Goal: Task Accomplishment & Management: Complete application form

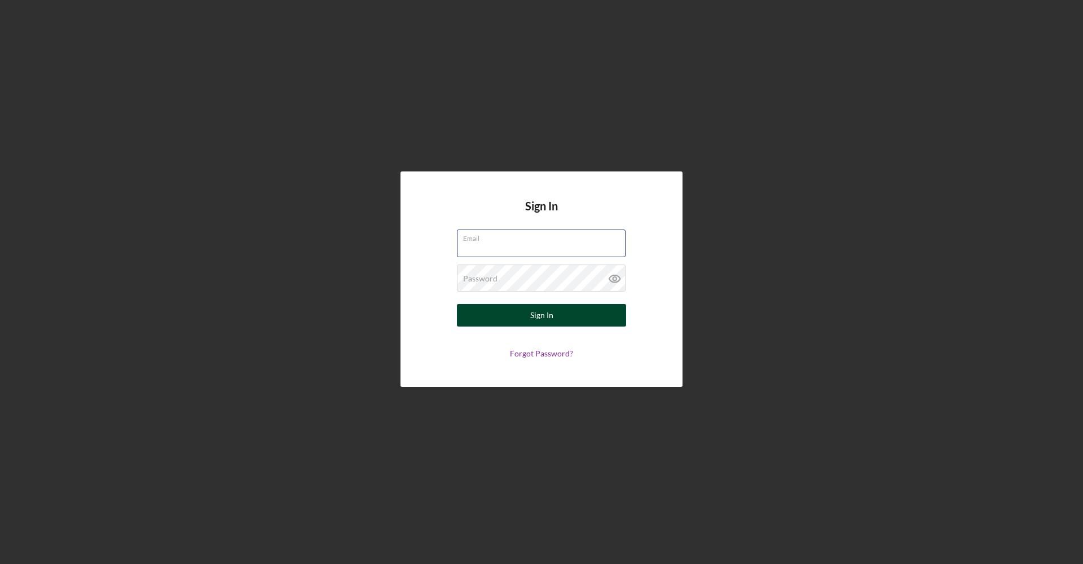
type input "[EMAIL_ADDRESS][DOMAIN_NAME]"
click at [564, 326] on button "Sign In" at bounding box center [541, 315] width 169 height 23
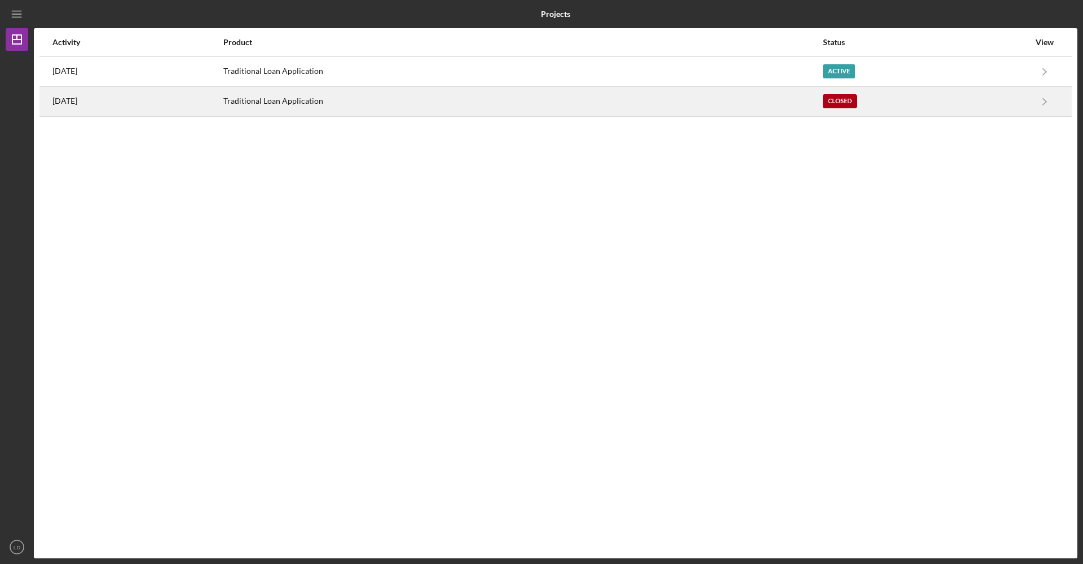
click at [736, 107] on div "Traditional Loan Application" at bounding box center [522, 101] width 599 height 28
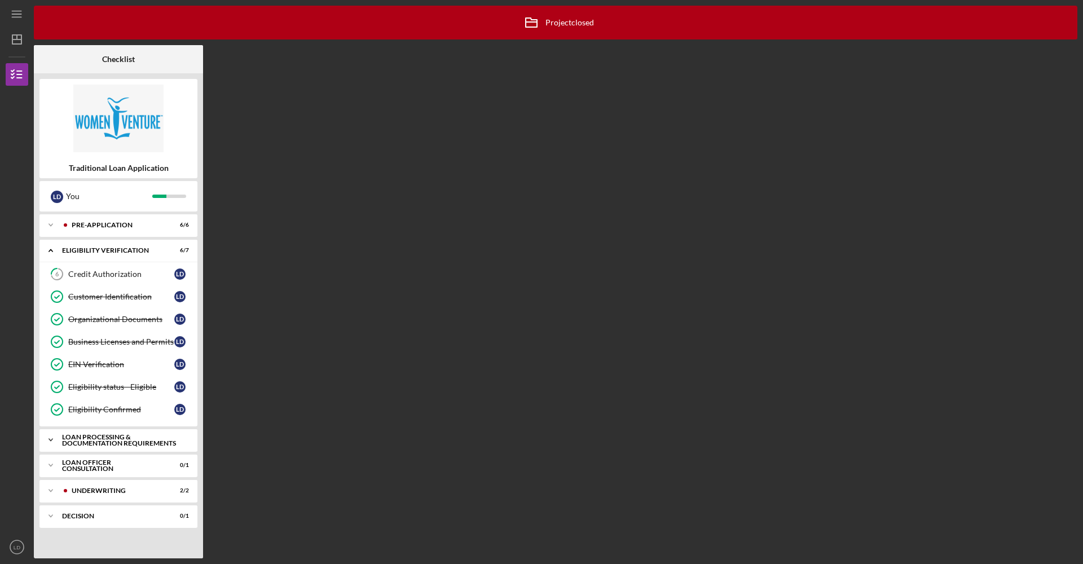
click at [73, 447] on div "Icon/Expander Loan Processing & Documentation Requirements 0 / 16" at bounding box center [118, 440] width 158 height 23
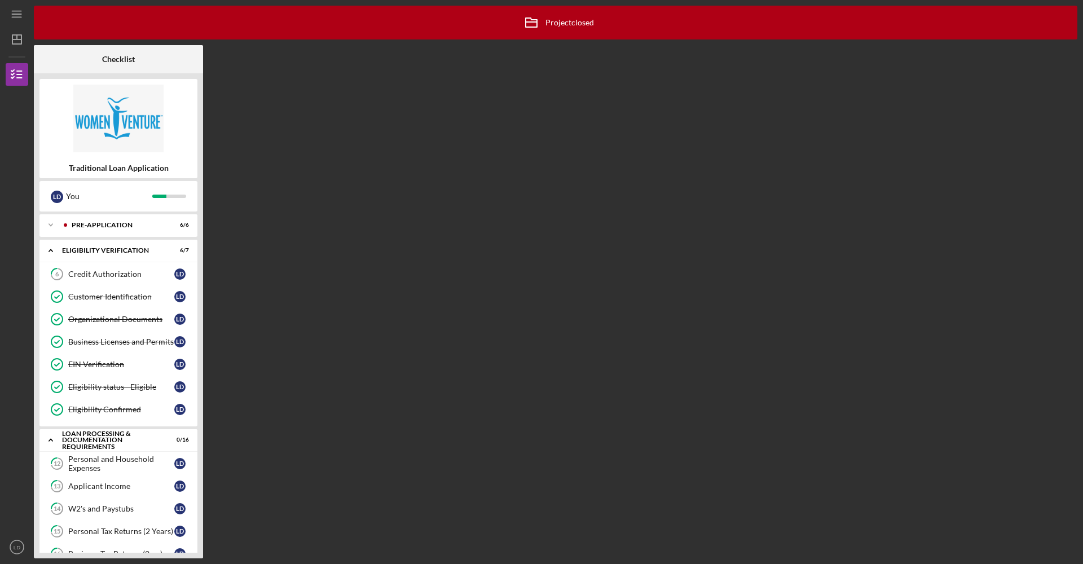
click at [302, 371] on div "Icon/Archived Project closed Icon/Info Checklist Traditional Loan Application […" at bounding box center [556, 282] width 1044 height 553
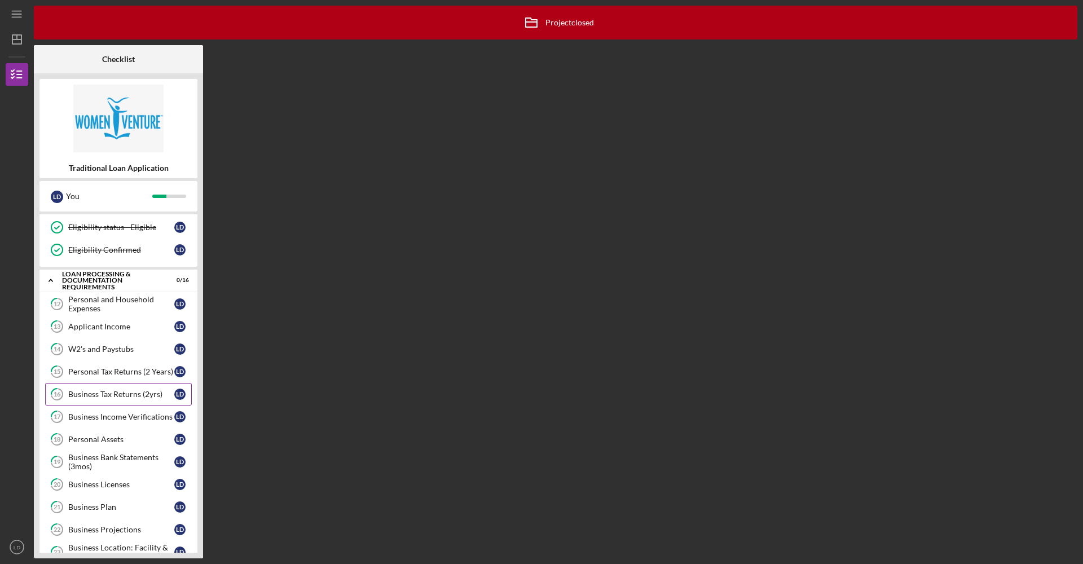
scroll to position [157, 0]
click at [101, 313] on div "Personal and Household Expenses" at bounding box center [121, 306] width 106 height 18
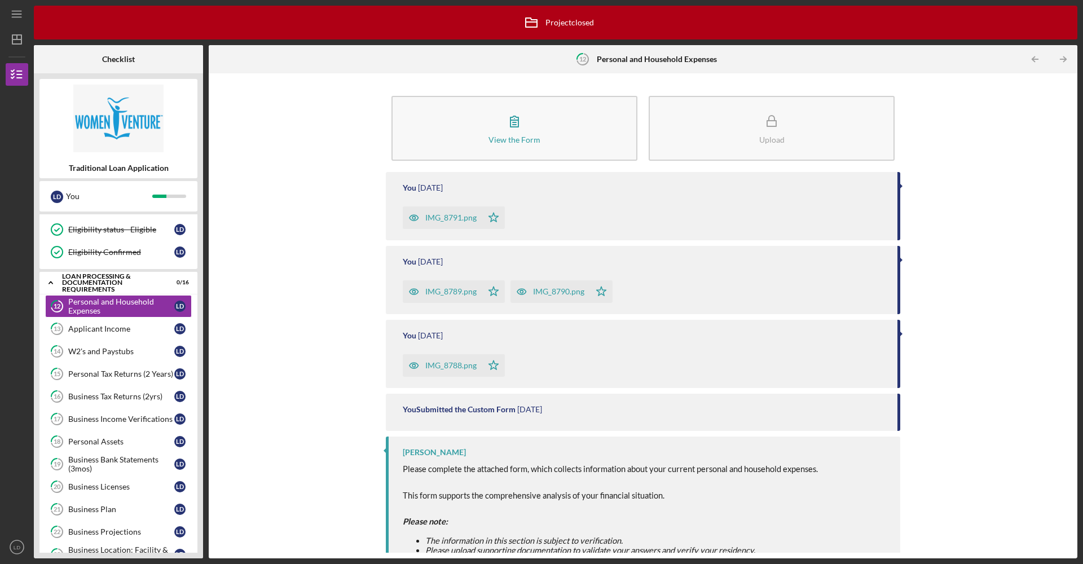
scroll to position [22, 0]
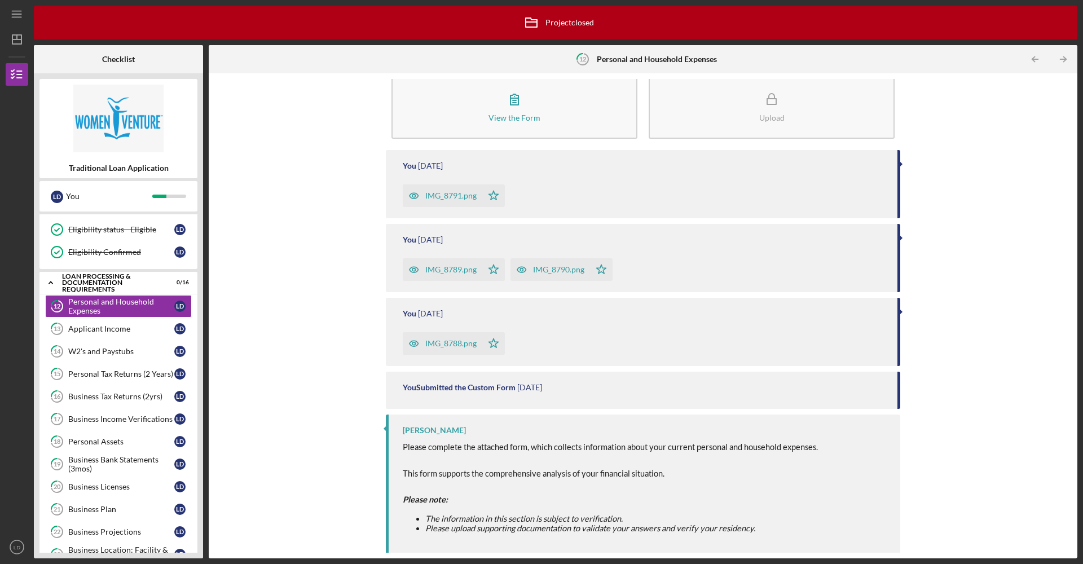
click at [442, 349] on div "IMG_8788.png" at bounding box center [443, 343] width 80 height 23
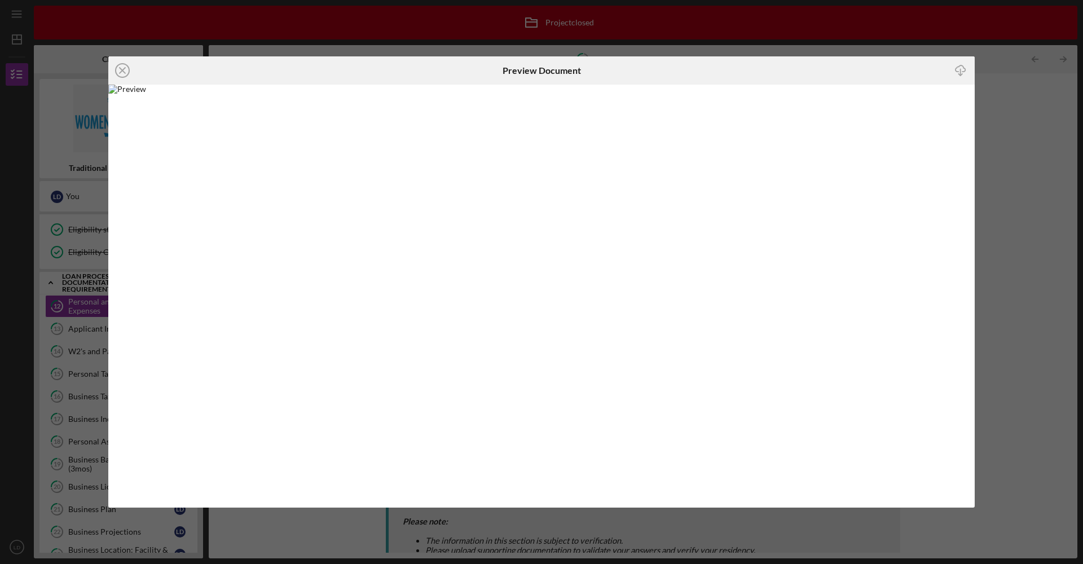
click at [963, 71] on icon "Icon/Download" at bounding box center [961, 70] width 25 height 25
click at [125, 69] on icon "Icon/Close" at bounding box center [122, 70] width 28 height 28
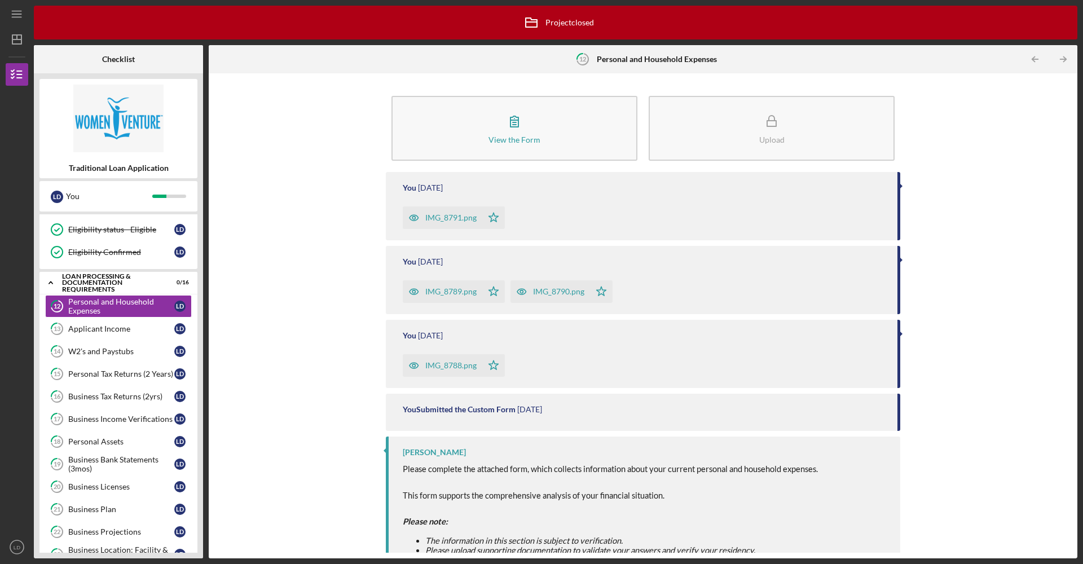
click at [459, 293] on div "IMG_8789.png" at bounding box center [450, 291] width 51 height 9
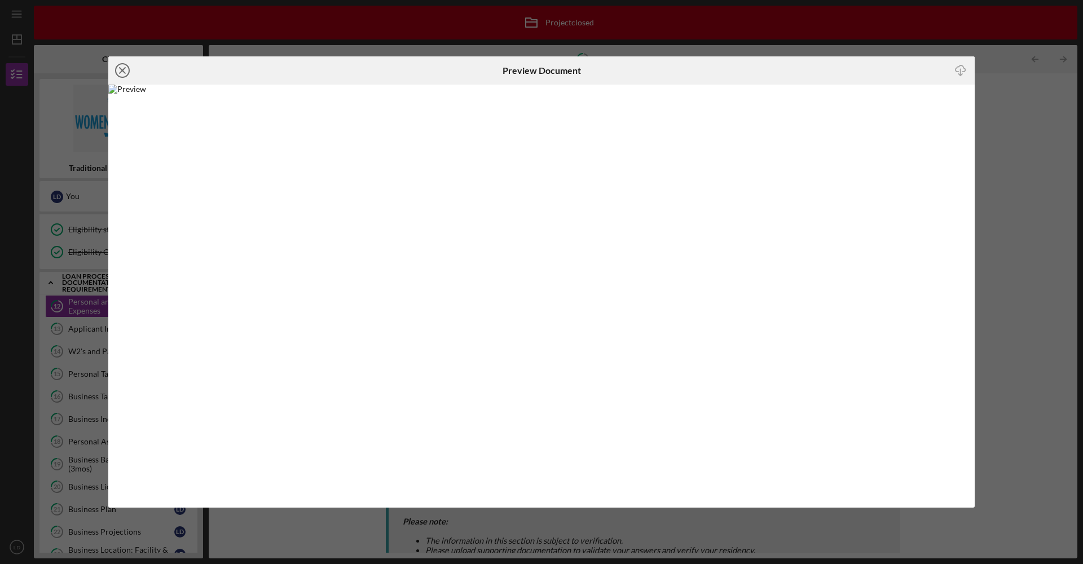
click at [122, 74] on icon "Icon/Close" at bounding box center [122, 70] width 28 height 28
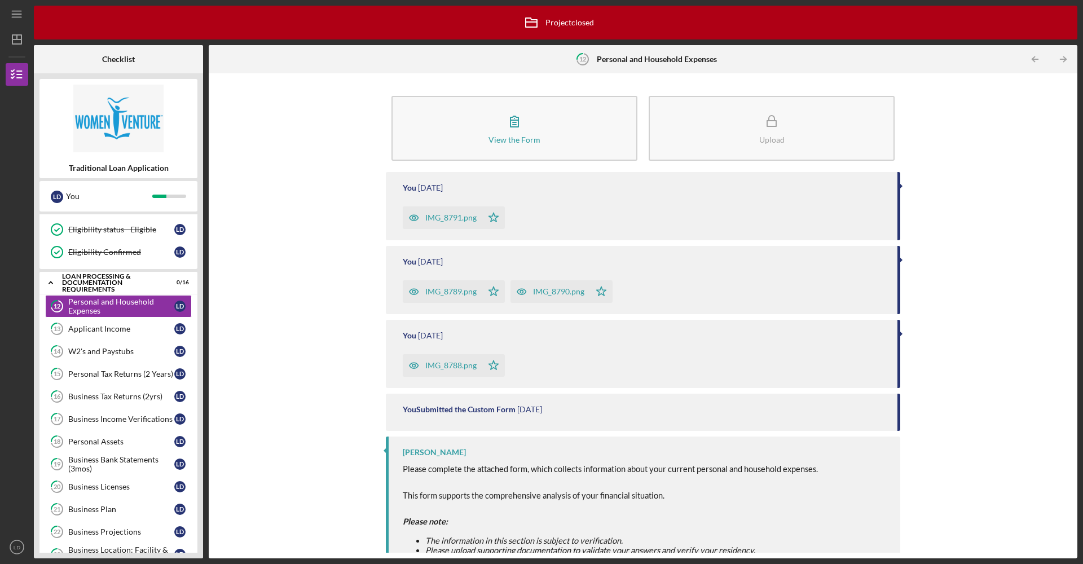
click at [542, 297] on div "IMG_8790.png" at bounding box center [551, 291] width 80 height 23
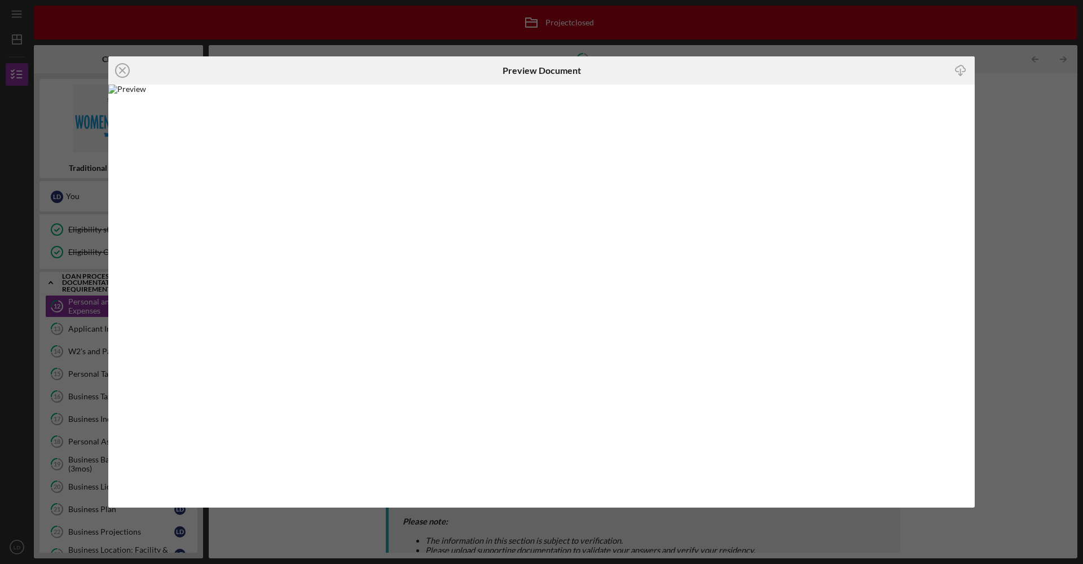
click at [961, 71] on line "button" at bounding box center [961, 72] width 0 height 6
click at [122, 77] on circle at bounding box center [123, 71] width 14 height 14
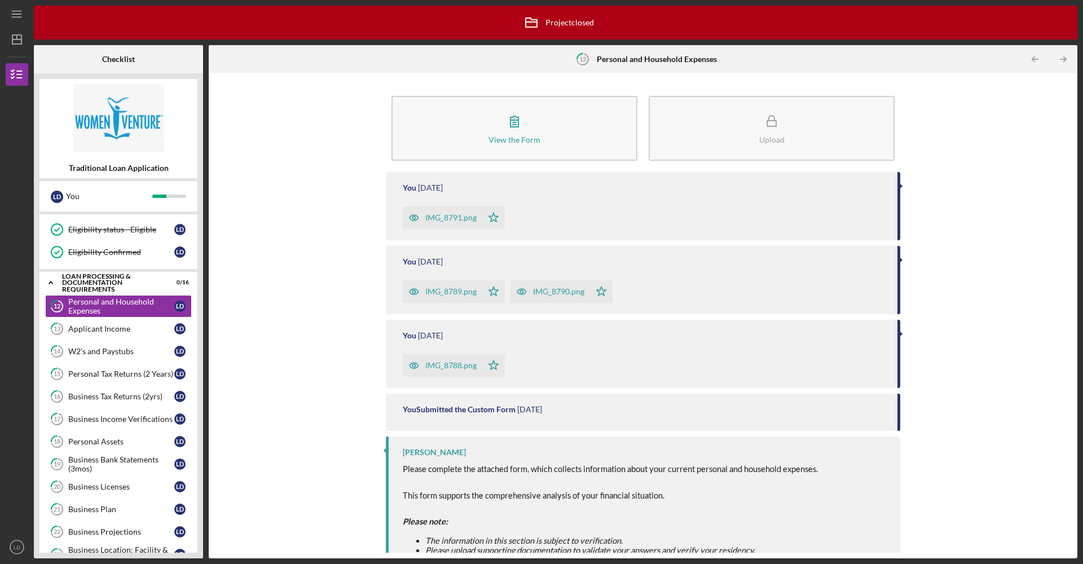
click at [455, 297] on div "IMG_8789.png" at bounding box center [443, 291] width 80 height 23
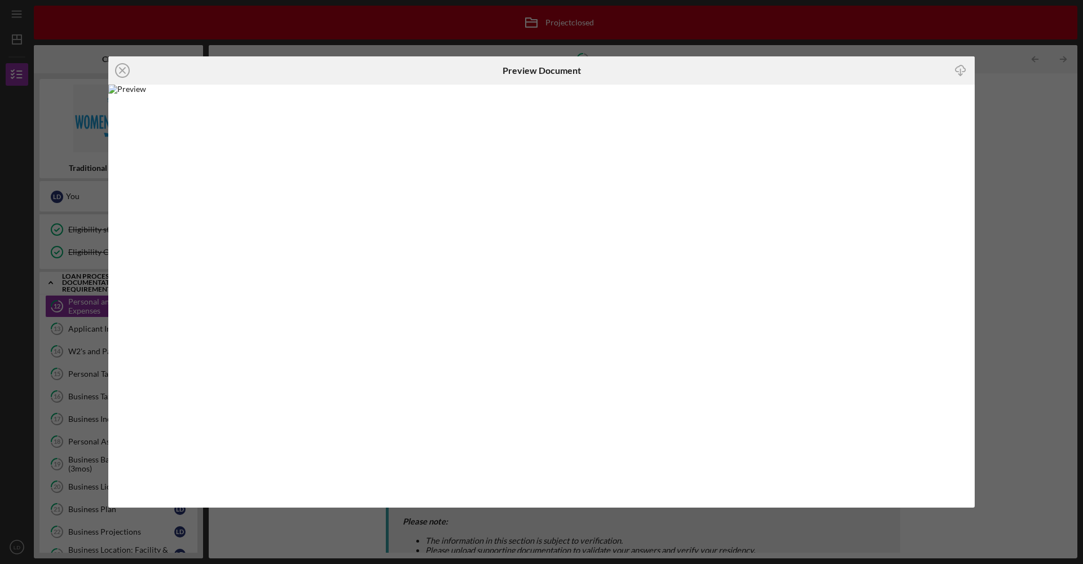
click at [966, 72] on icon "Icon/Download" at bounding box center [961, 70] width 25 height 25
click at [120, 72] on line at bounding box center [123, 71] width 6 height 6
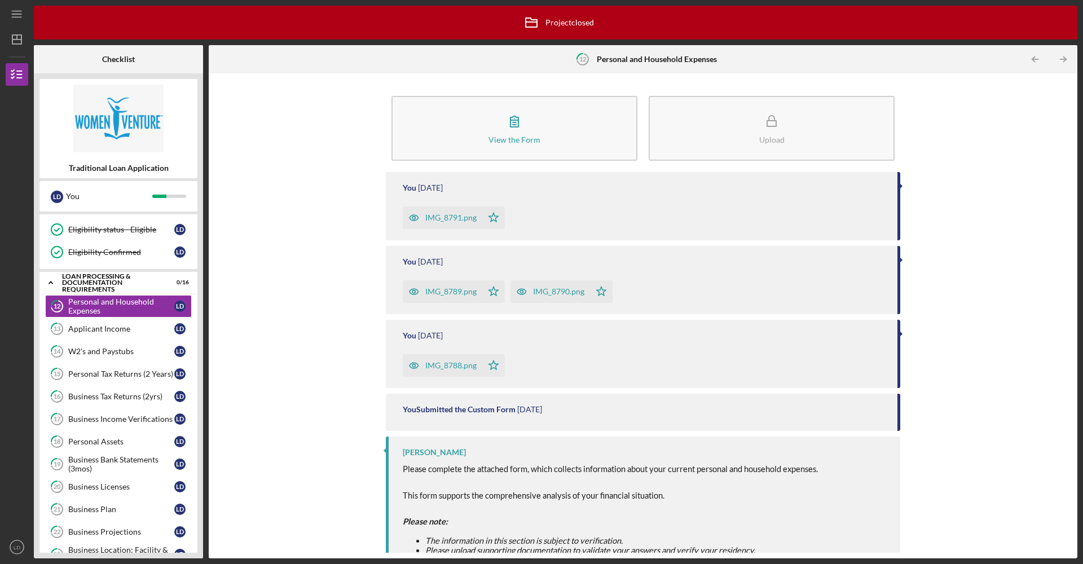
click at [430, 218] on div "IMG_8791.png" at bounding box center [450, 217] width 51 height 9
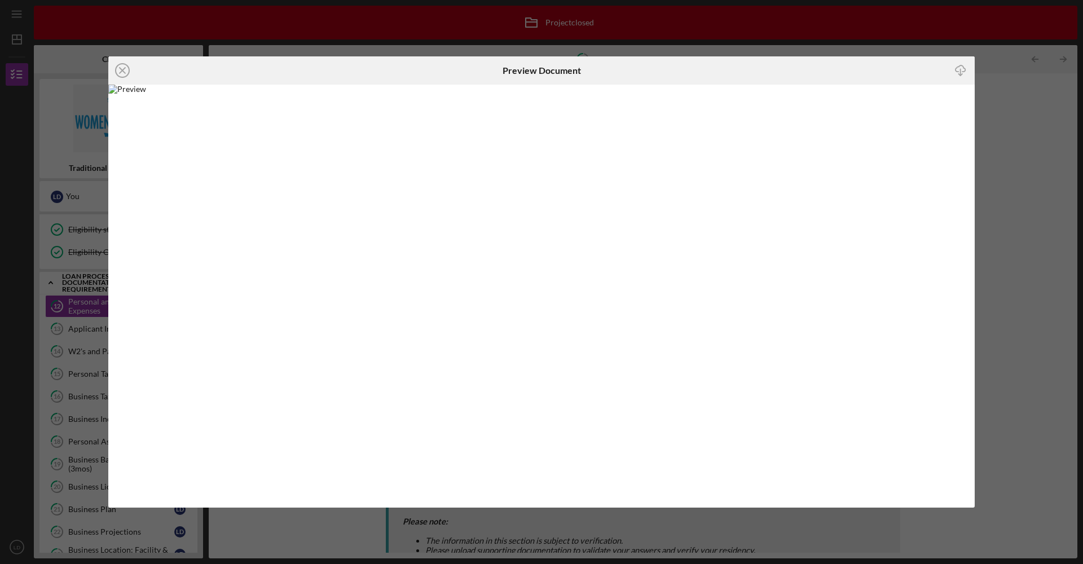
click at [965, 71] on icon "Icon/Download" at bounding box center [961, 70] width 25 height 25
click at [120, 68] on line at bounding box center [123, 71] width 6 height 6
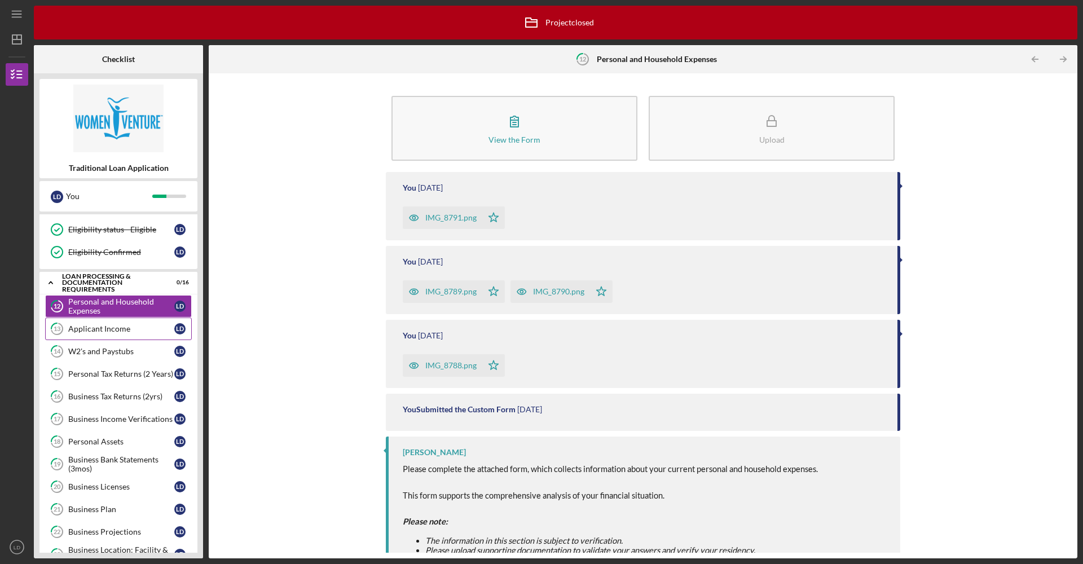
click at [97, 333] on link "13 Applicant Income [PERSON_NAME]" at bounding box center [118, 329] width 147 height 23
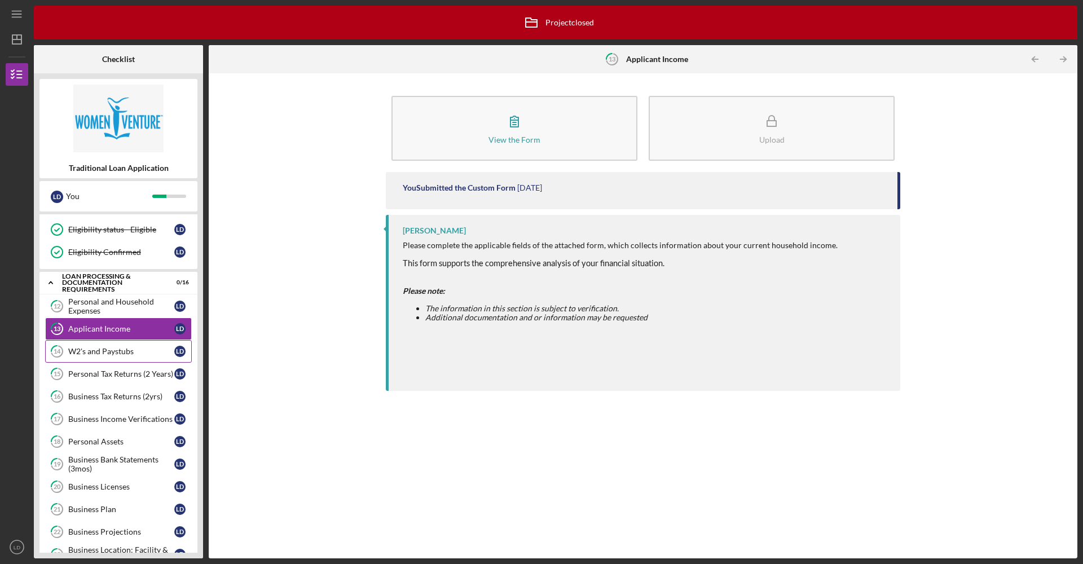
click at [104, 350] on div "W2's and Paystubs" at bounding box center [121, 351] width 106 height 9
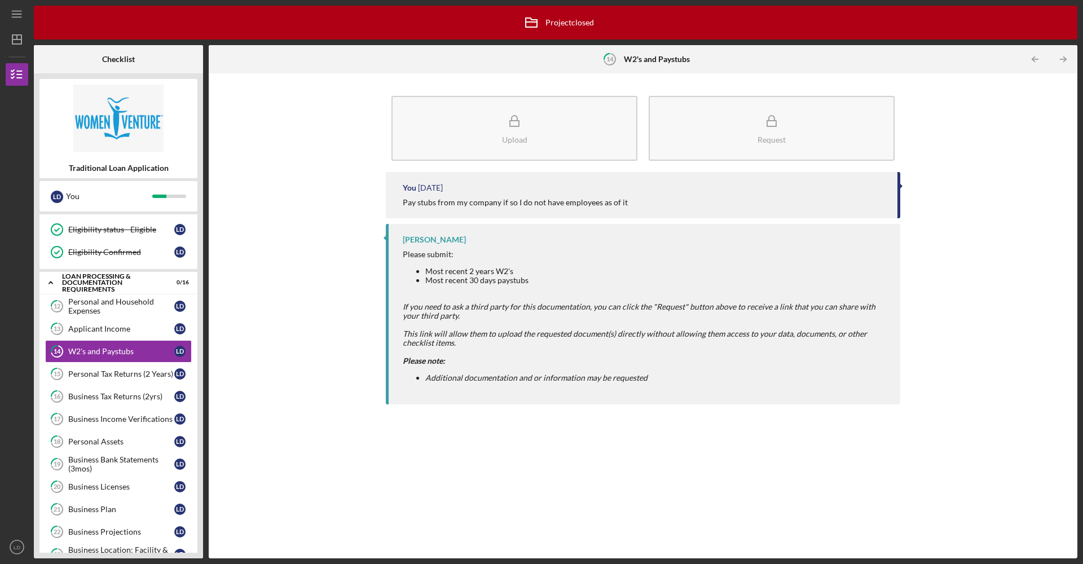
click at [597, 195] on div "You [DATE] Pay stubs from my company if so I do not have employees as of it" at bounding box center [643, 195] width 515 height 46
click at [99, 375] on div "Personal Tax Returns (2 Years)" at bounding box center [121, 374] width 106 height 9
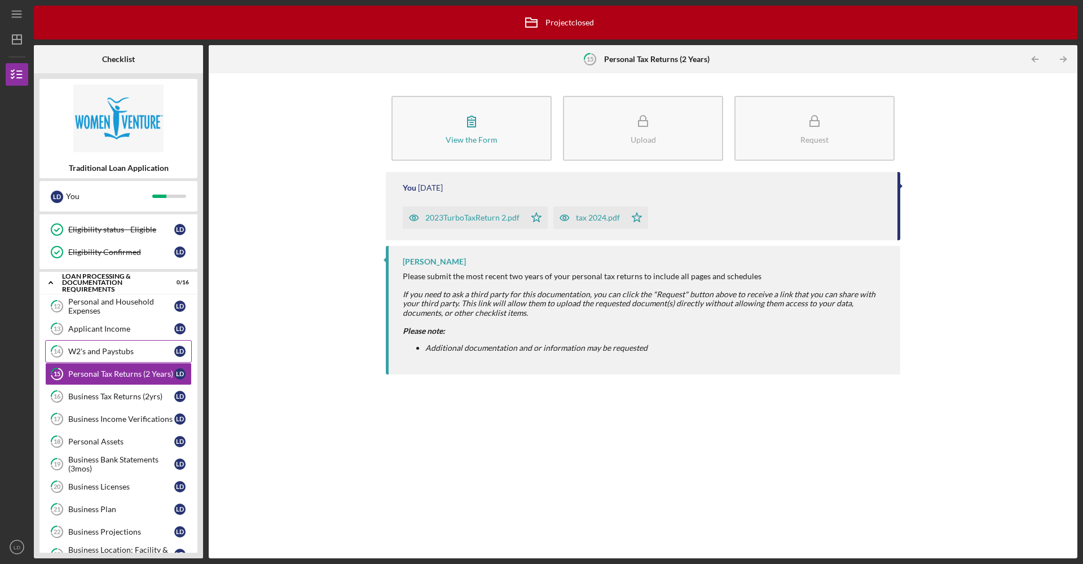
click at [103, 350] on div "W2's and Paystubs" at bounding box center [121, 351] width 106 height 9
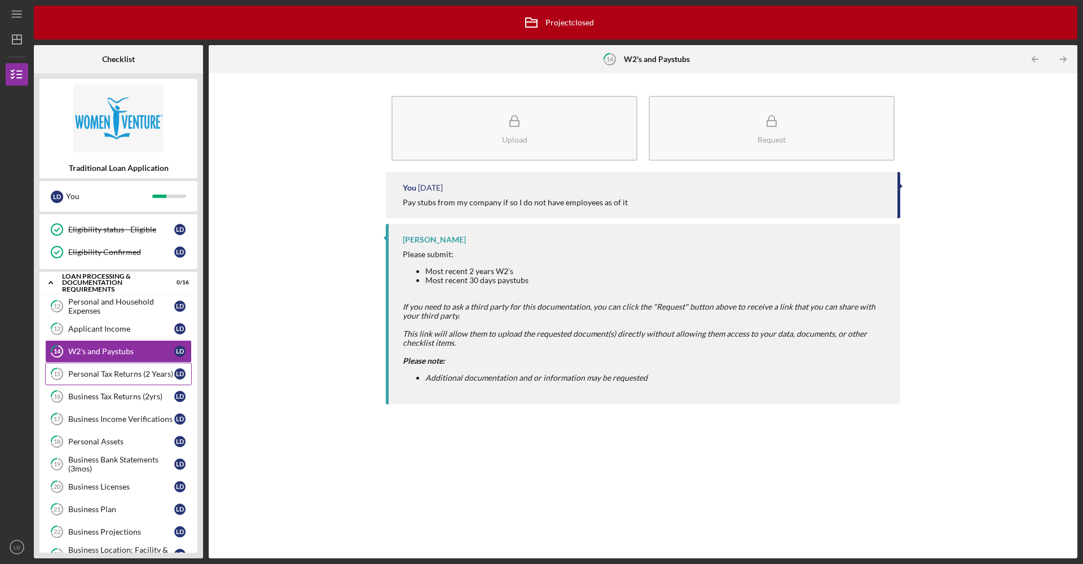
click at [107, 378] on div "Personal Tax Returns (2 Years)" at bounding box center [121, 374] width 106 height 9
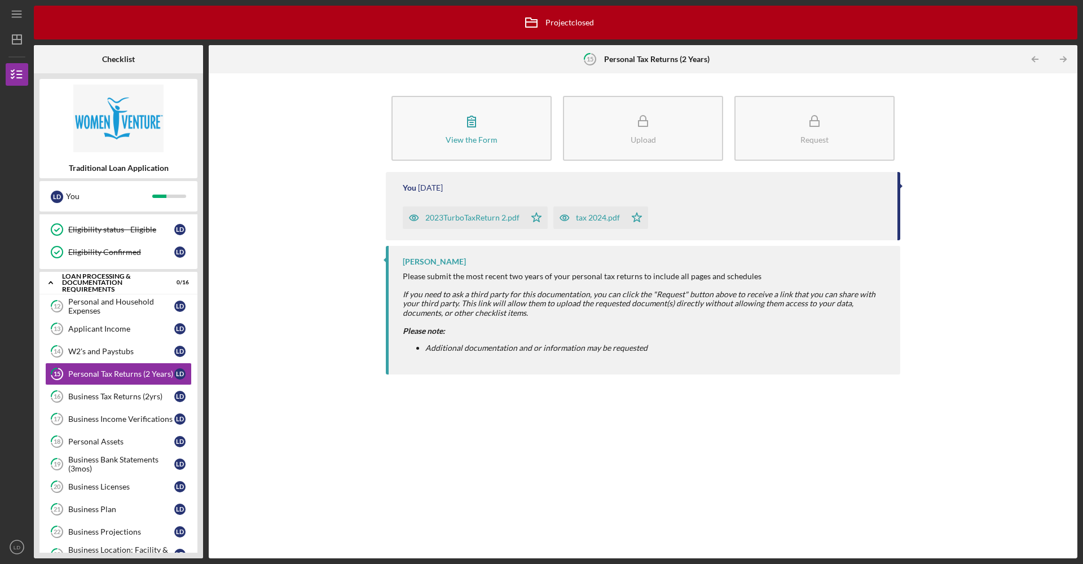
click at [485, 218] on div "2023TurboTaxReturn 2.pdf" at bounding box center [472, 217] width 94 height 9
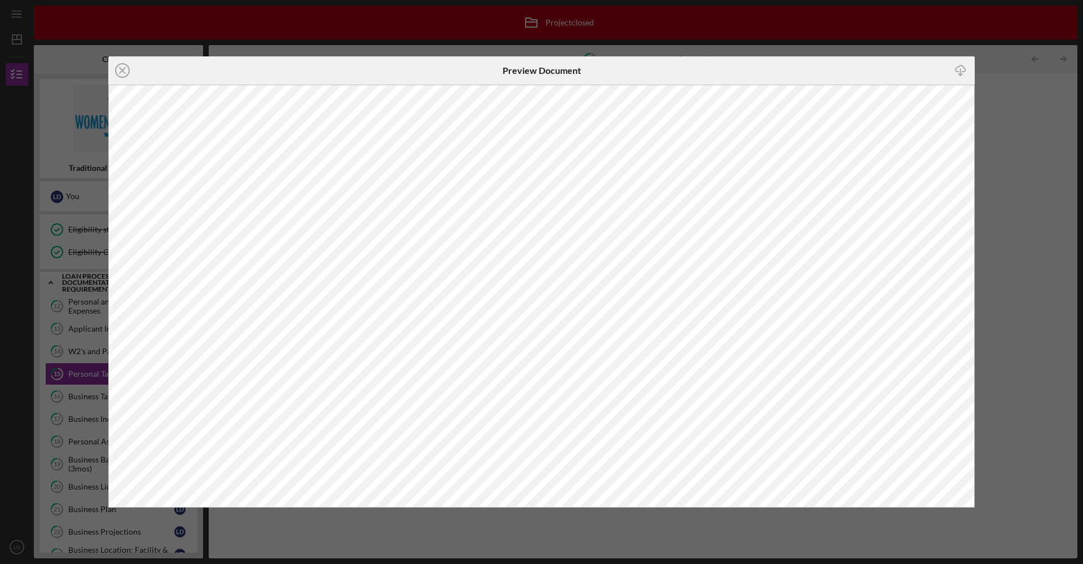
click at [962, 68] on icon "Icon/Download" at bounding box center [961, 70] width 25 height 25
click at [119, 68] on icon "Icon/Close" at bounding box center [122, 70] width 28 height 28
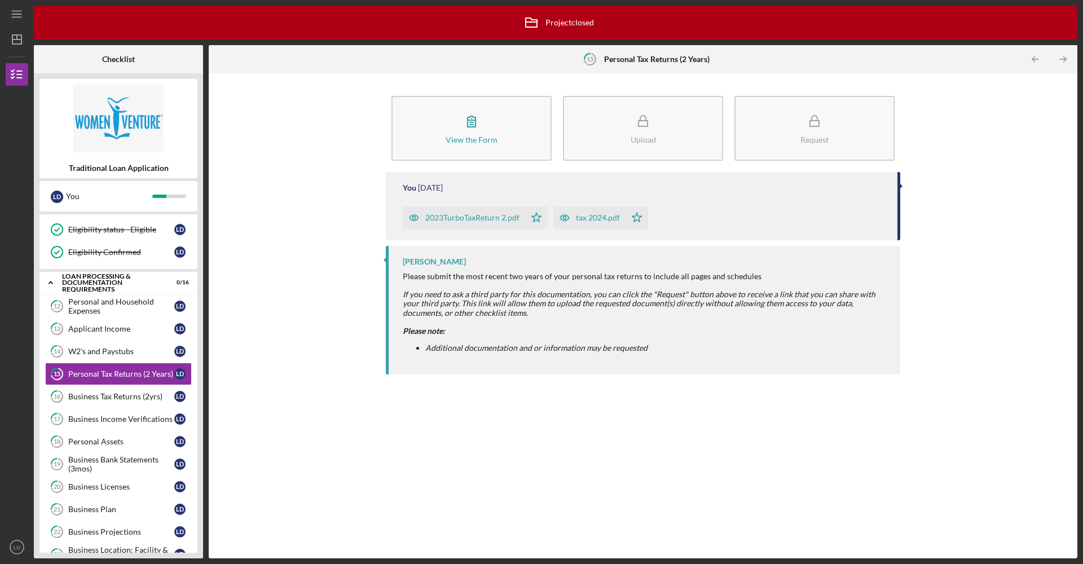
click at [577, 219] on div "tax 2024.pdf" at bounding box center [598, 217] width 44 height 9
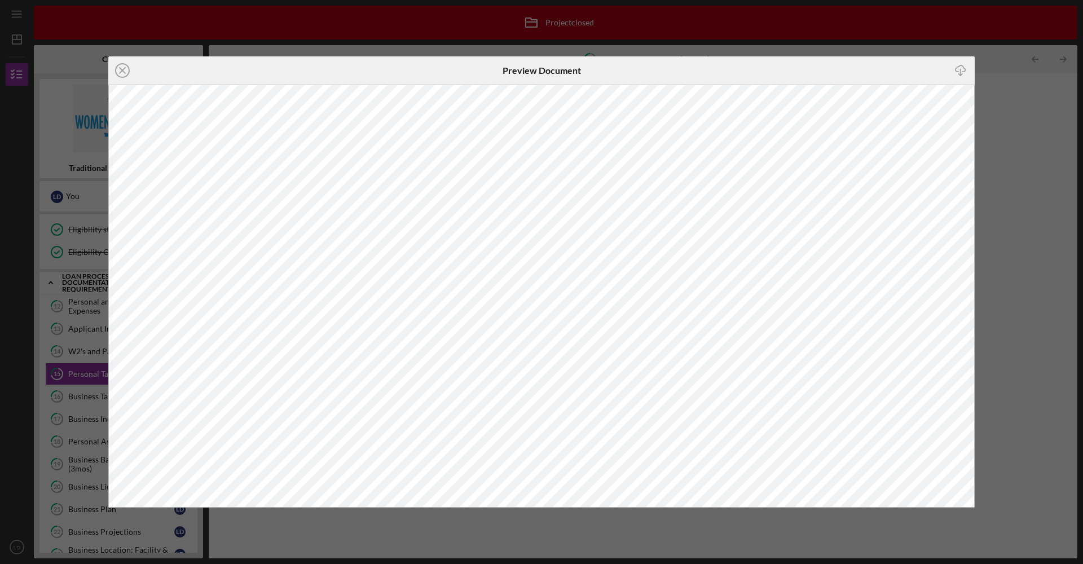
click at [965, 71] on icon "button" at bounding box center [961, 68] width 10 height 6
click at [128, 67] on icon "Icon/Close" at bounding box center [122, 70] width 28 height 28
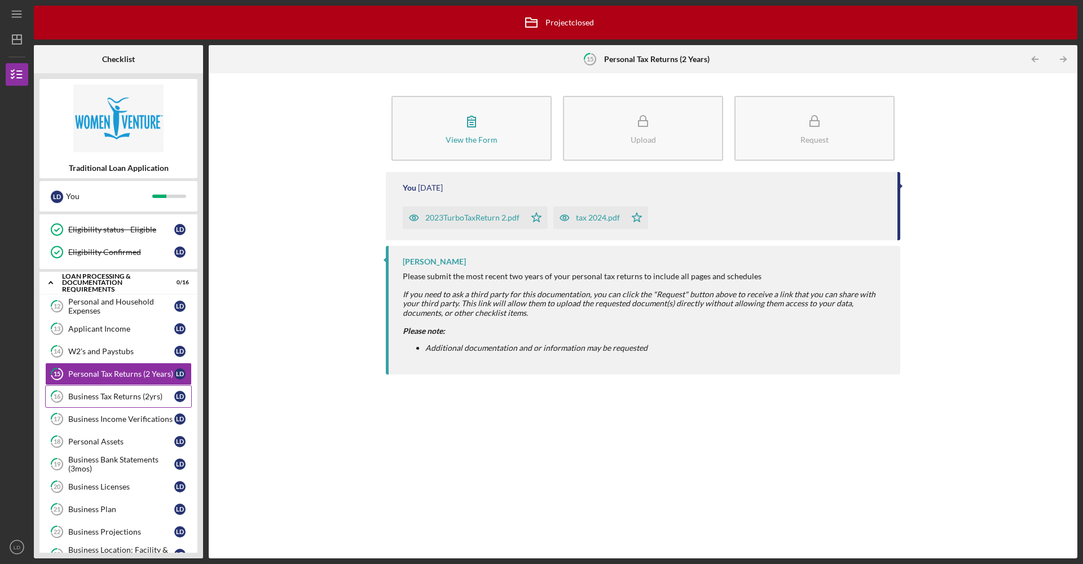
click at [113, 401] on link "16 Business Tax Returns (2yrs) [PERSON_NAME]" at bounding box center [118, 396] width 147 height 23
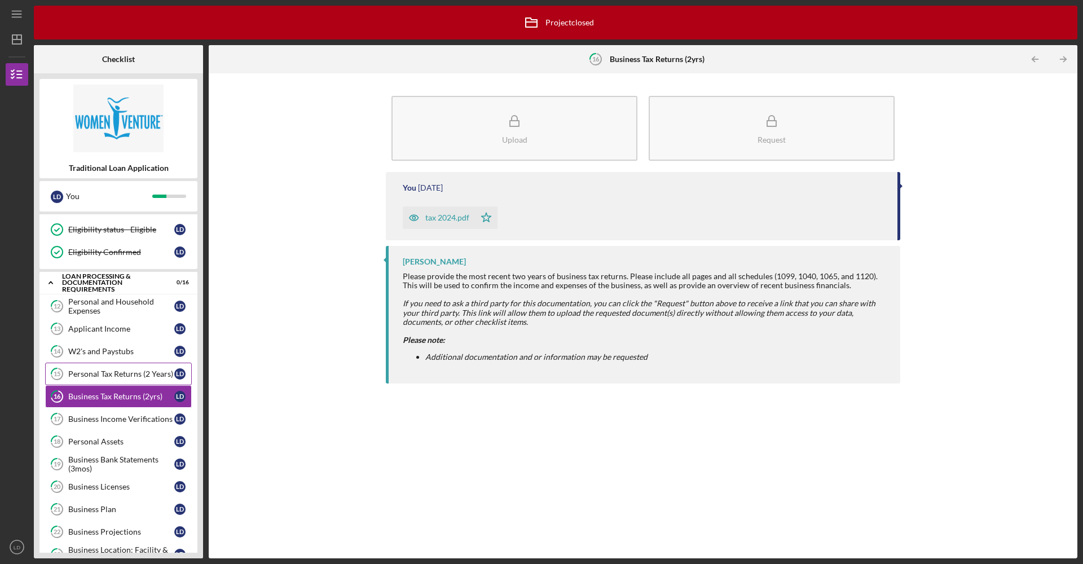
click at [118, 377] on div "Personal Tax Returns (2 Years)" at bounding box center [121, 374] width 106 height 9
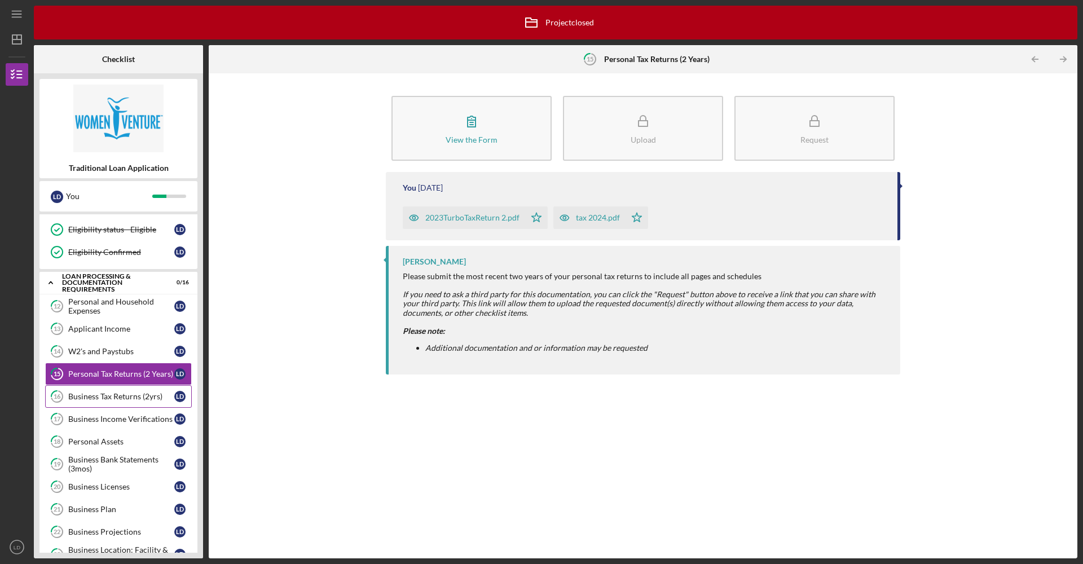
click at [125, 399] on div "Business Tax Returns (2yrs)" at bounding box center [121, 396] width 106 height 9
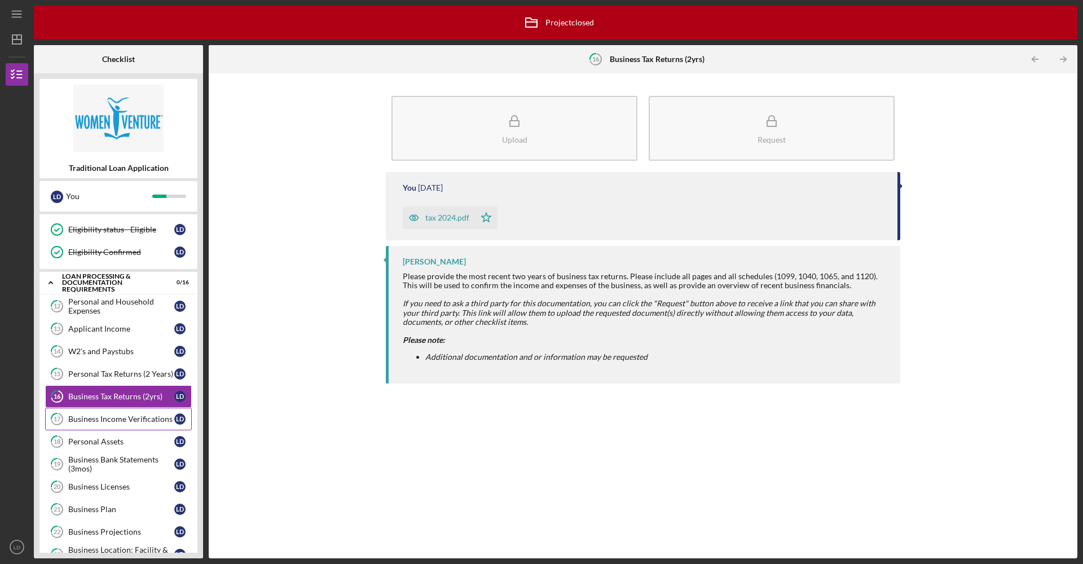
click at [125, 421] on div "Business Income Verifications" at bounding box center [121, 419] width 106 height 9
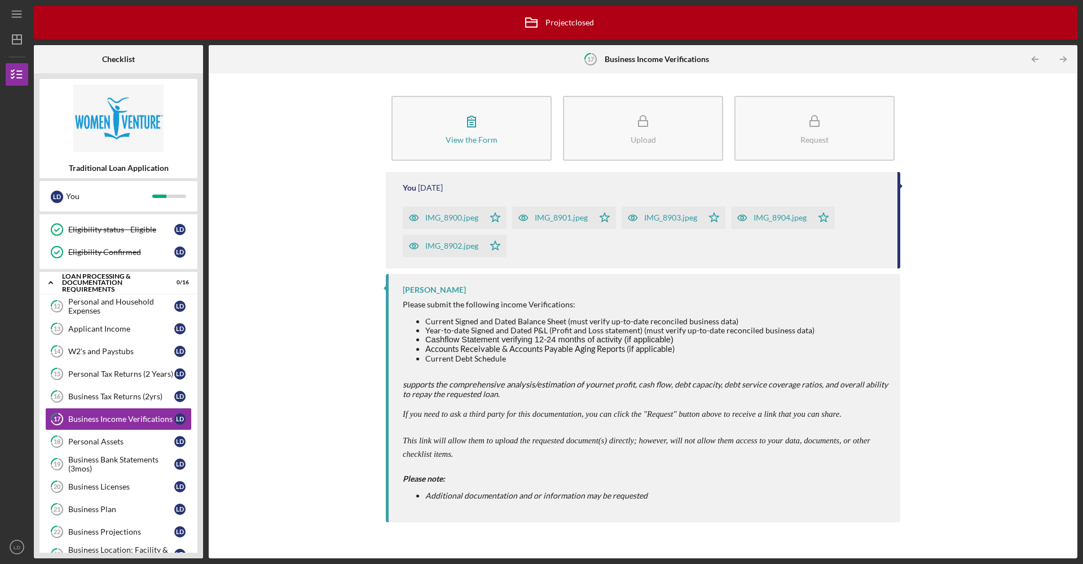
click at [441, 250] on div "IMG_8902.jpeg" at bounding box center [451, 246] width 53 height 9
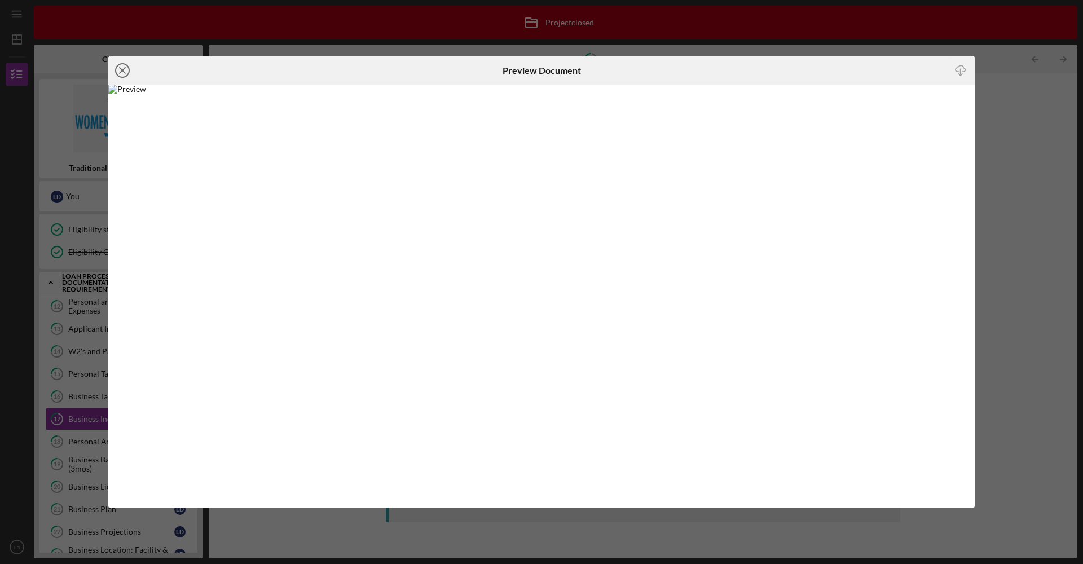
click at [118, 68] on icon "Icon/Close" at bounding box center [122, 70] width 28 height 28
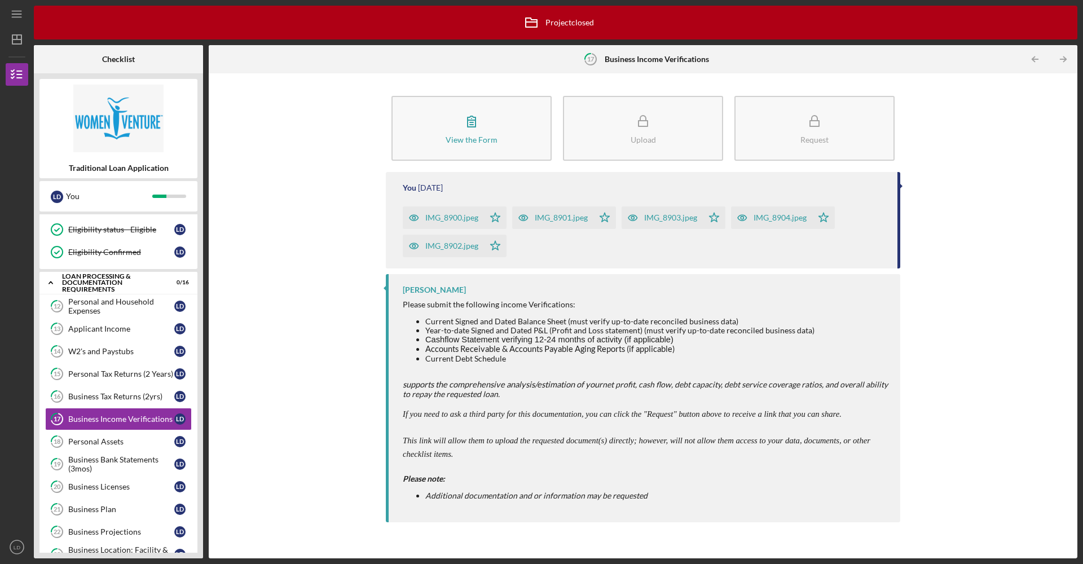
click at [550, 217] on div "IMG_8901.jpeg" at bounding box center [561, 217] width 53 height 9
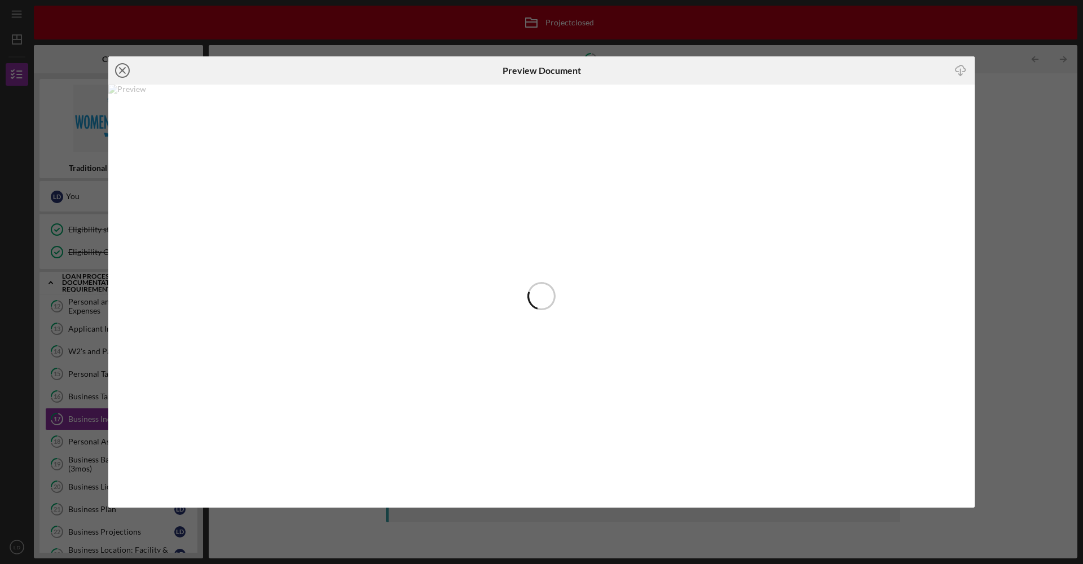
click at [120, 71] on icon "Icon/Close" at bounding box center [122, 70] width 28 height 28
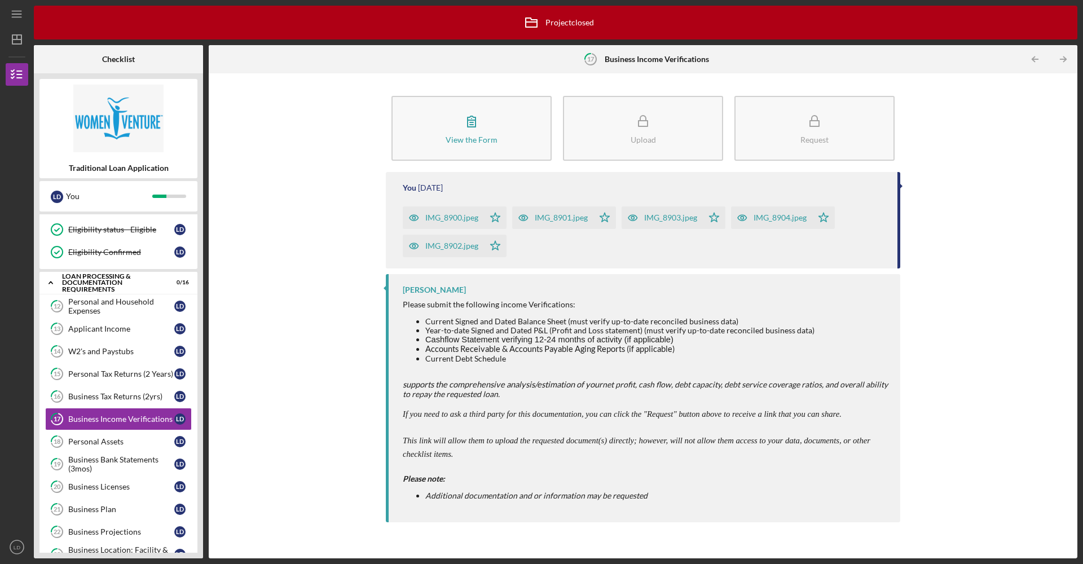
click at [670, 224] on div "IMG_8903.jpeg" at bounding box center [662, 218] width 81 height 23
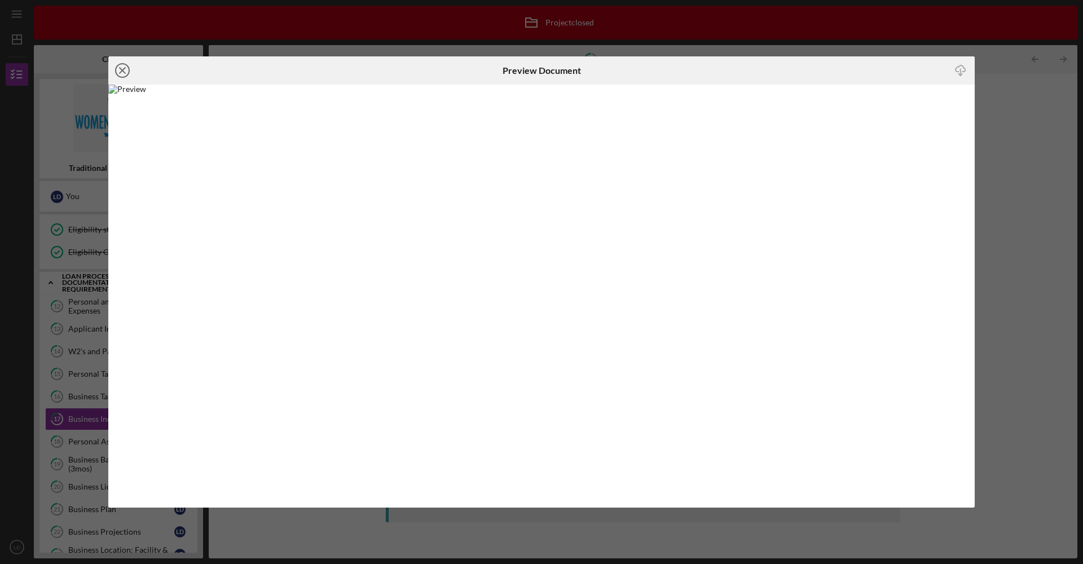
click at [125, 71] on icon "Icon/Close" at bounding box center [122, 70] width 28 height 28
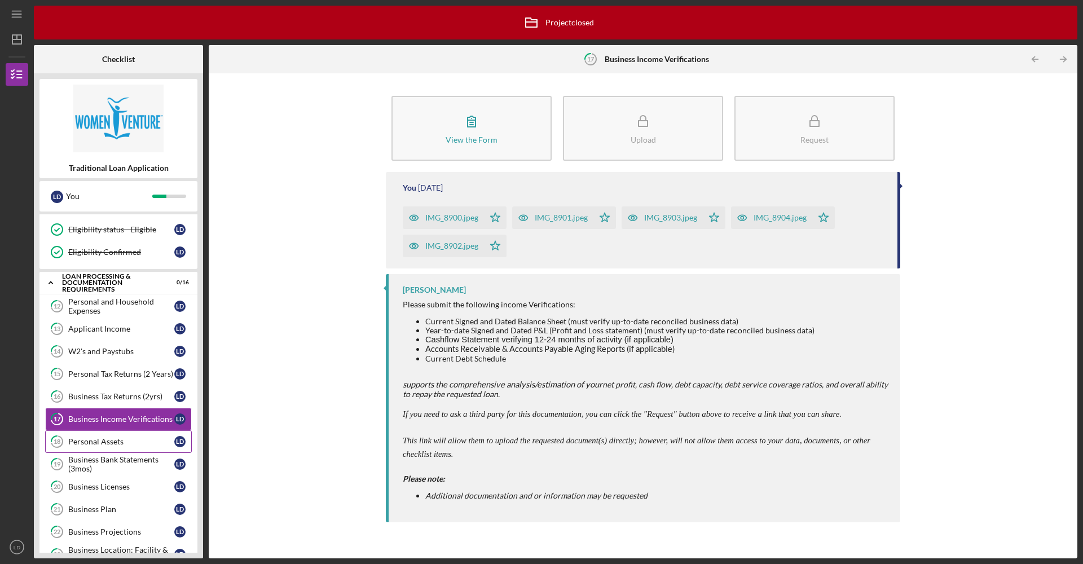
click at [131, 441] on div "Personal Assets" at bounding box center [121, 441] width 106 height 9
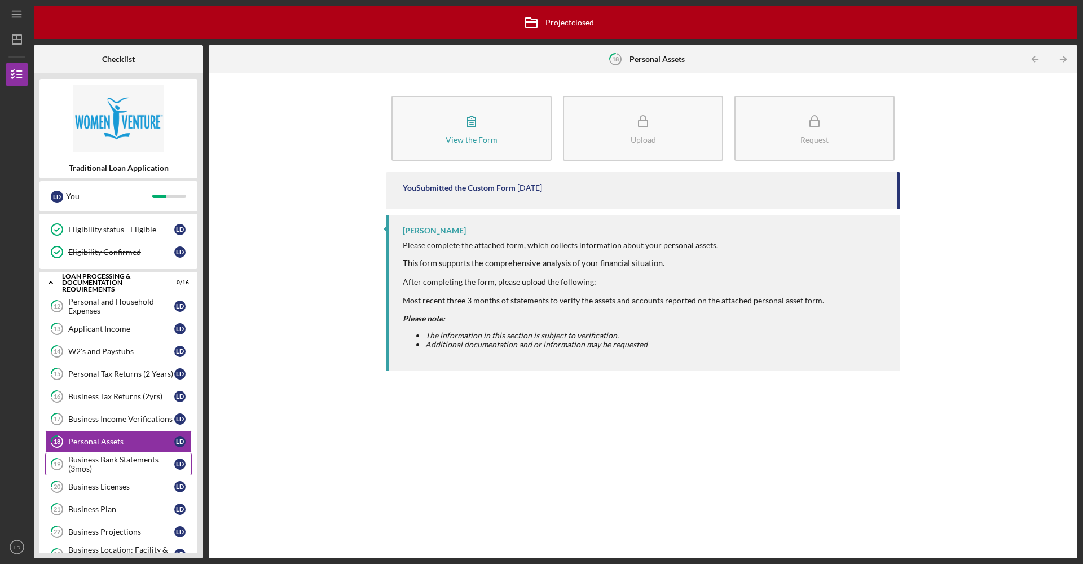
click at [124, 460] on div "Business Bank Statements (3mos)" at bounding box center [121, 464] width 106 height 18
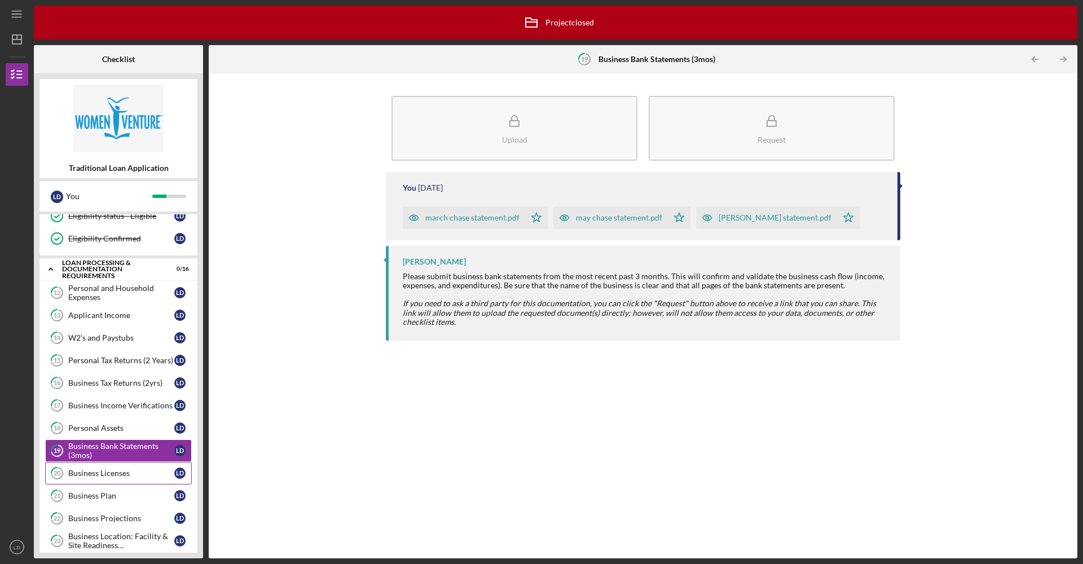
scroll to position [173, 0]
click at [138, 477] on link "20 Business Licenses [PERSON_NAME]" at bounding box center [118, 471] width 147 height 23
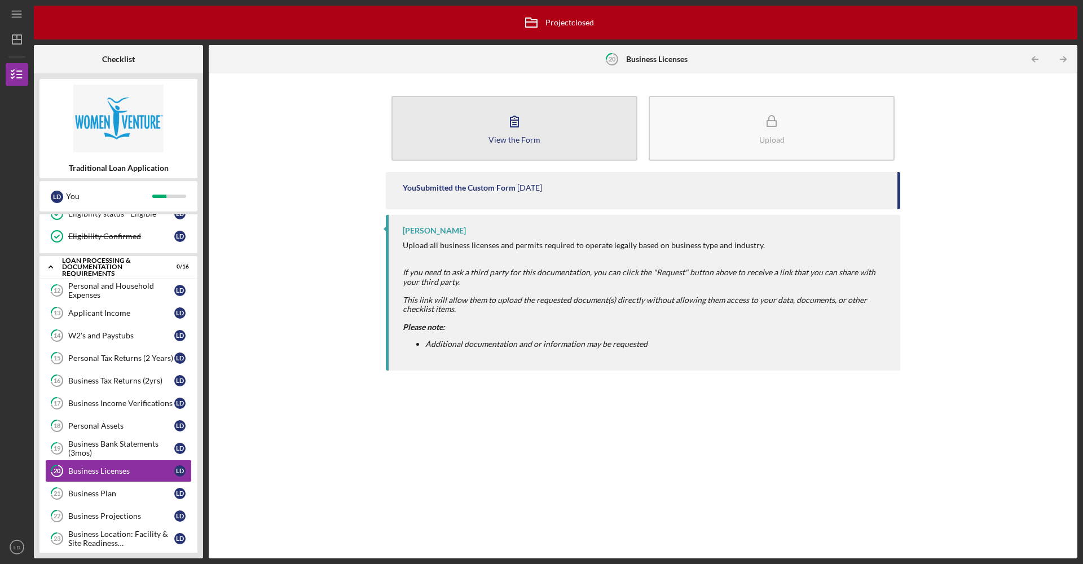
click at [524, 148] on button "View the Form Form" at bounding box center [515, 128] width 246 height 65
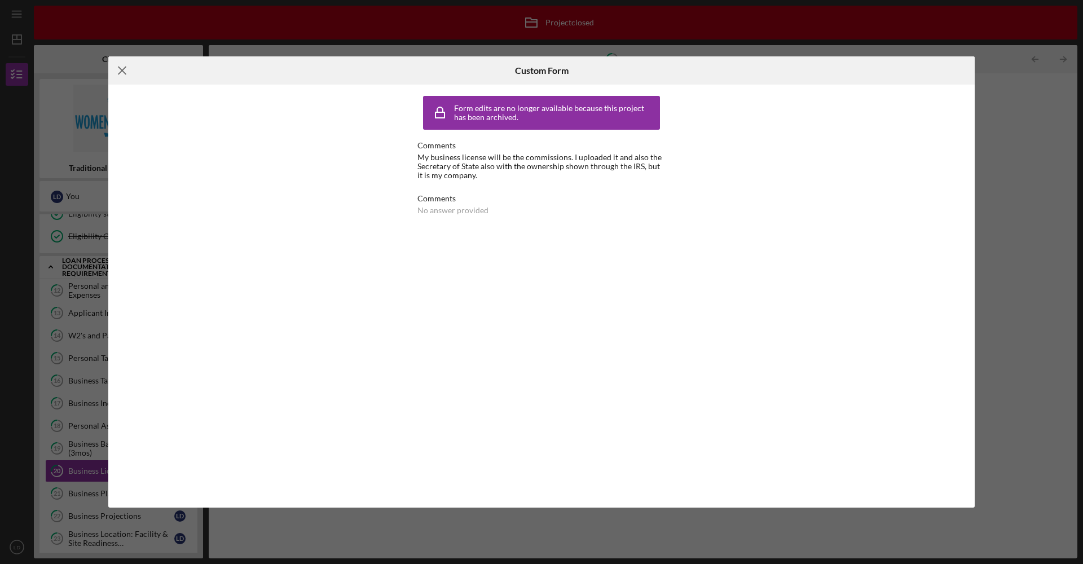
click at [118, 71] on icon "Icon/Menu Close" at bounding box center [122, 70] width 28 height 28
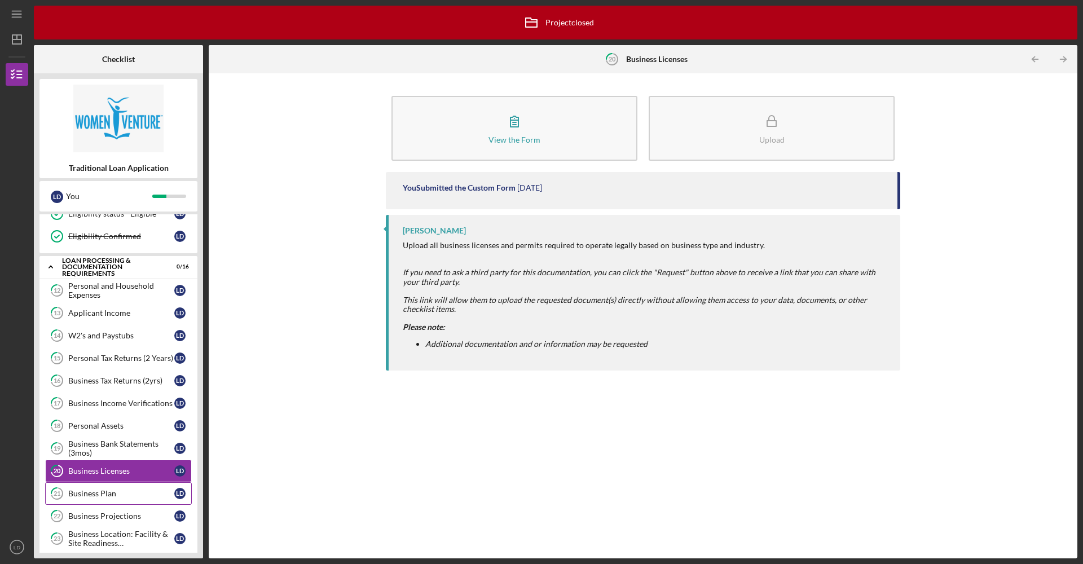
click at [98, 496] on div "Business Plan" at bounding box center [121, 493] width 106 height 9
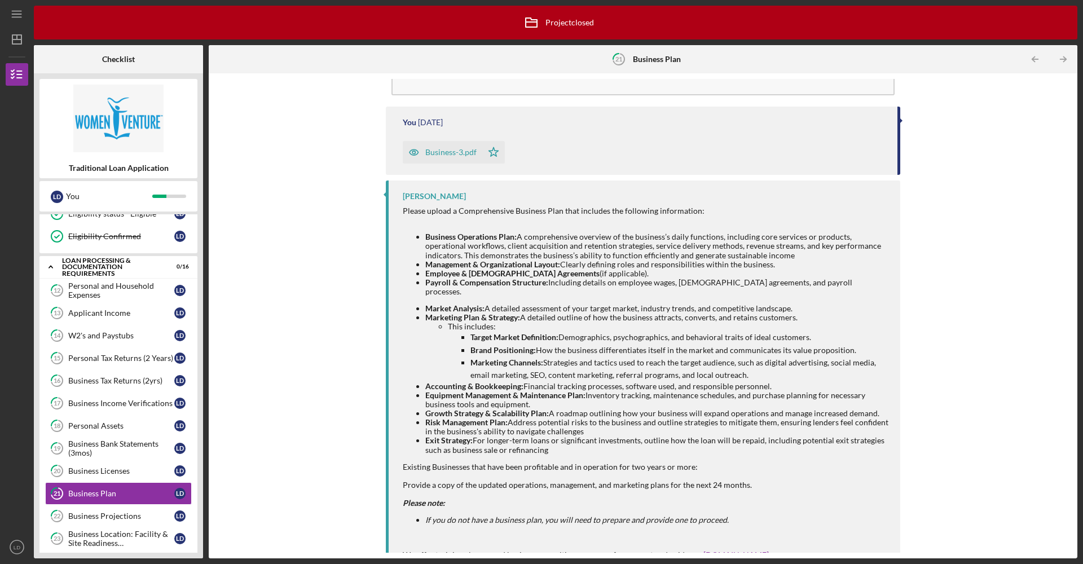
scroll to position [45, 0]
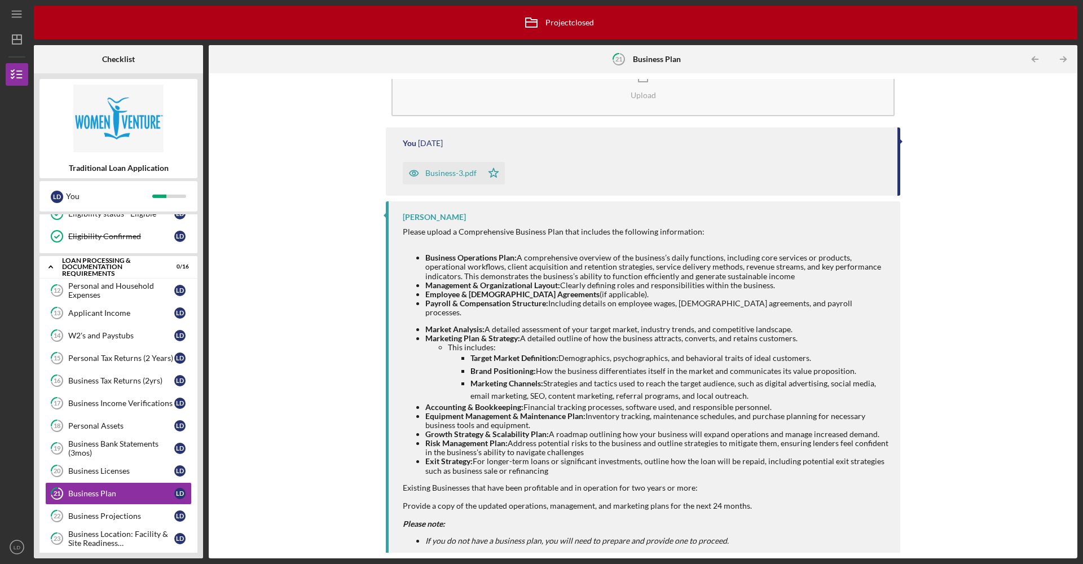
click at [454, 175] on div "Business-3.pdf" at bounding box center [450, 173] width 51 height 9
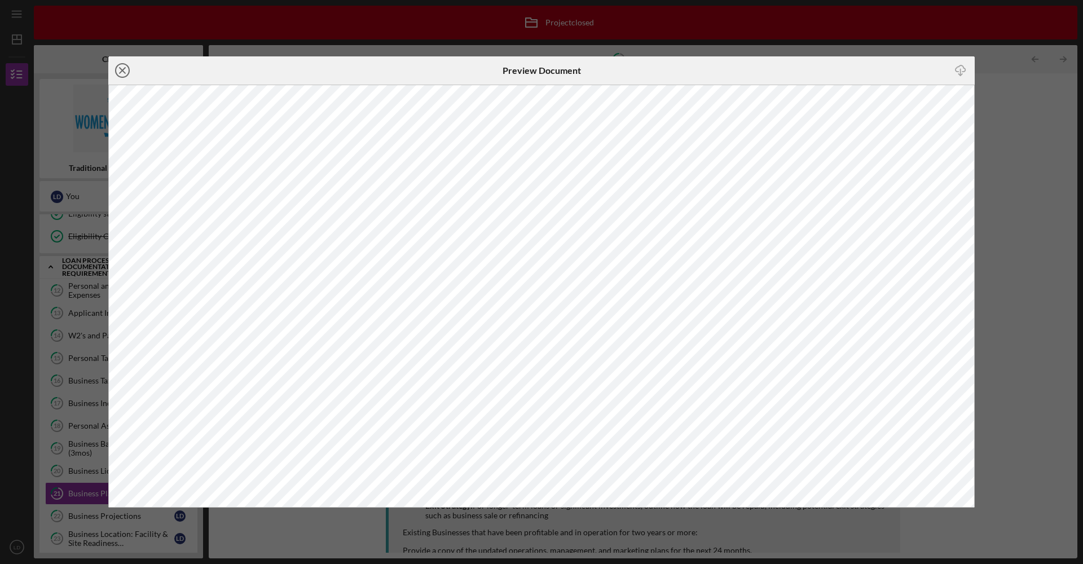
click at [125, 76] on icon "Icon/Close" at bounding box center [122, 70] width 28 height 28
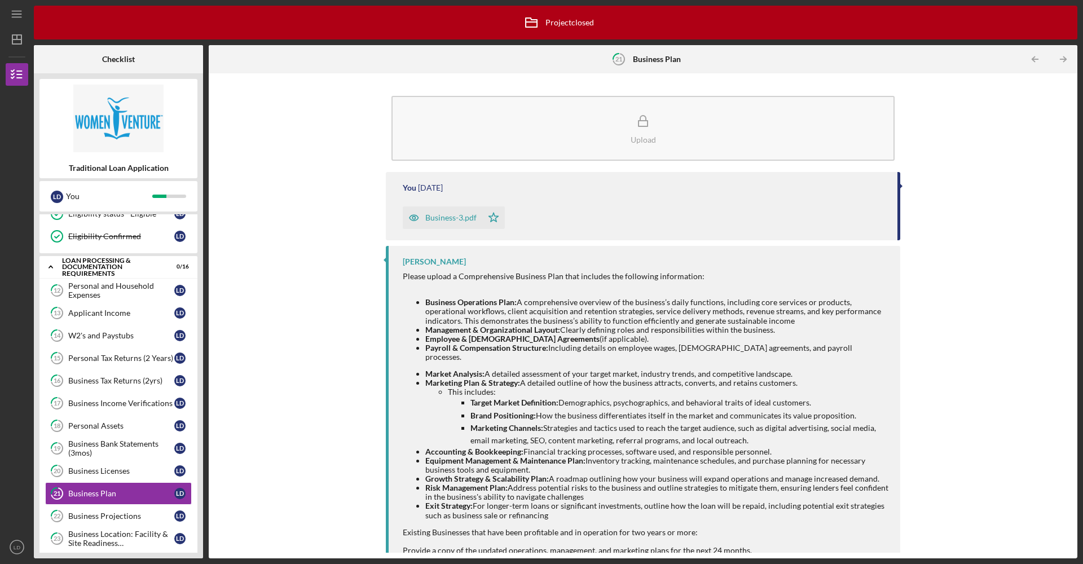
click at [454, 214] on div "Business-3.pdf" at bounding box center [450, 217] width 51 height 9
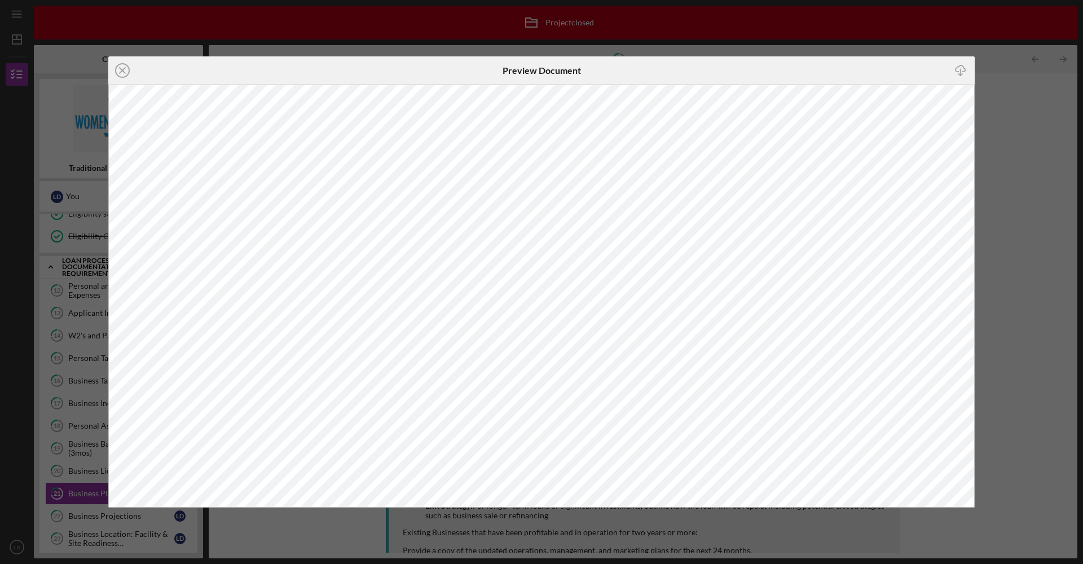
click at [963, 69] on icon "Icon/Download" at bounding box center [961, 70] width 25 height 25
click at [118, 69] on icon "Icon/Close" at bounding box center [122, 70] width 28 height 28
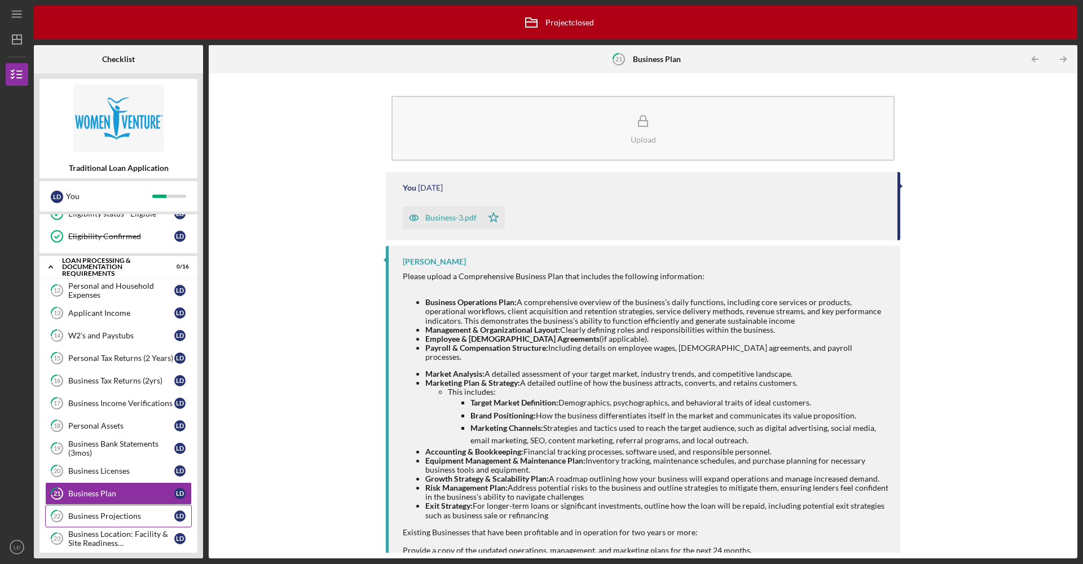
click at [114, 517] on div "Business Projections" at bounding box center [121, 516] width 106 height 9
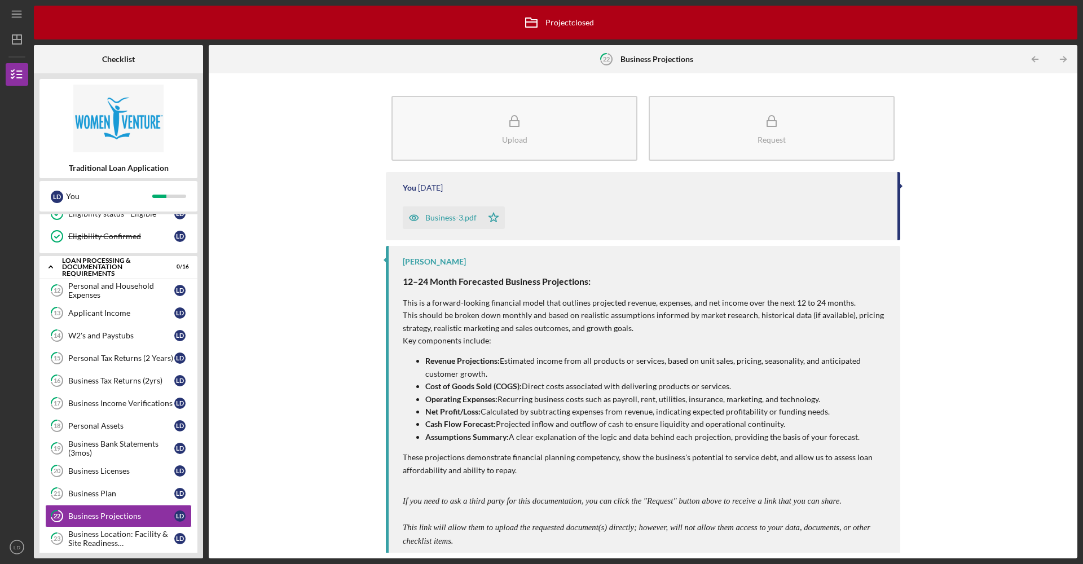
click at [454, 220] on div "Business-3.pdf" at bounding box center [450, 217] width 51 height 9
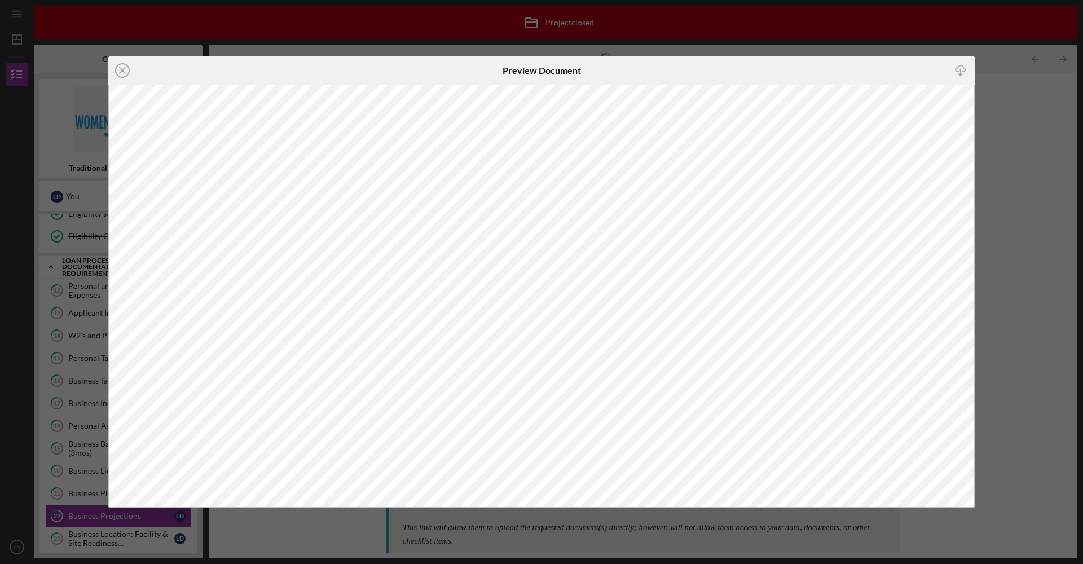
click at [961, 73] on line "button" at bounding box center [961, 72] width 0 height 6
click at [123, 71] on line at bounding box center [123, 71] width 6 height 6
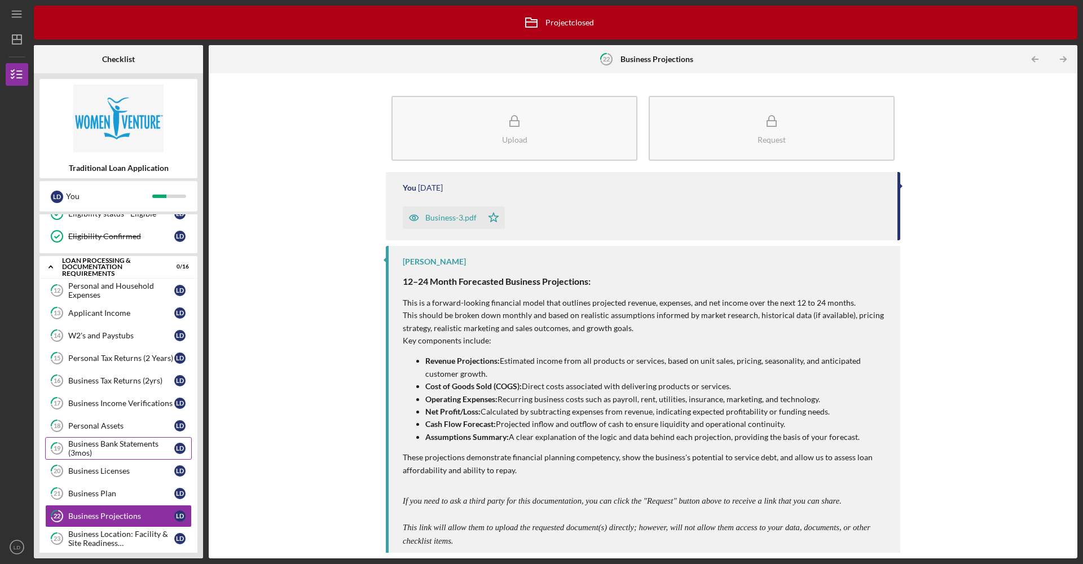
scroll to position [348, 0]
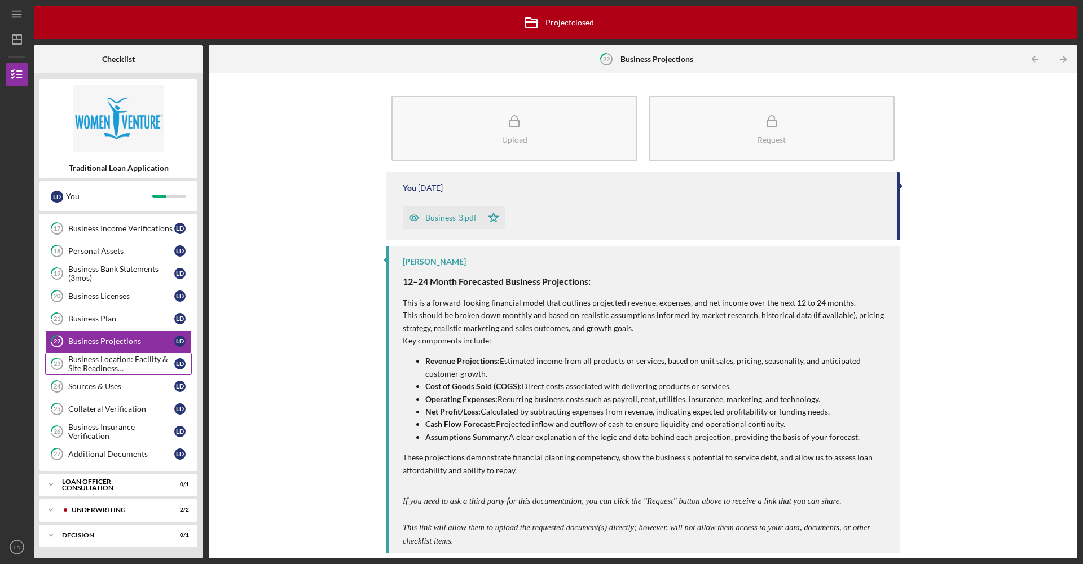
click at [114, 368] on div "Business Location: Facility & Site Readiness Documentation" at bounding box center [121, 364] width 106 height 18
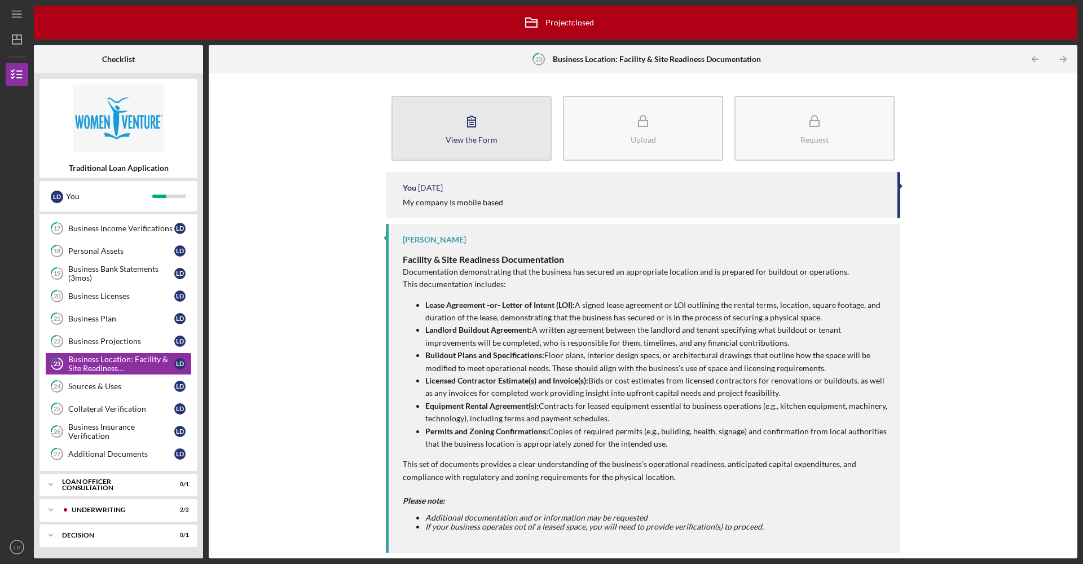
click at [446, 148] on button "View the Form Form" at bounding box center [472, 128] width 160 height 65
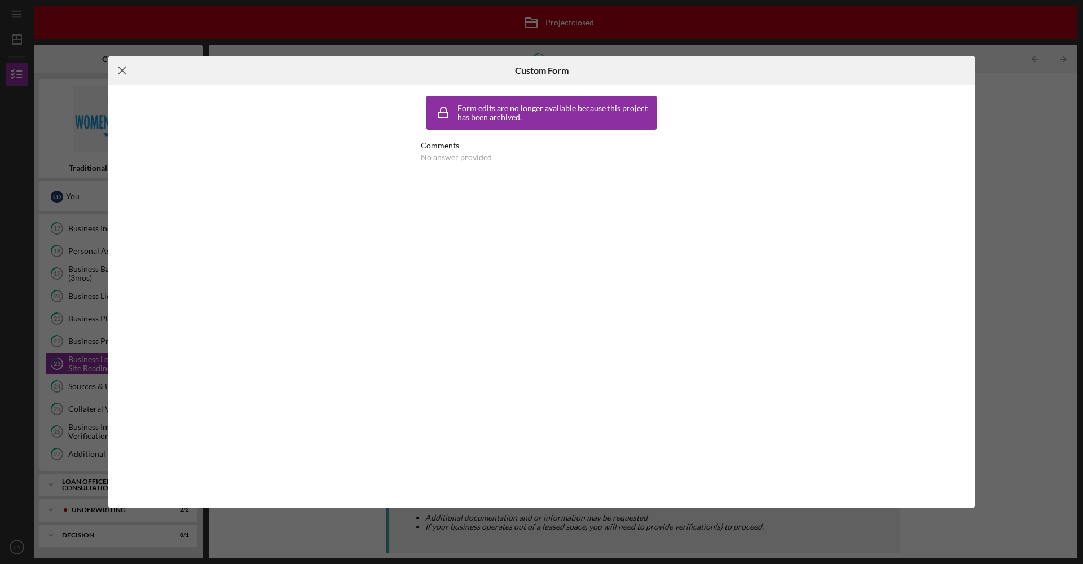
click at [117, 72] on icon "Icon/Menu Close" at bounding box center [122, 70] width 28 height 28
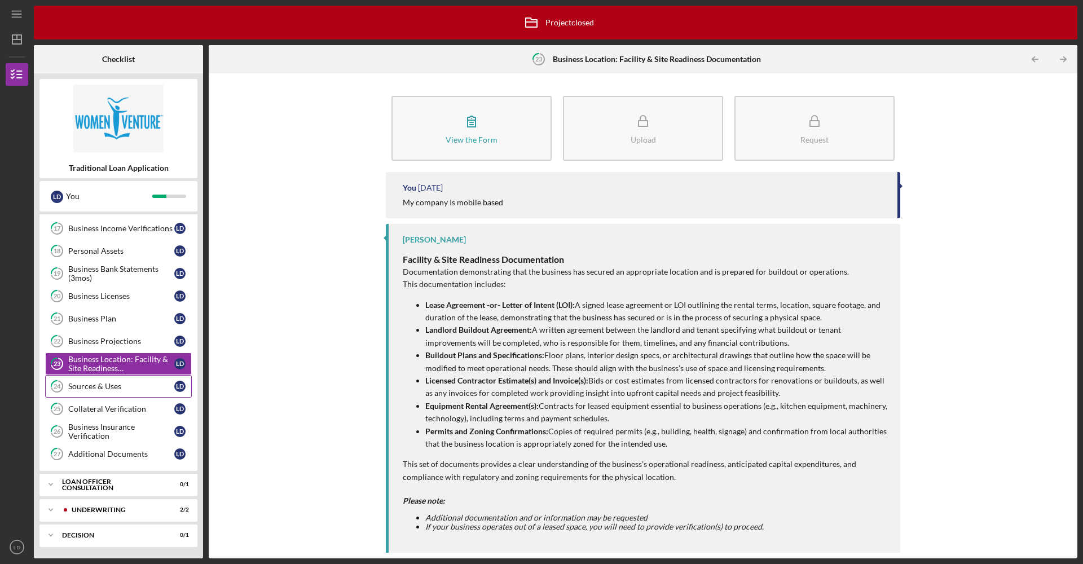
click at [135, 390] on div "Sources & Uses" at bounding box center [121, 386] width 106 height 9
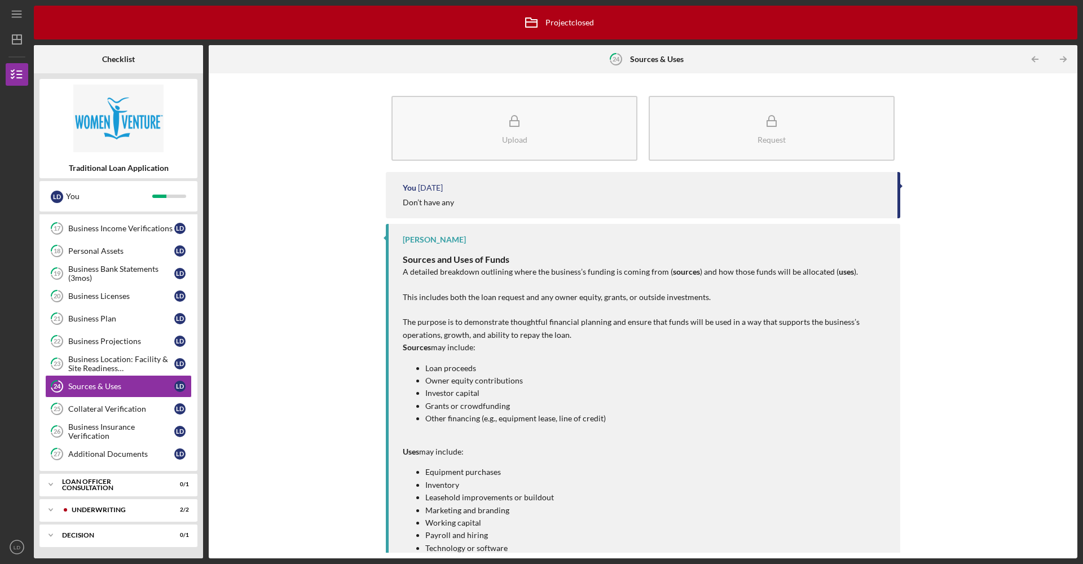
drag, startPoint x: 134, startPoint y: 401, endPoint x: 422, endPoint y: 449, distance: 291.8
click at [396, 449] on div "Icon/Archived Project closed Icon/Info Checklist Traditional Loan Application […" at bounding box center [556, 282] width 1044 height 553
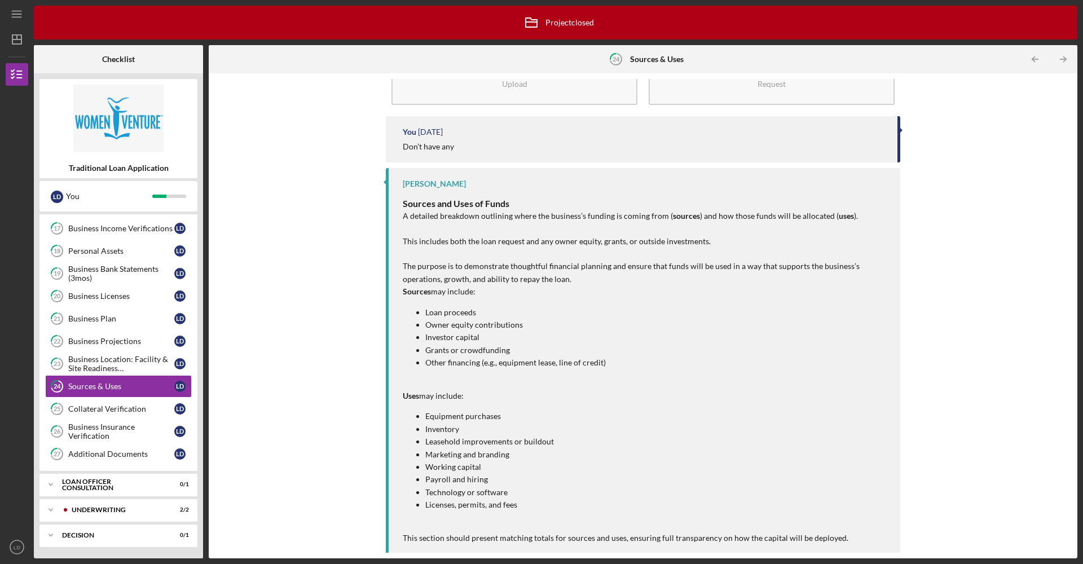
scroll to position [56, 0]
click at [148, 416] on link "25 Collateral Verification [PERSON_NAME]" at bounding box center [118, 409] width 147 height 23
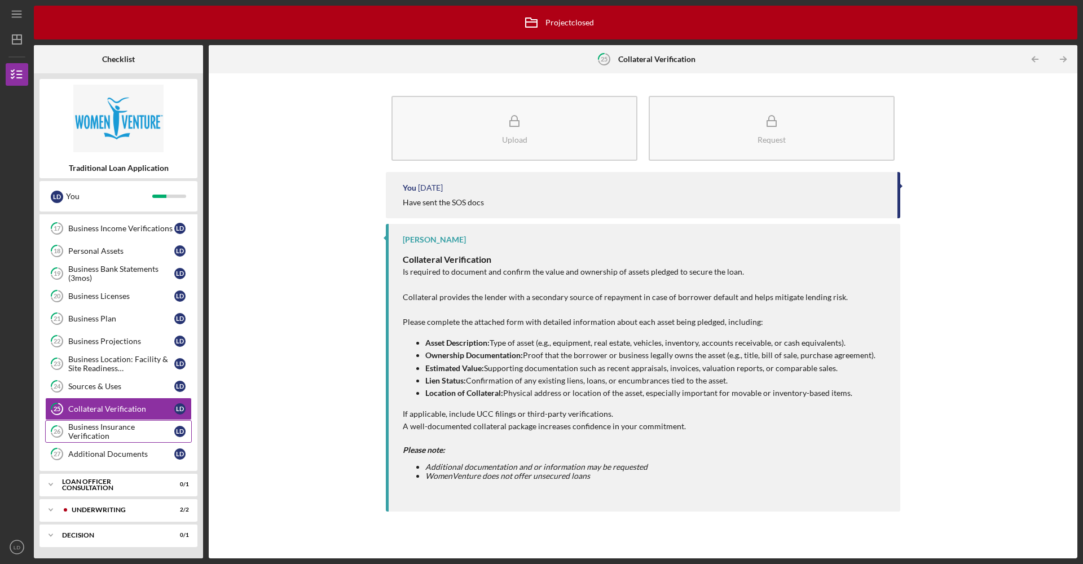
click at [148, 433] on div "Business Insurance Verification" at bounding box center [121, 432] width 106 height 18
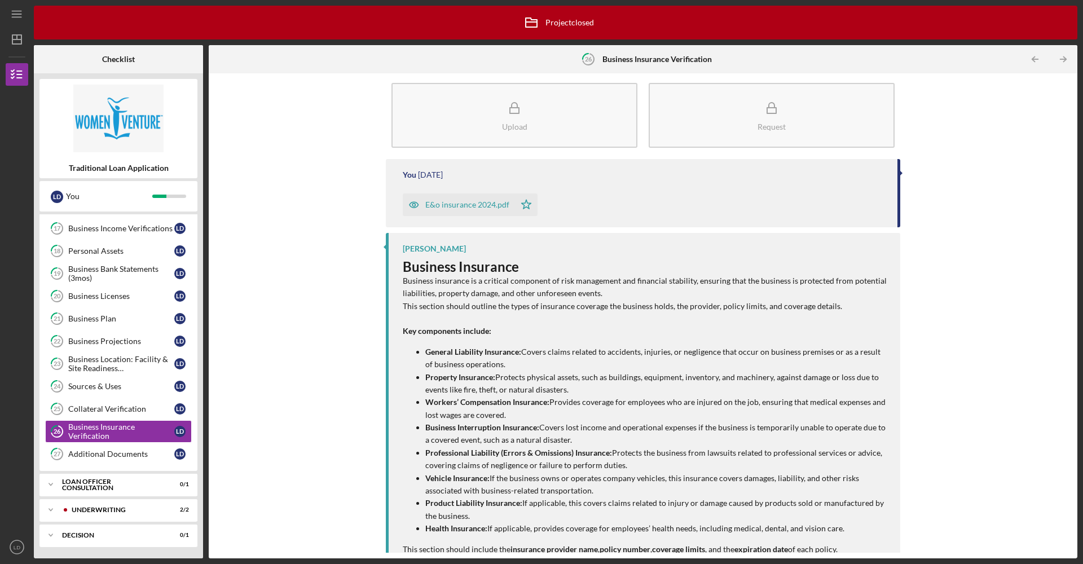
scroll to position [38, 0]
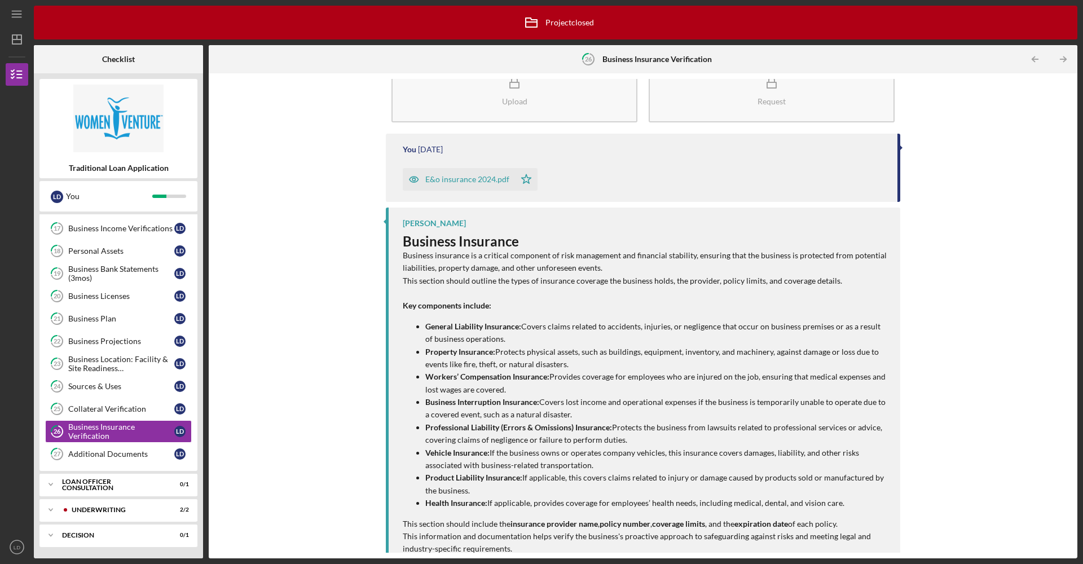
click at [475, 181] on div "E&o insurance 2024.pdf" at bounding box center [467, 179] width 84 height 9
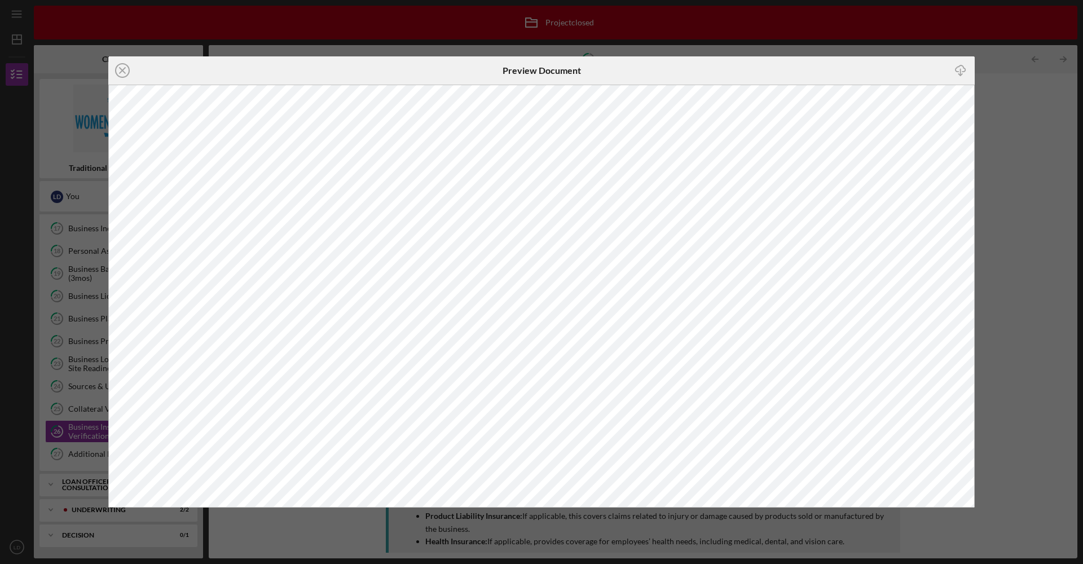
click at [963, 72] on icon "button" at bounding box center [961, 68] width 10 height 6
click at [121, 72] on line at bounding box center [123, 71] width 6 height 6
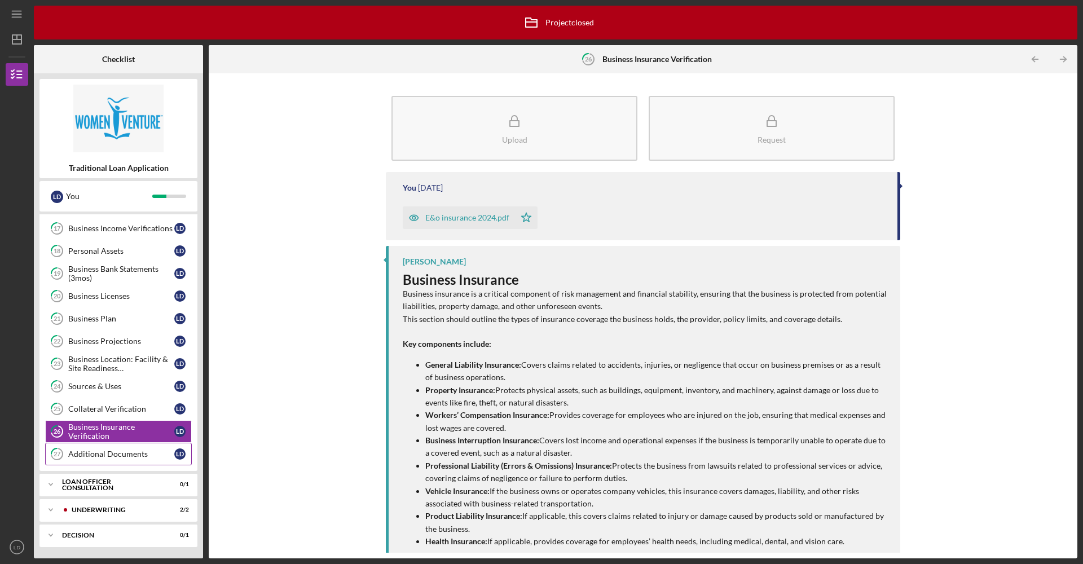
click at [126, 446] on link "27 Additional Documents [PERSON_NAME]" at bounding box center [118, 454] width 147 height 23
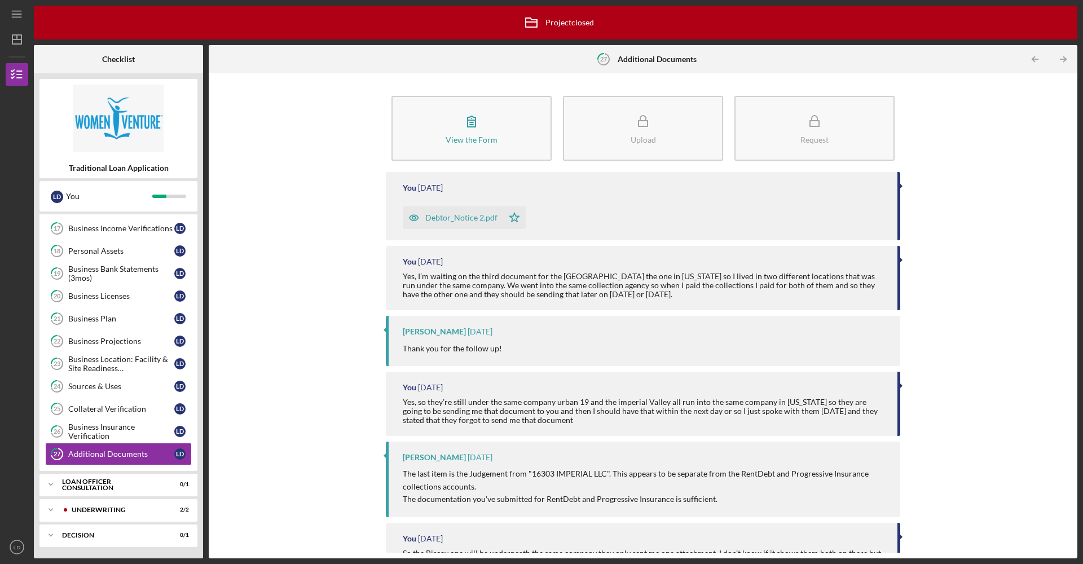
click at [446, 222] on div "Debtor_Notice 2.pdf" at bounding box center [453, 218] width 100 height 23
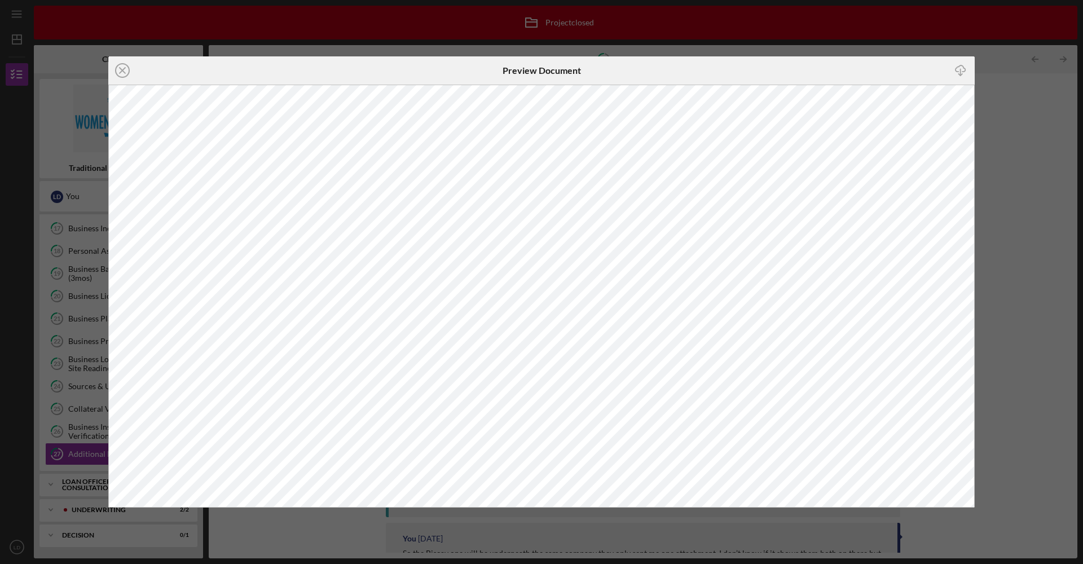
click at [963, 72] on icon "button" at bounding box center [961, 68] width 10 height 6
click at [335, 544] on div "Icon/Close Preview Document Icon/Download" at bounding box center [541, 282] width 1083 height 564
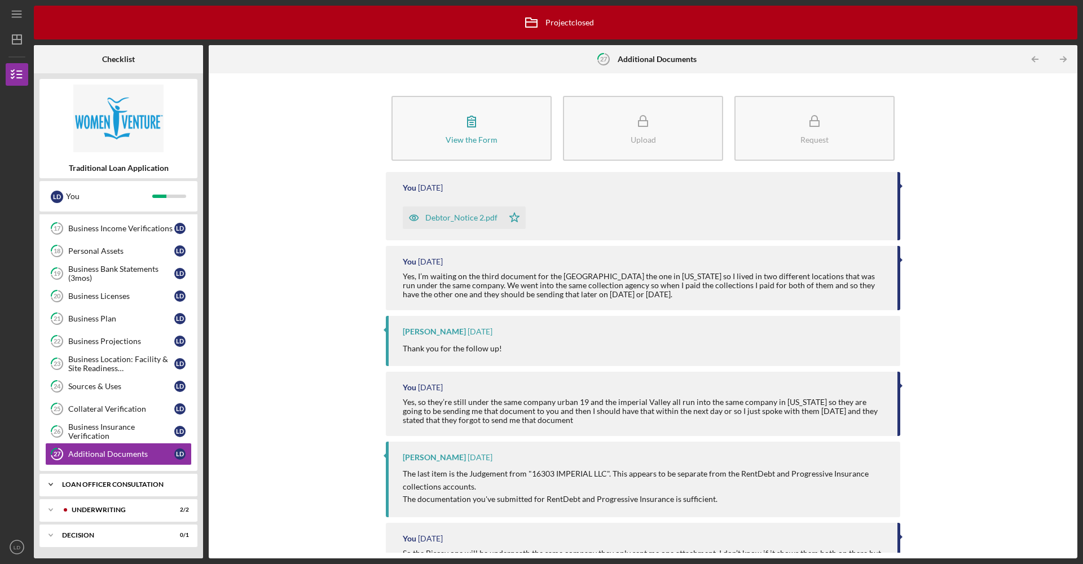
click at [139, 488] on div "Loan Officer Consultation" at bounding box center [122, 484] width 121 height 7
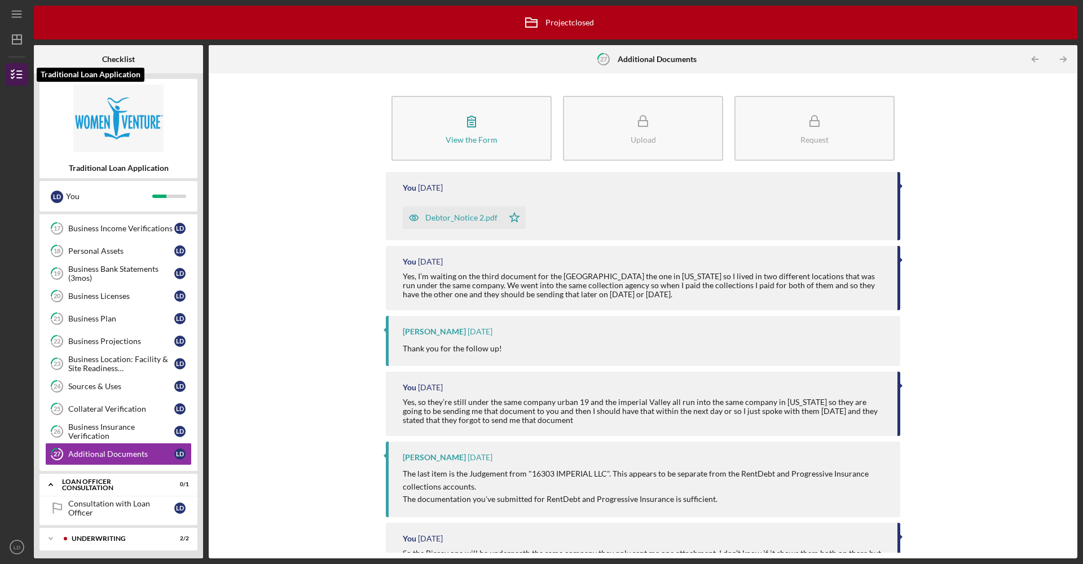
click at [18, 76] on icon "button" at bounding box center [17, 74] width 28 height 28
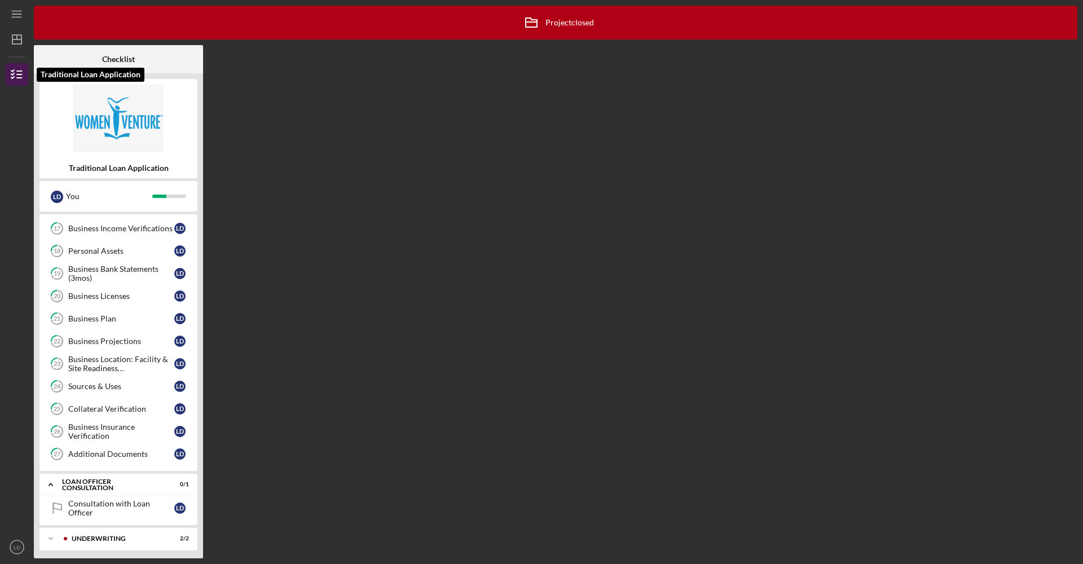
click at [15, 78] on icon "button" at bounding box center [17, 74] width 28 height 28
click at [17, 39] on line "button" at bounding box center [16, 39] width 9 height 0
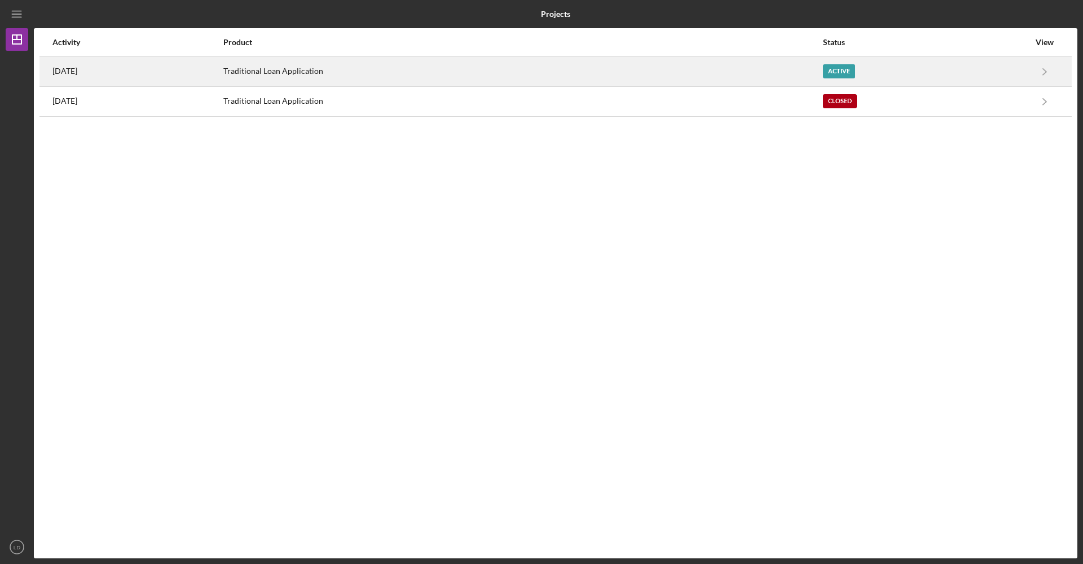
click at [129, 72] on div "[DATE]" at bounding box center [137, 72] width 170 height 28
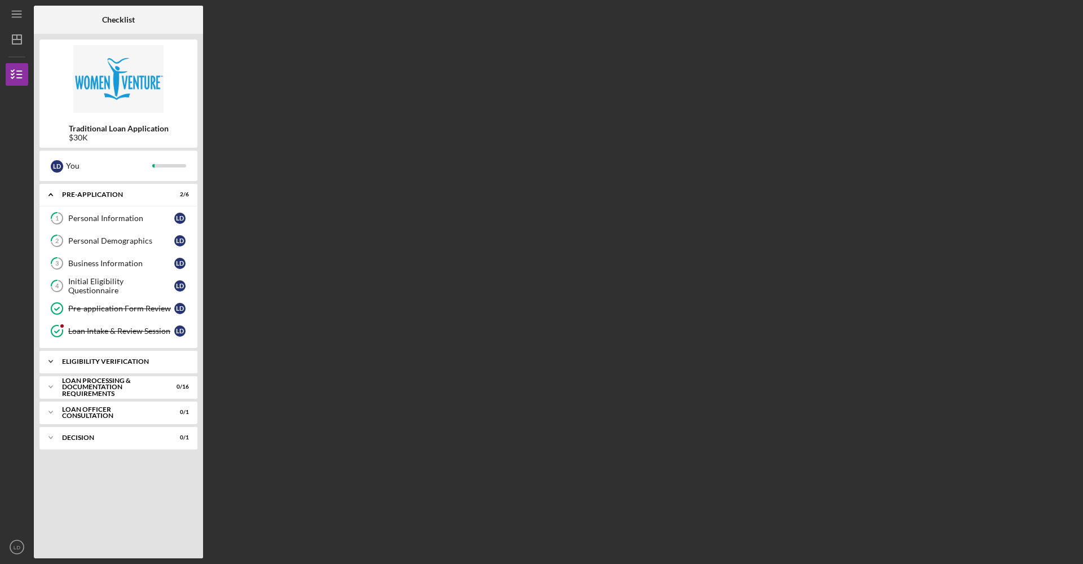
click at [144, 368] on div "Icon/Expander Eligibility Verification 0 / 6" at bounding box center [118, 361] width 158 height 23
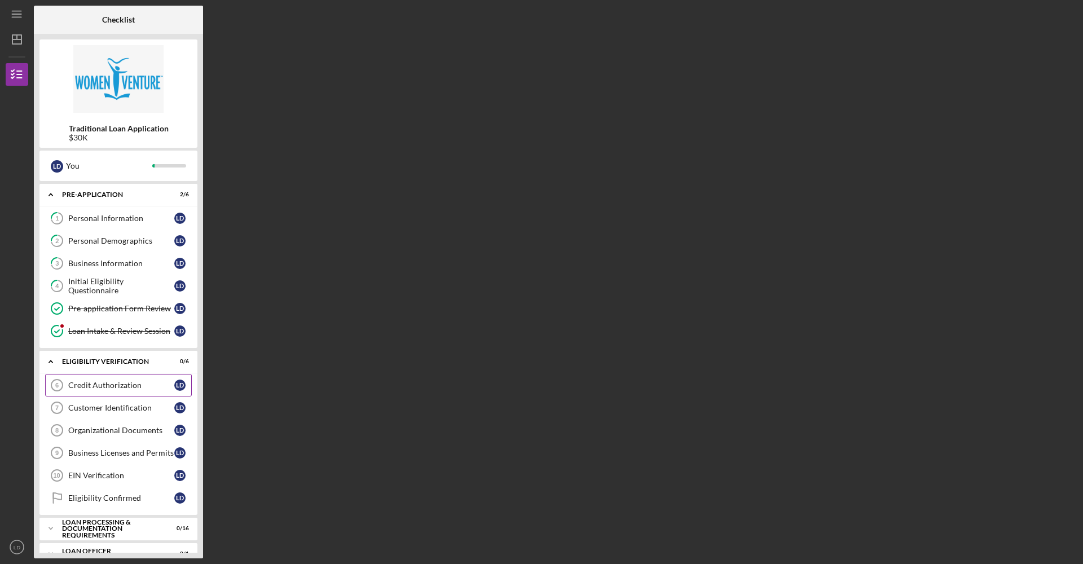
click at [114, 386] on div "Credit Authorization" at bounding box center [121, 385] width 106 height 9
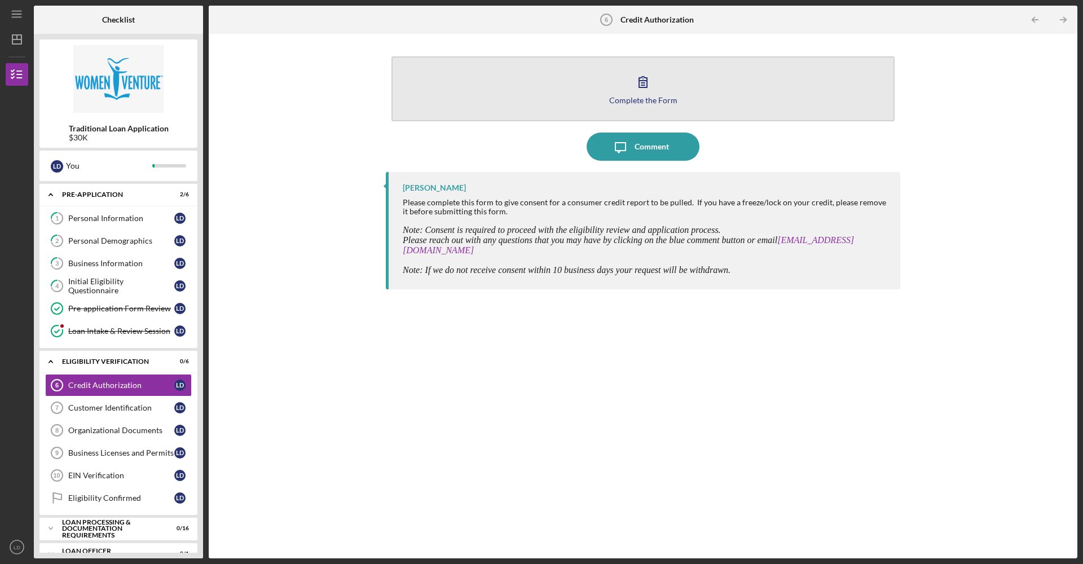
click at [643, 102] on div "Complete the Form" at bounding box center [643, 100] width 68 height 8
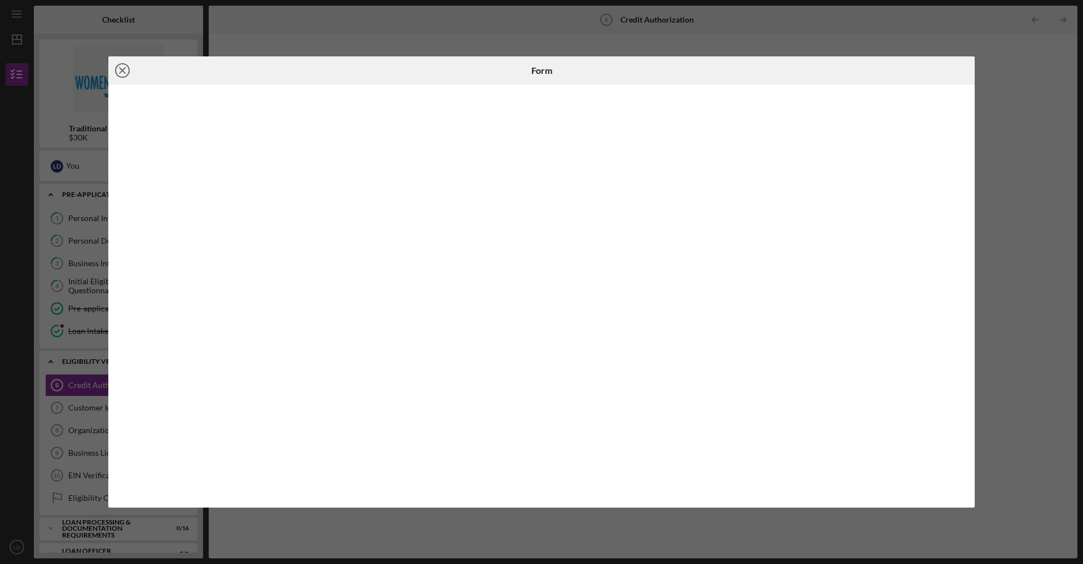
click at [122, 70] on line at bounding box center [123, 71] width 6 height 6
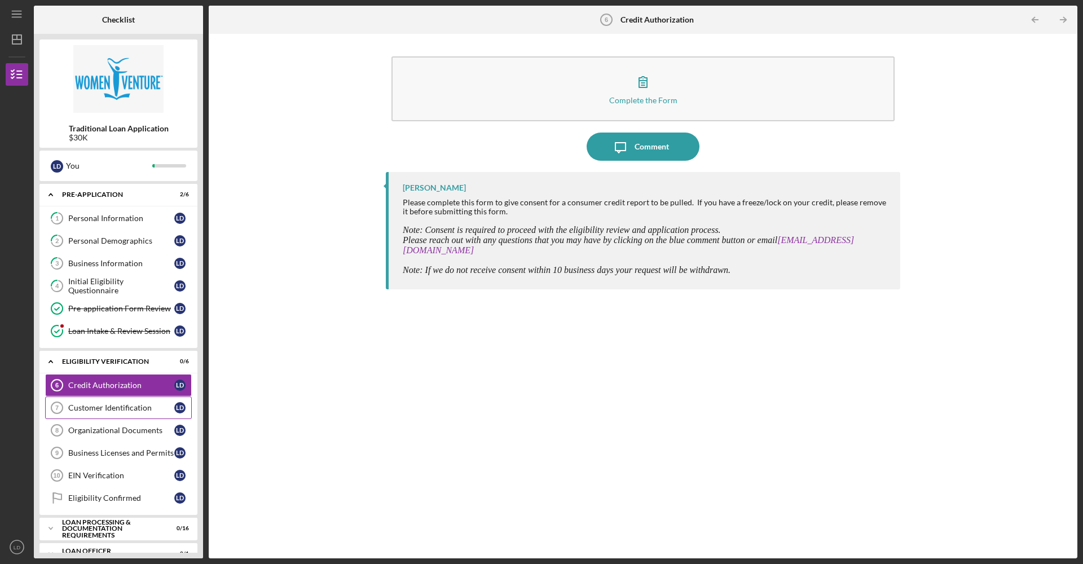
click at [124, 408] on div "Customer Identification" at bounding box center [121, 407] width 106 height 9
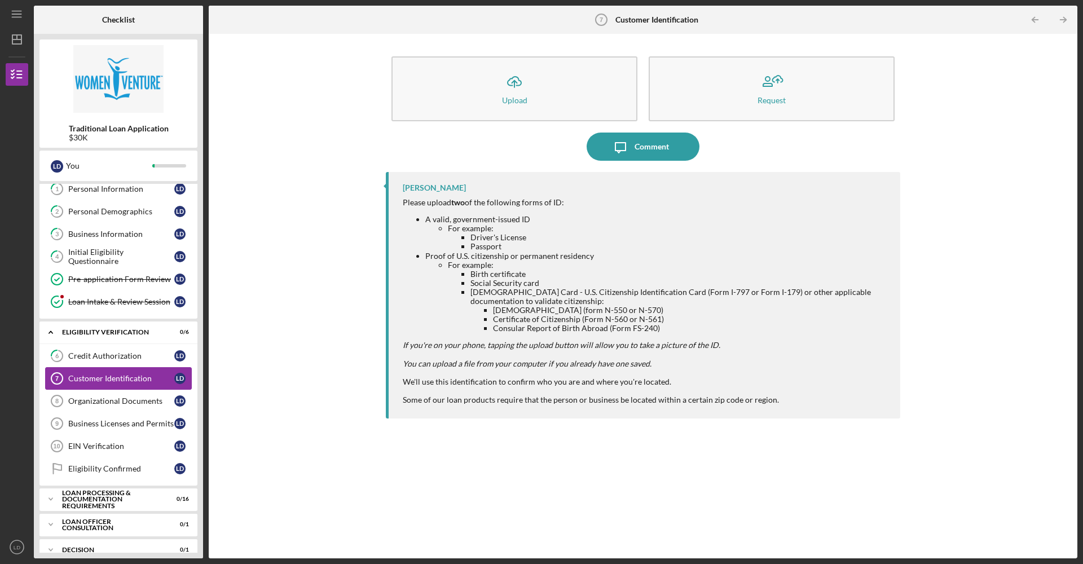
scroll to position [44, 0]
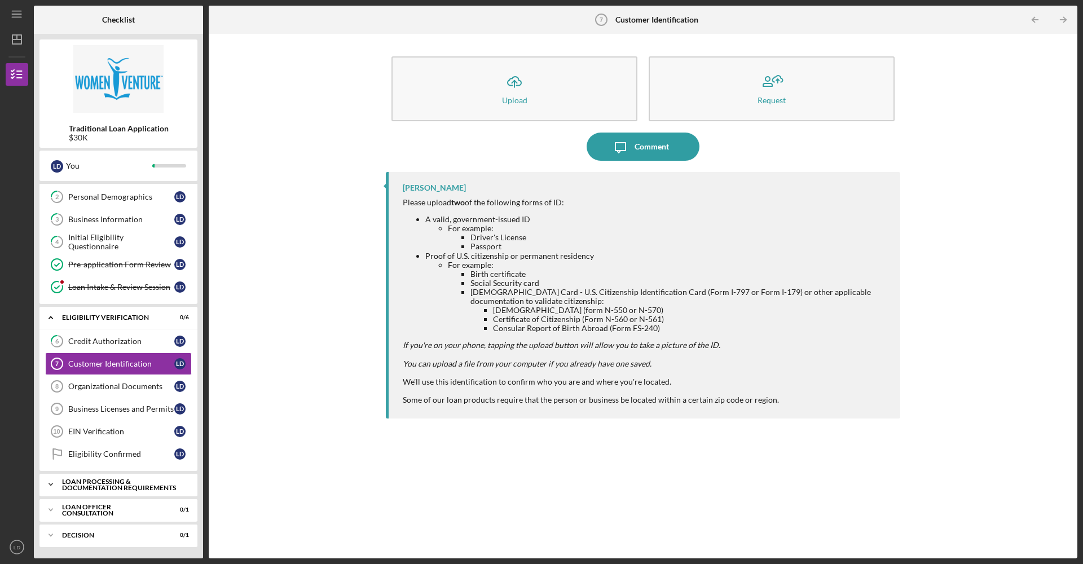
click at [160, 488] on div "Loan Processing & Documentation Requirements" at bounding box center [122, 484] width 121 height 13
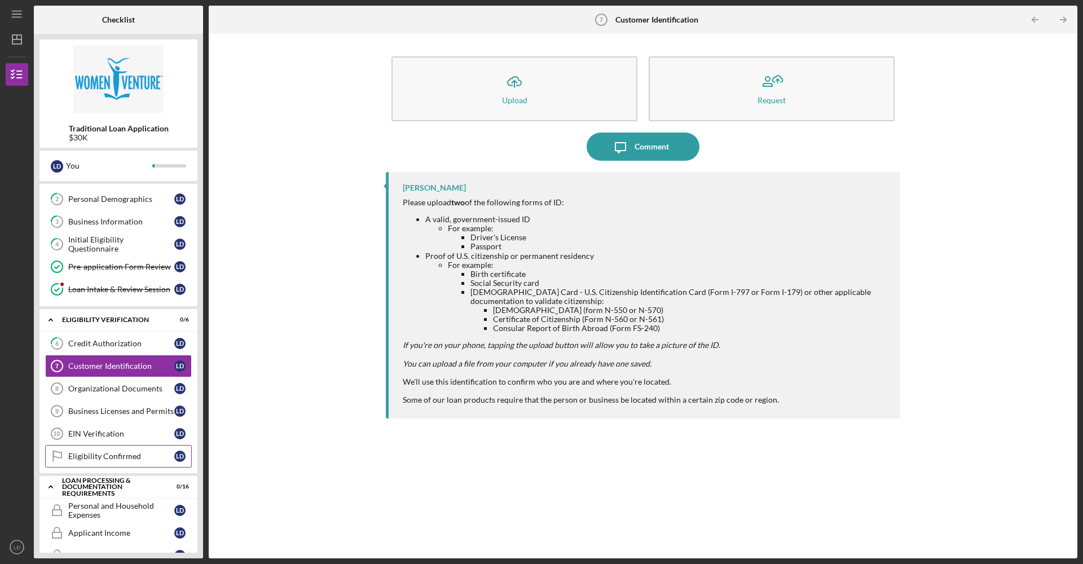
scroll to position [21, 0]
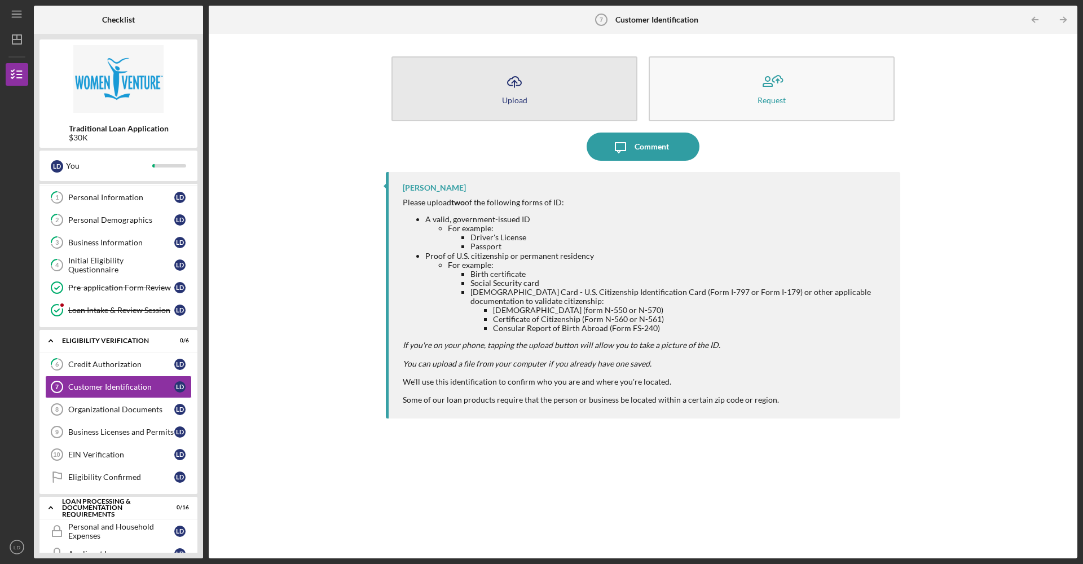
click at [499, 92] on button "Icon/Upload Upload" at bounding box center [515, 88] width 246 height 65
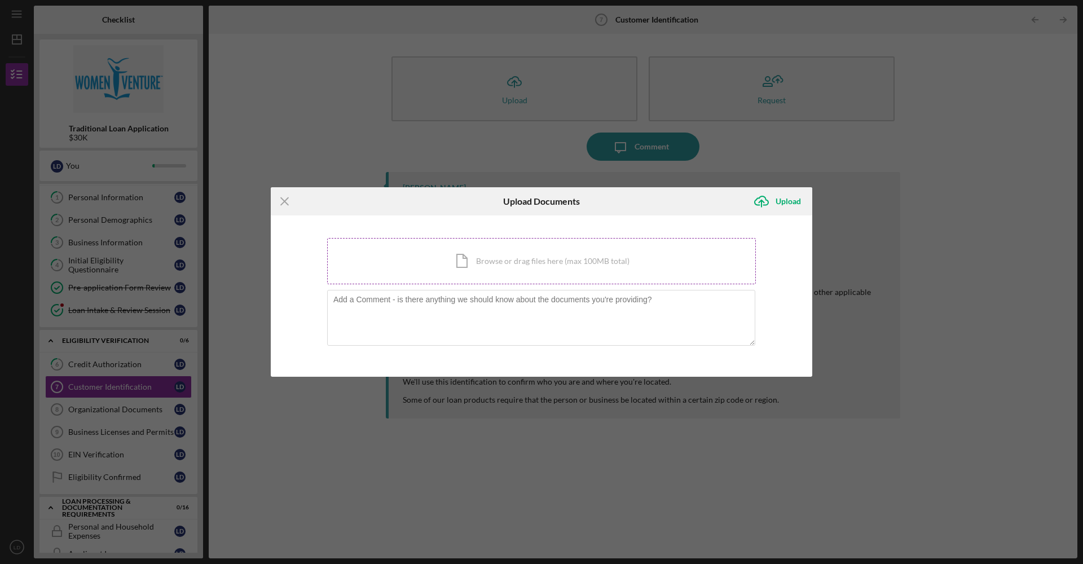
click at [524, 261] on div "Icon/Document Browse or drag files here (max 100MB total) Tap to choose files o…" at bounding box center [541, 261] width 429 height 46
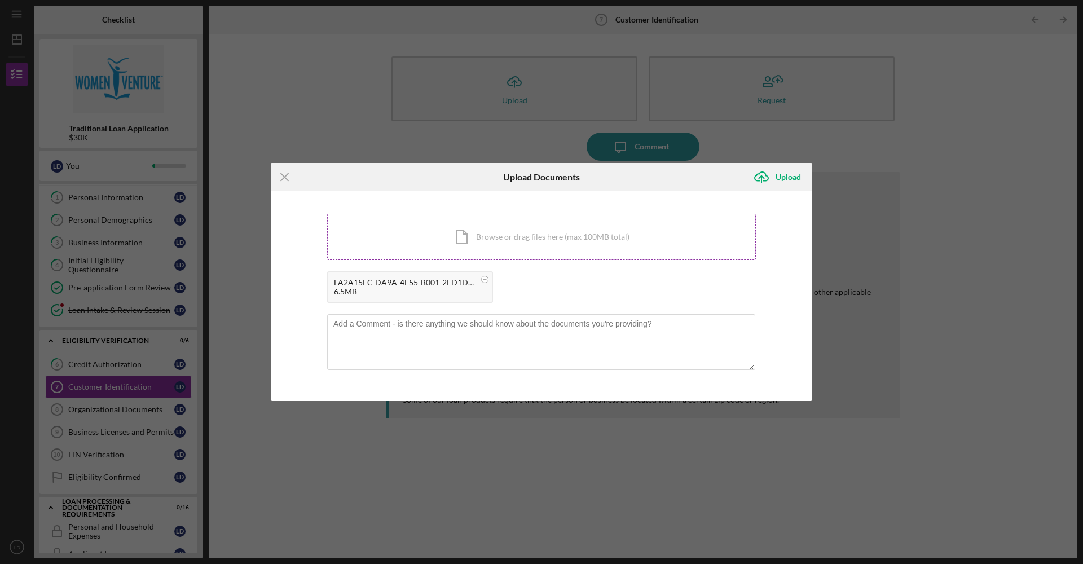
click at [521, 238] on div "Icon/Document Browse or drag files here (max 100MB total) Tap to choose files o…" at bounding box center [541, 237] width 429 height 46
click at [770, 175] on icon "Icon/Upload" at bounding box center [762, 177] width 28 height 28
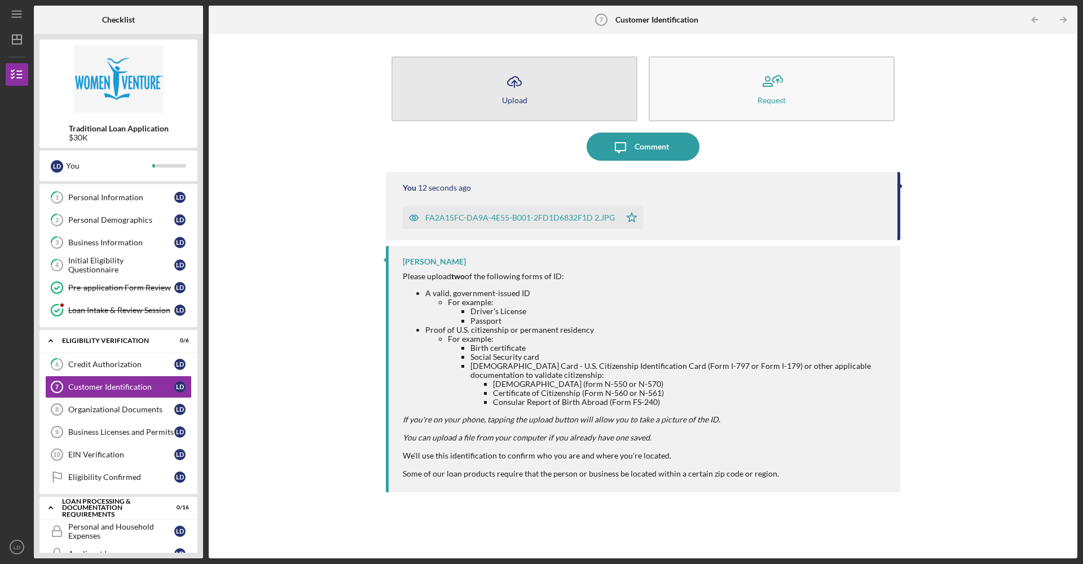
click at [532, 109] on button "Icon/Upload Upload" at bounding box center [515, 88] width 246 height 65
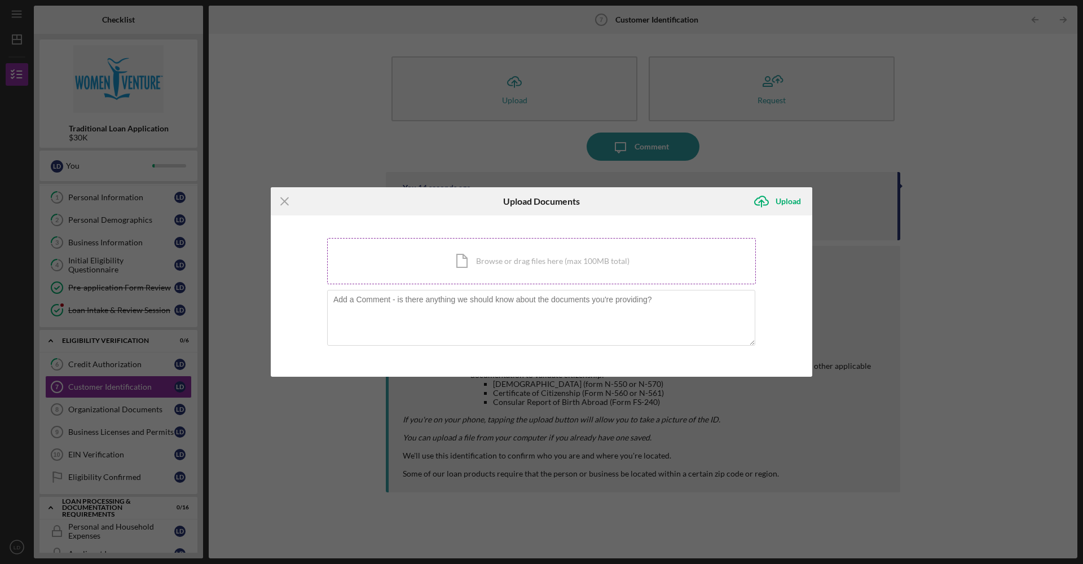
click at [508, 273] on div "Icon/Document Browse or drag files here (max 100MB total) Tap to choose files o…" at bounding box center [541, 261] width 429 height 46
click at [494, 264] on div "Icon/Document Browse or drag files here (max 100MB total) Tap to choose files o…" at bounding box center [541, 261] width 429 height 46
click at [577, 268] on div "Icon/Document Browse or drag files here (max 100MB total) Tap to choose files o…" at bounding box center [541, 261] width 429 height 46
click at [564, 264] on div "Icon/Document Browse or drag files here (max 100MB total) Tap to choose files o…" at bounding box center [541, 261] width 429 height 46
click at [774, 199] on icon "Icon/Upload" at bounding box center [762, 201] width 28 height 28
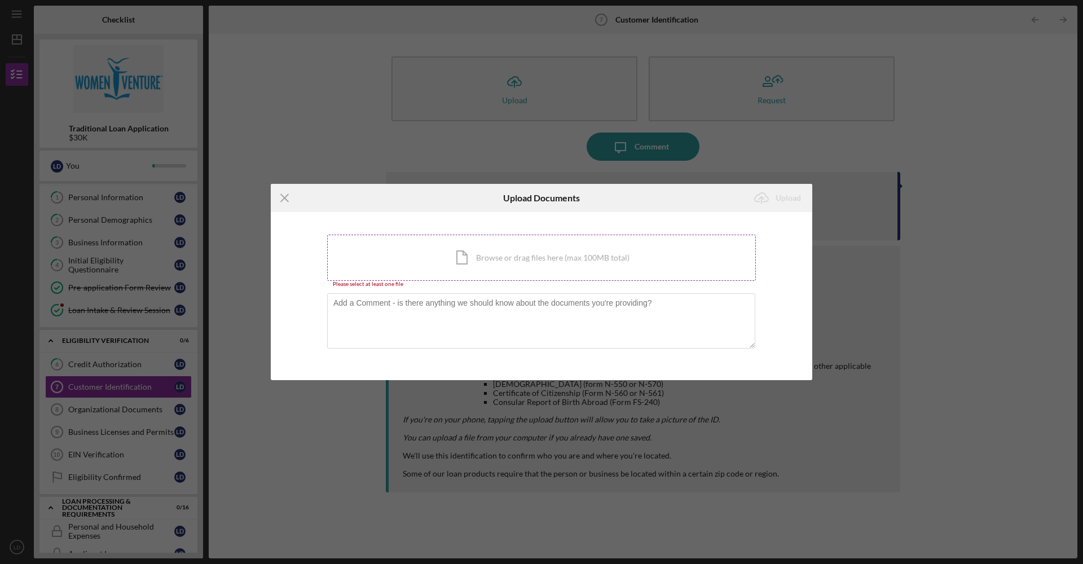
click at [600, 262] on div "Icon/Document Browse or drag files here (max 100MB total) Tap to choose files o…" at bounding box center [541, 258] width 429 height 46
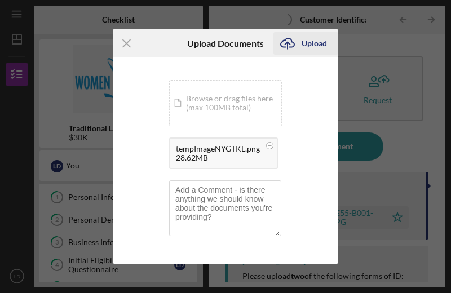
click at [306, 36] on div "Upload" at bounding box center [314, 43] width 25 height 23
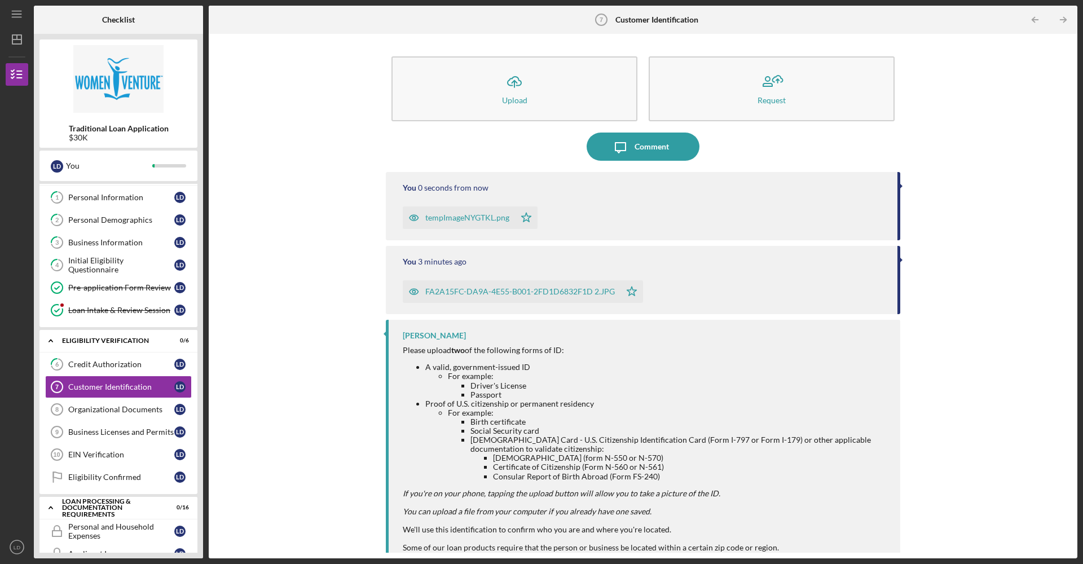
click at [534, 292] on div "FA2A15FC-DA9A-4E55-B001-2FD1D6832F1D 2.JPG" at bounding box center [520, 291] width 190 height 9
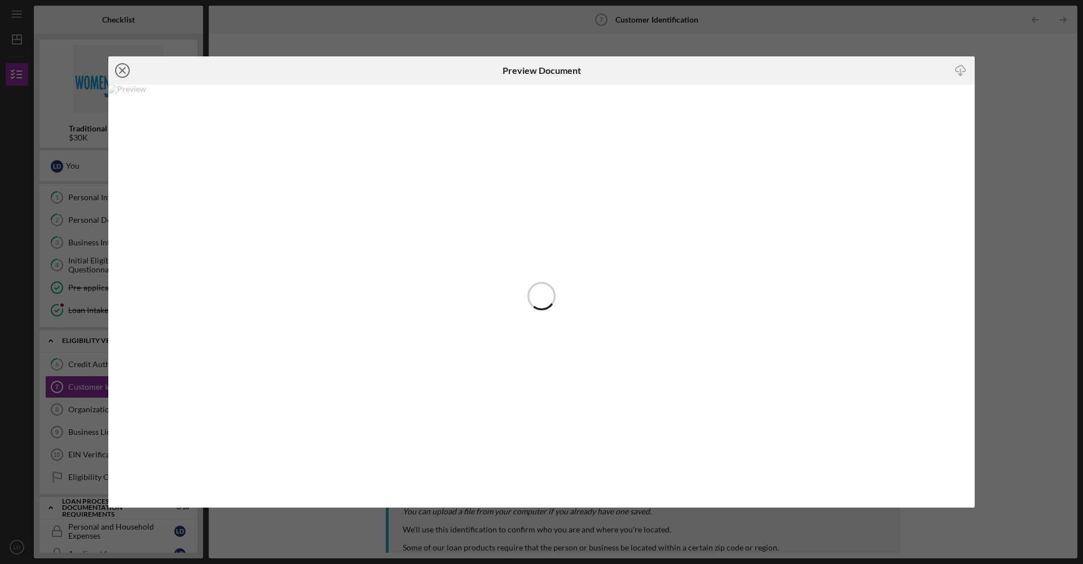
click at [118, 73] on icon "Icon/Close" at bounding box center [122, 70] width 28 height 28
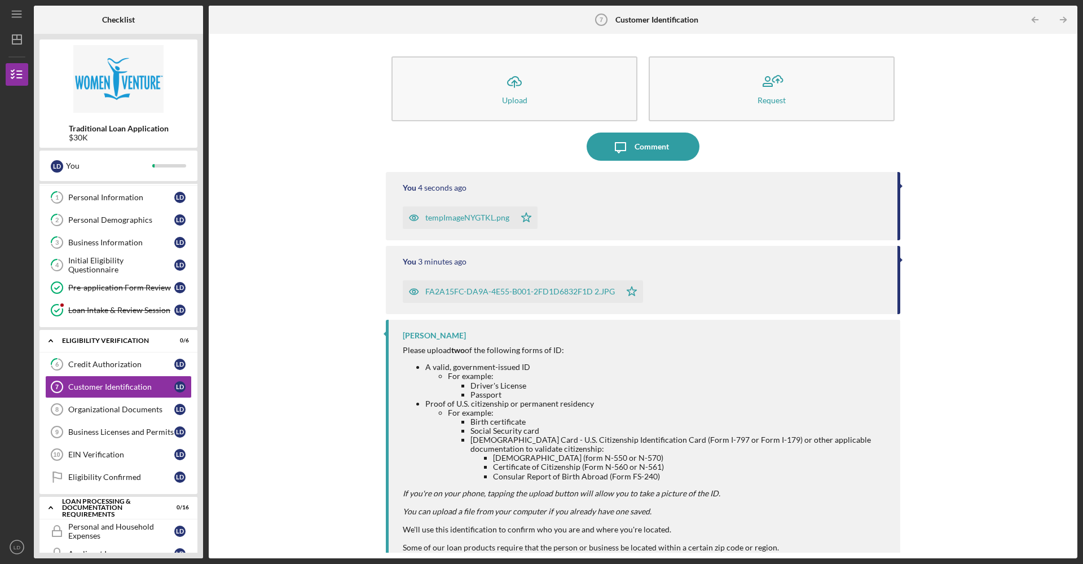
click at [456, 220] on div "tempImageNYGTKL.png" at bounding box center [467, 217] width 84 height 9
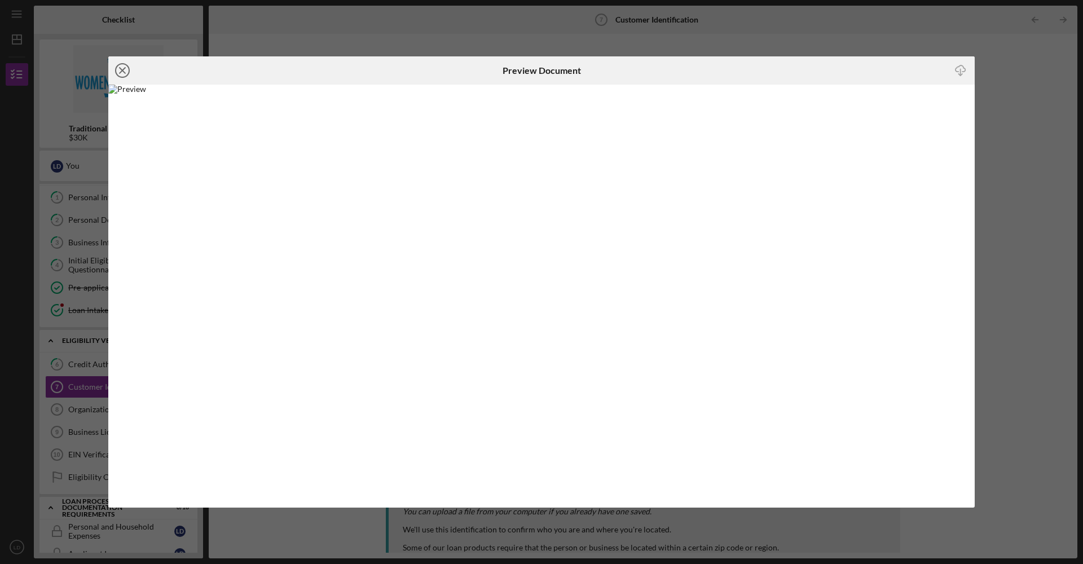
click at [117, 70] on icon "Icon/Close" at bounding box center [122, 70] width 28 height 28
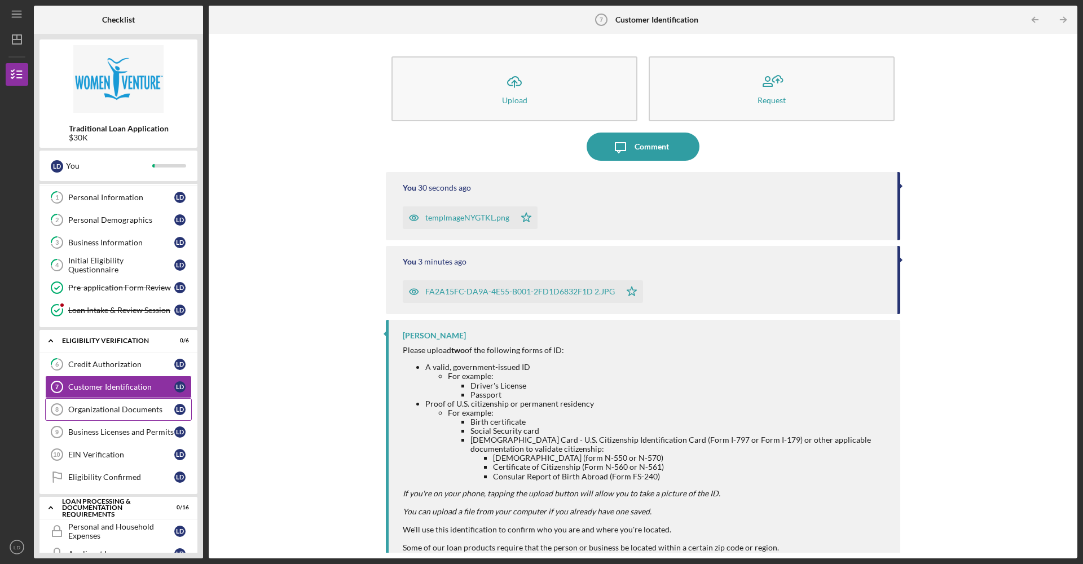
click at [124, 410] on div "Organizational Documents" at bounding box center [121, 409] width 106 height 9
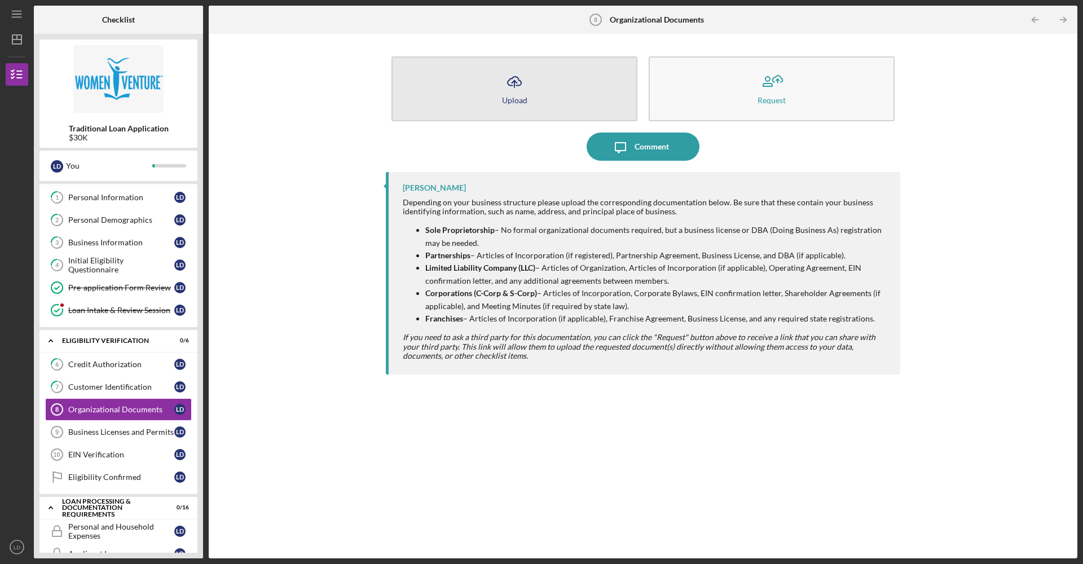
click at [543, 93] on button "Icon/Upload Upload" at bounding box center [515, 88] width 246 height 65
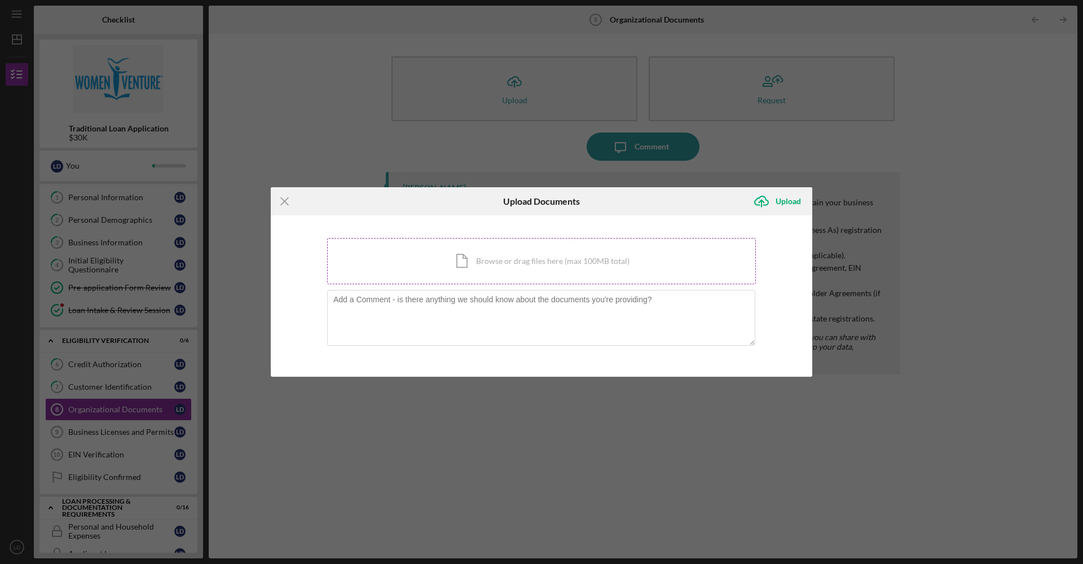
click at [481, 273] on div "Icon/Document Browse or drag files here (max 100MB total) Tap to choose files o…" at bounding box center [541, 261] width 429 height 46
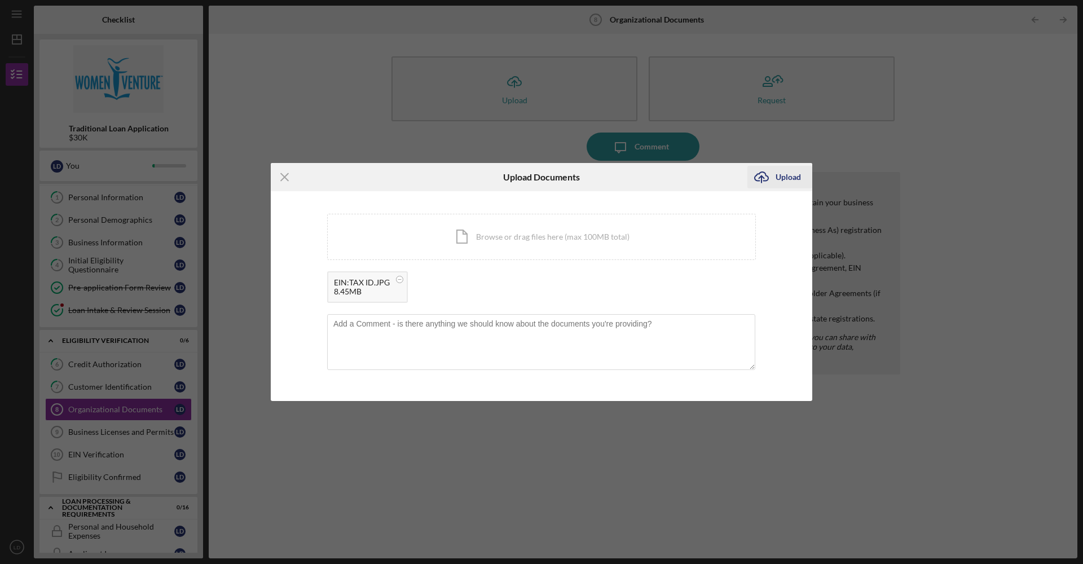
click at [780, 183] on div "Upload" at bounding box center [788, 177] width 25 height 23
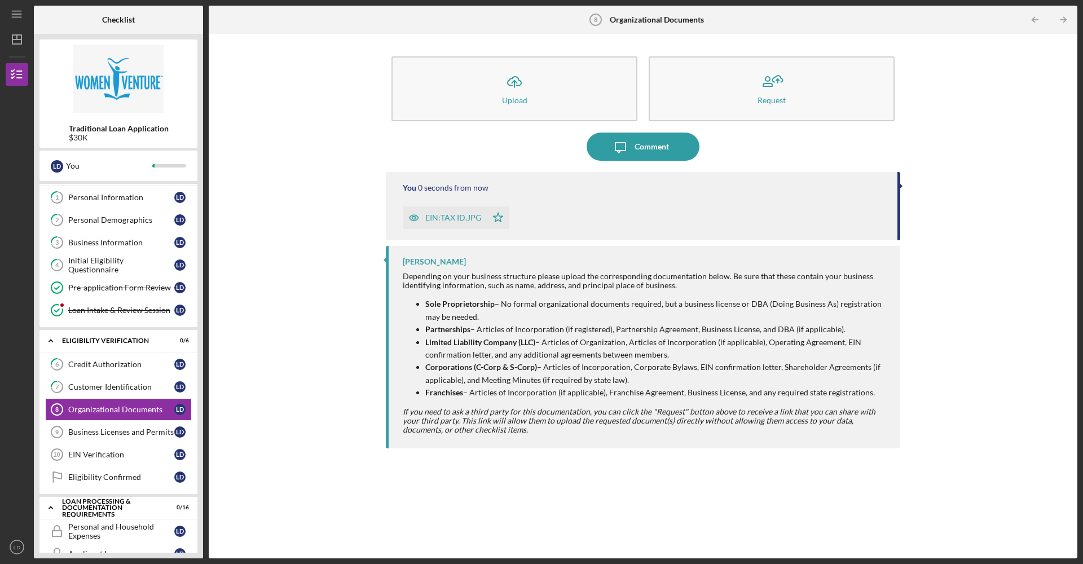
click at [455, 215] on div "EIN:TAX ID.JPG" at bounding box center [453, 217] width 56 height 9
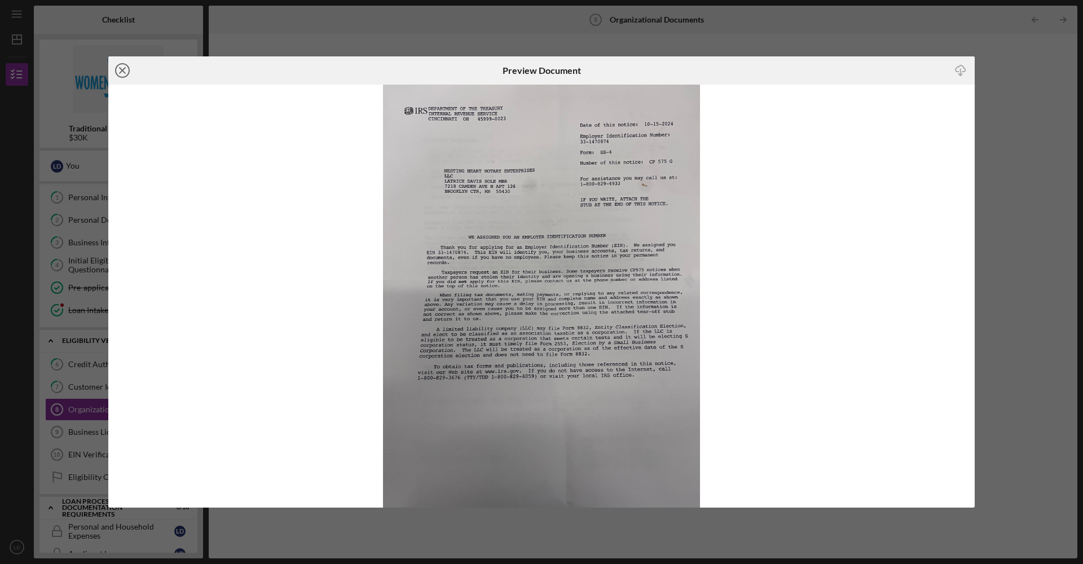
click at [123, 71] on line at bounding box center [123, 71] width 6 height 6
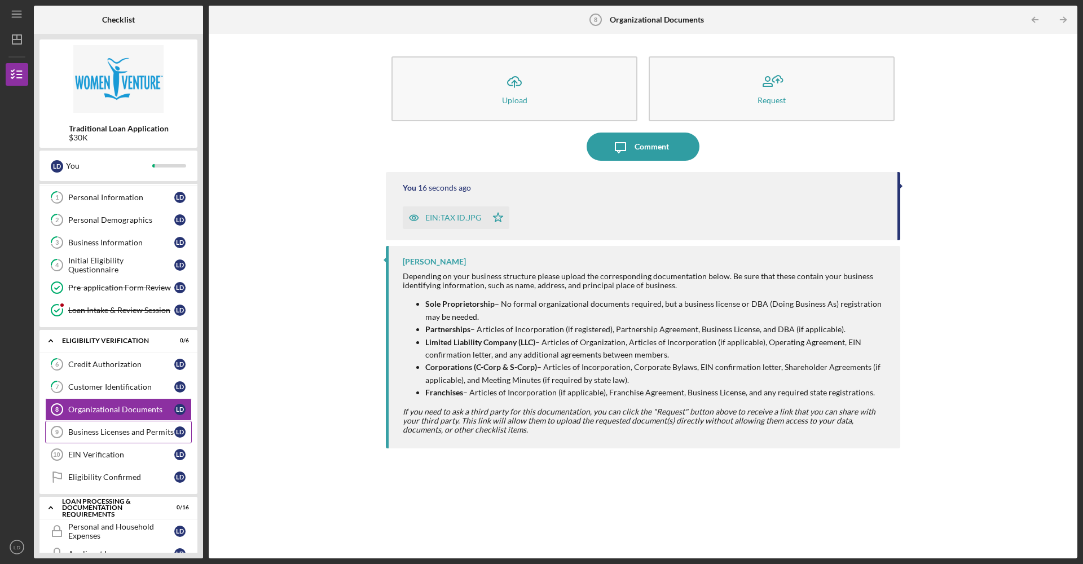
click at [108, 437] on link "Business Licenses and Permits 9 Business Licenses and Permits [PERSON_NAME]" at bounding box center [118, 432] width 147 height 23
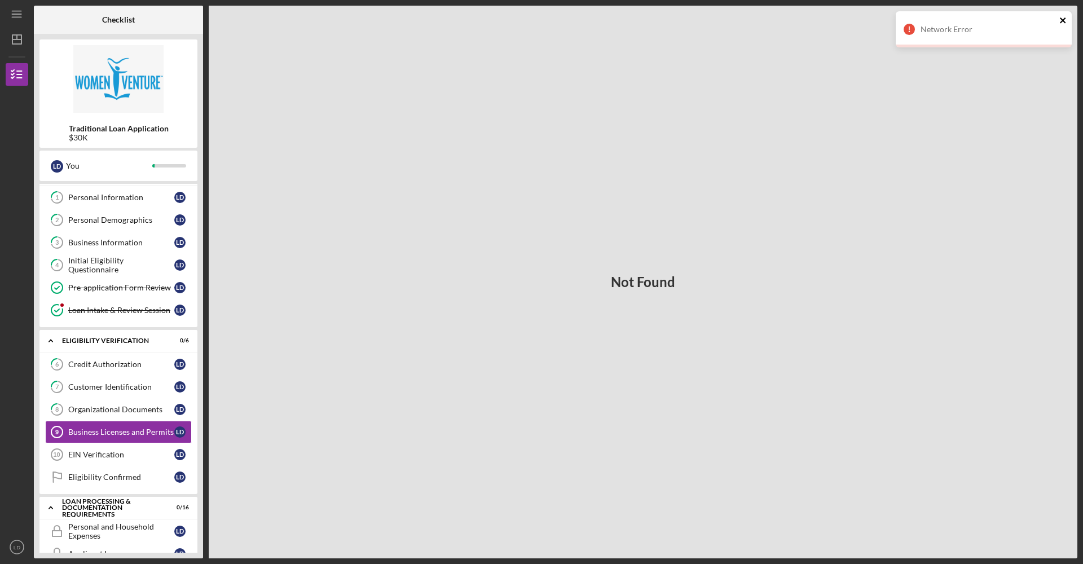
click at [1066, 20] on icon "close" at bounding box center [1064, 20] width 8 height 9
click at [148, 427] on link "Business Licenses and Permits 9 Business Licenses and Permits [PERSON_NAME]" at bounding box center [118, 432] width 147 height 23
click at [122, 463] on link "EIN Verification 10 EIN Verification [PERSON_NAME]" at bounding box center [118, 455] width 147 height 23
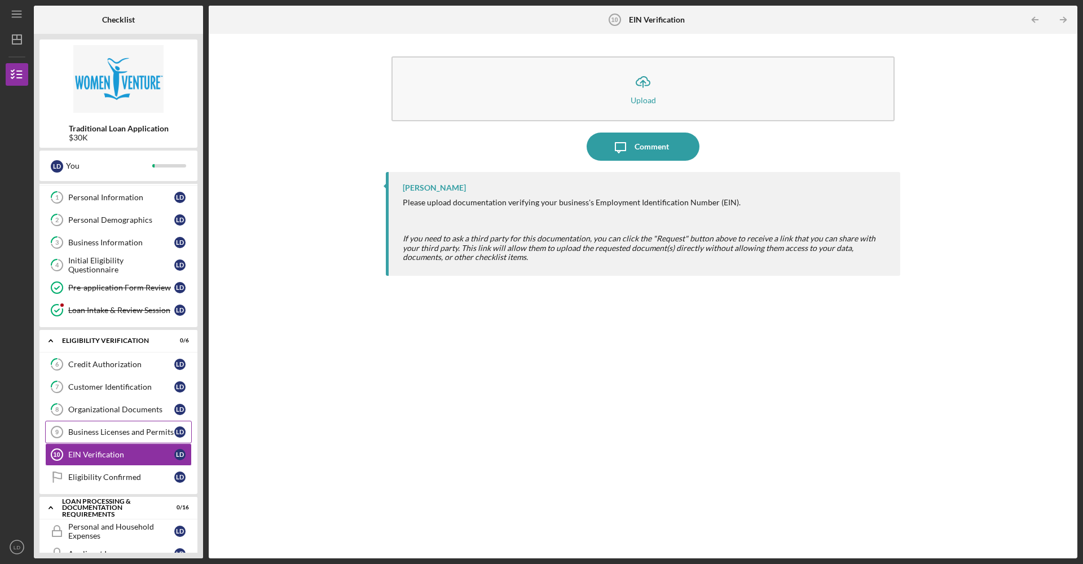
click at [96, 426] on link "Business Licenses and Permits 9 Business Licenses and Permits [PERSON_NAME]" at bounding box center [118, 432] width 147 height 23
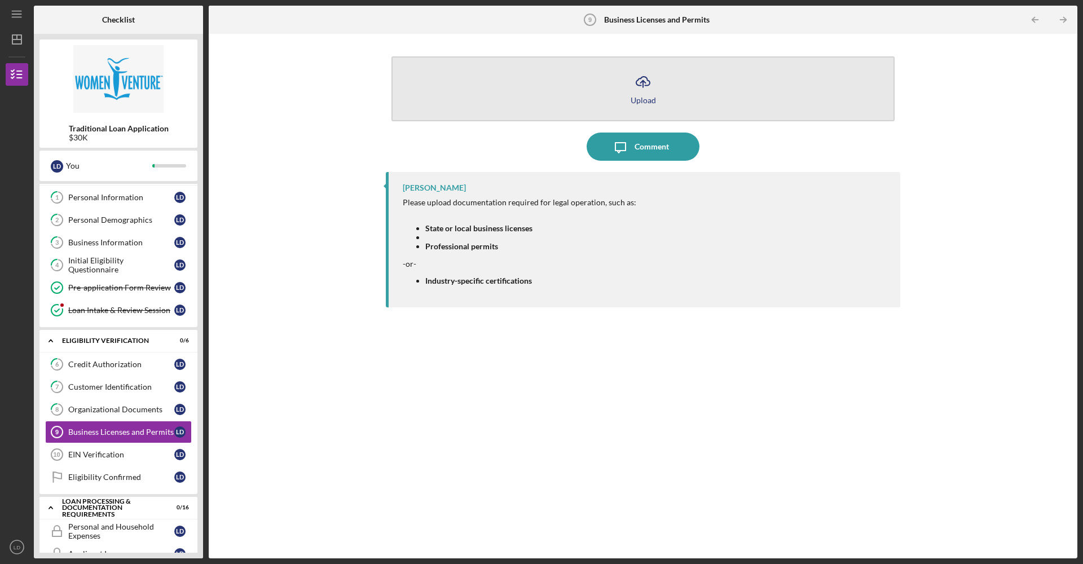
click at [611, 85] on button "Icon/Upload Upload" at bounding box center [643, 88] width 503 height 65
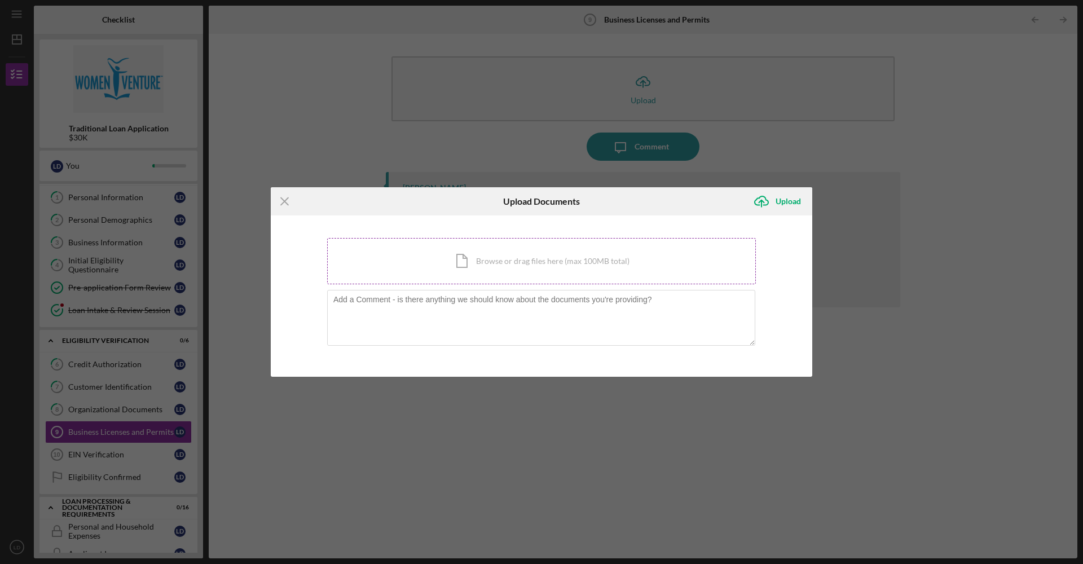
click at [472, 275] on div "Icon/Document Browse or drag files here (max 100MB total) Tap to choose files o…" at bounding box center [541, 261] width 429 height 46
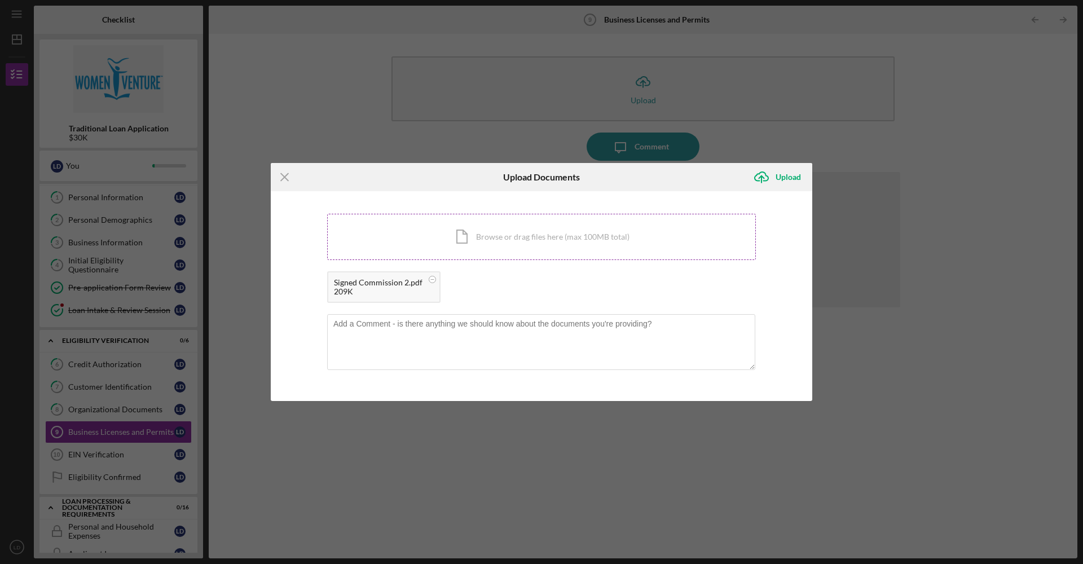
click at [489, 226] on div "Icon/Document Browse or drag files here (max 100MB total) Tap to choose files o…" at bounding box center [541, 237] width 429 height 46
click at [464, 232] on div "Icon/Document Browse or drag files here (max 100MB total) Tap to choose files o…" at bounding box center [541, 237] width 429 height 46
click at [785, 175] on div "Upload" at bounding box center [788, 177] width 25 height 23
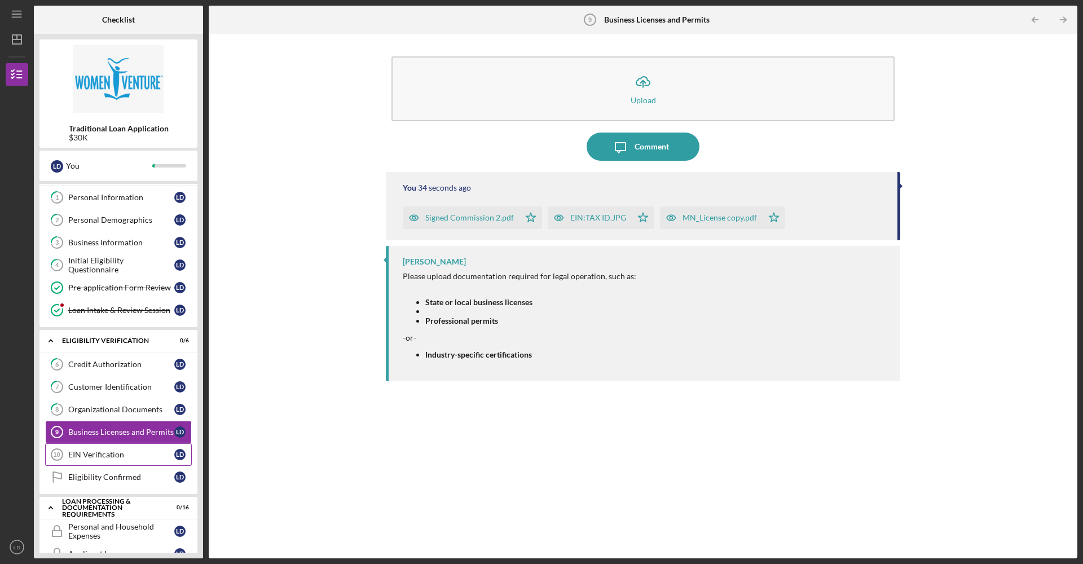
click at [108, 455] on div "EIN Verification" at bounding box center [121, 454] width 106 height 9
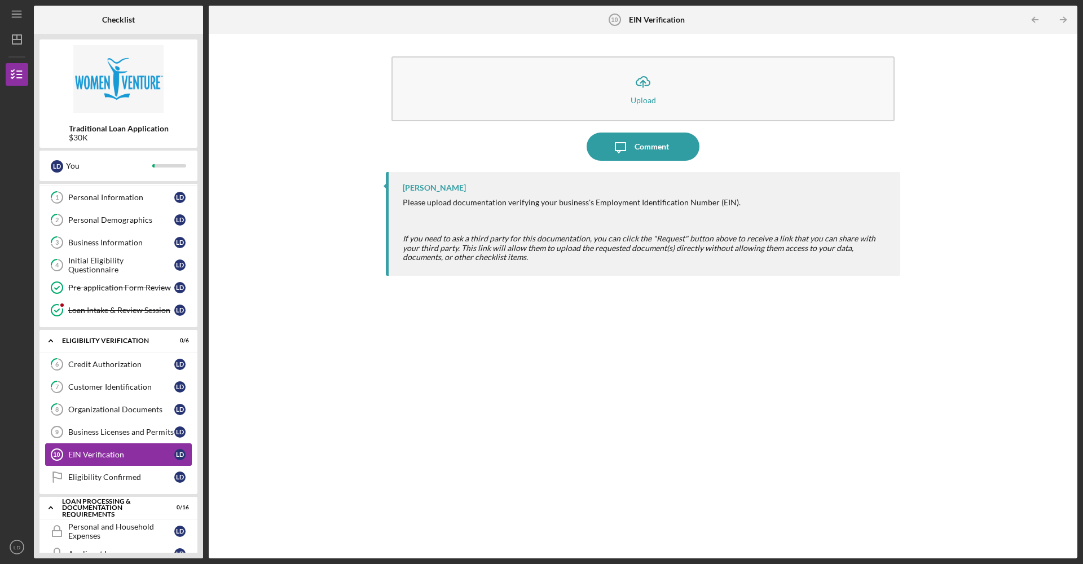
click at [91, 456] on div "EIN Verification" at bounding box center [121, 454] width 106 height 9
click at [104, 431] on div "Business Licenses and Permits" at bounding box center [121, 432] width 106 height 9
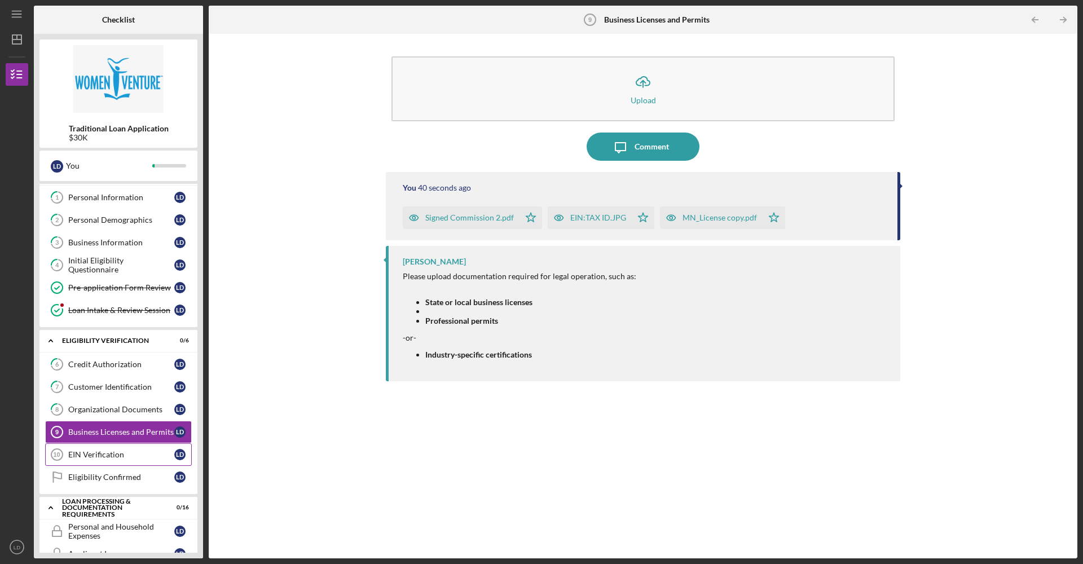
click at [112, 458] on div "EIN Verification" at bounding box center [121, 454] width 106 height 9
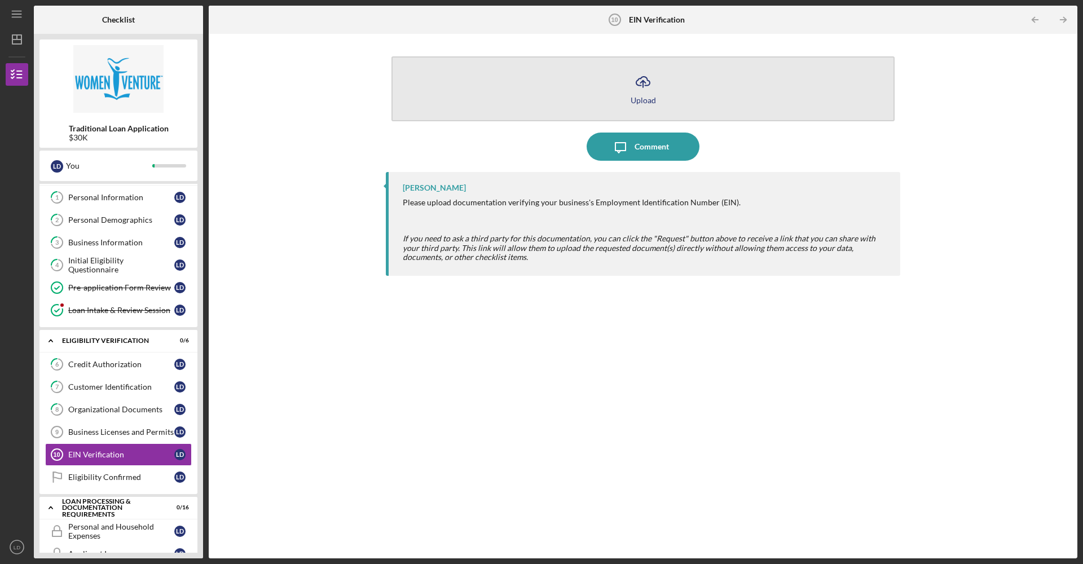
click at [655, 81] on icon "Icon/Upload" at bounding box center [643, 82] width 28 height 28
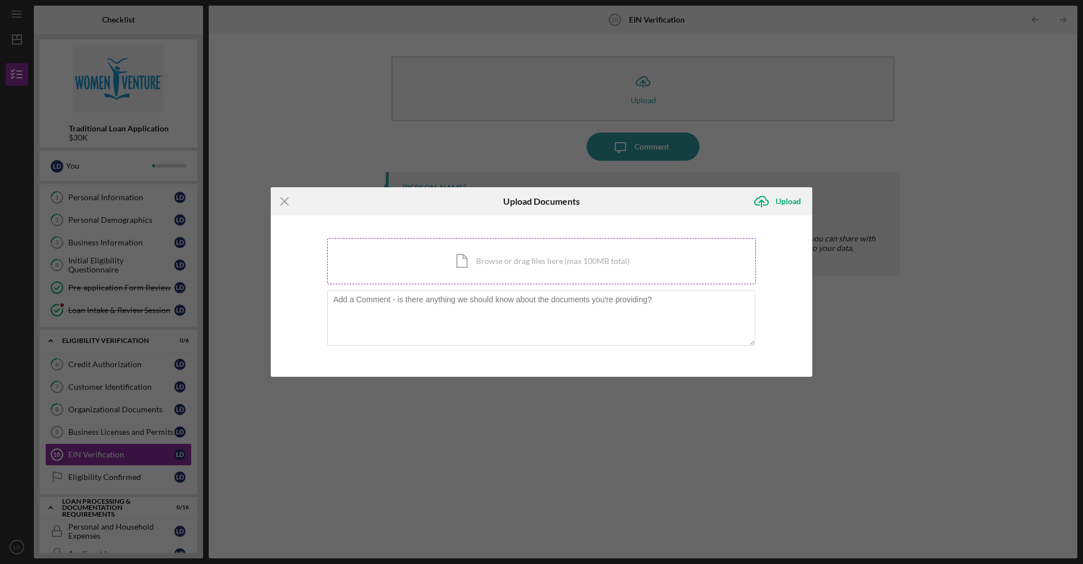
click at [496, 257] on div "Icon/Document Browse or drag files here (max 100MB total) Tap to choose files o…" at bounding box center [541, 261] width 429 height 46
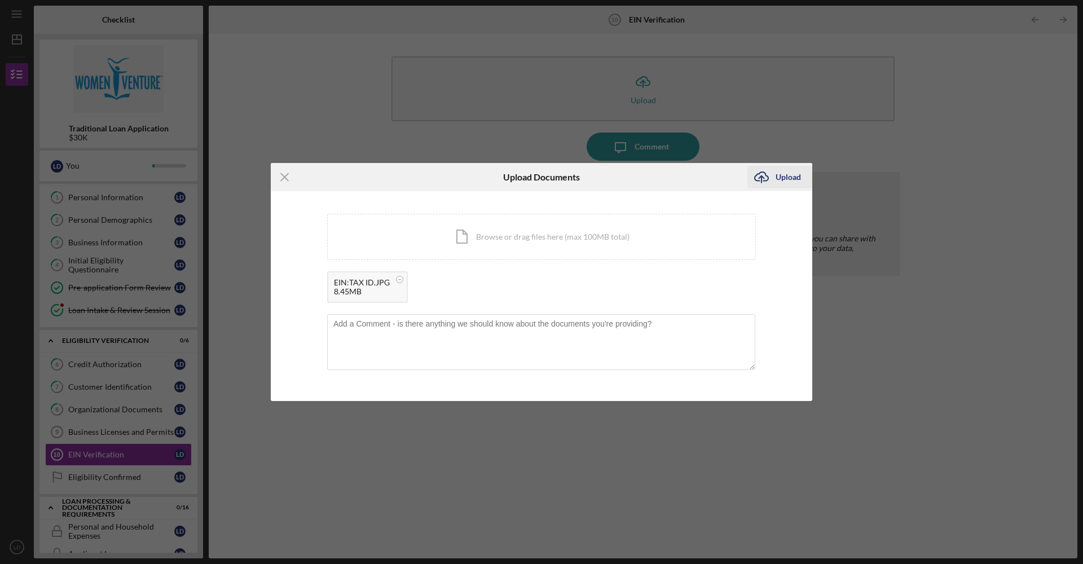
click at [772, 177] on icon "Icon/Upload" at bounding box center [762, 177] width 28 height 28
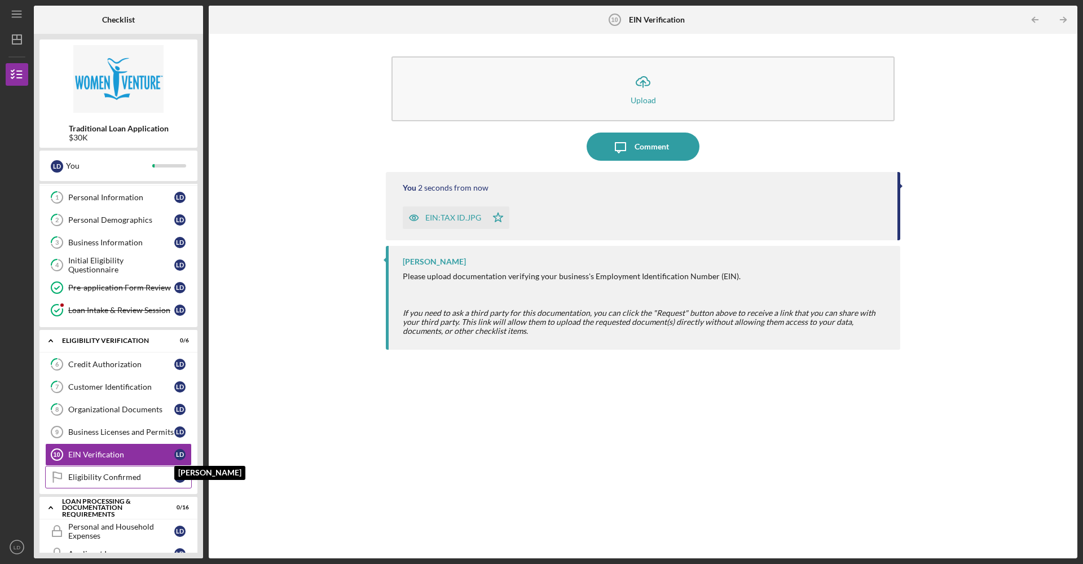
scroll to position [23, 0]
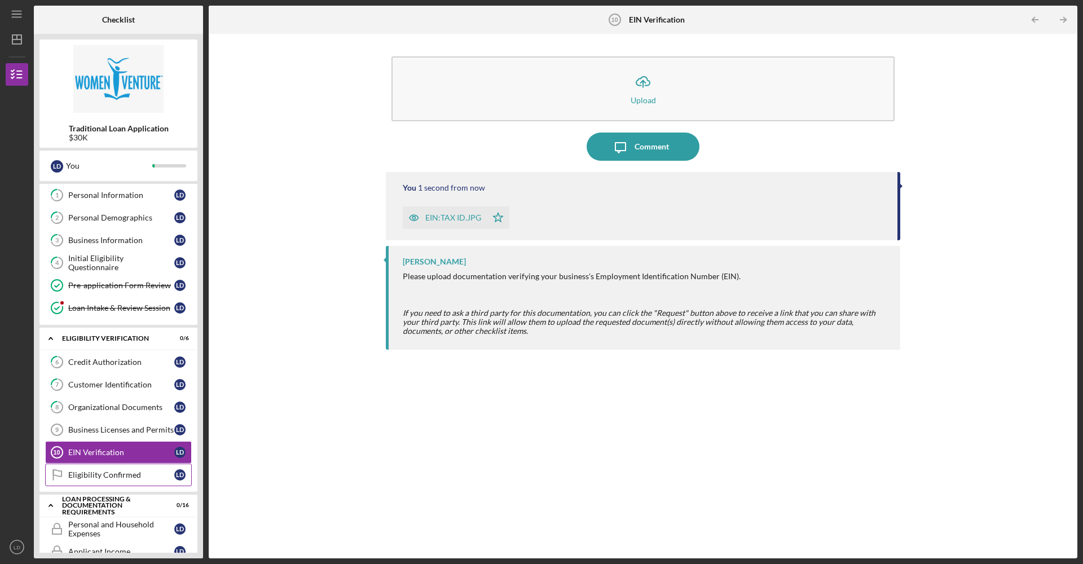
click at [129, 478] on div "Eligibility Confirmed" at bounding box center [121, 475] width 106 height 9
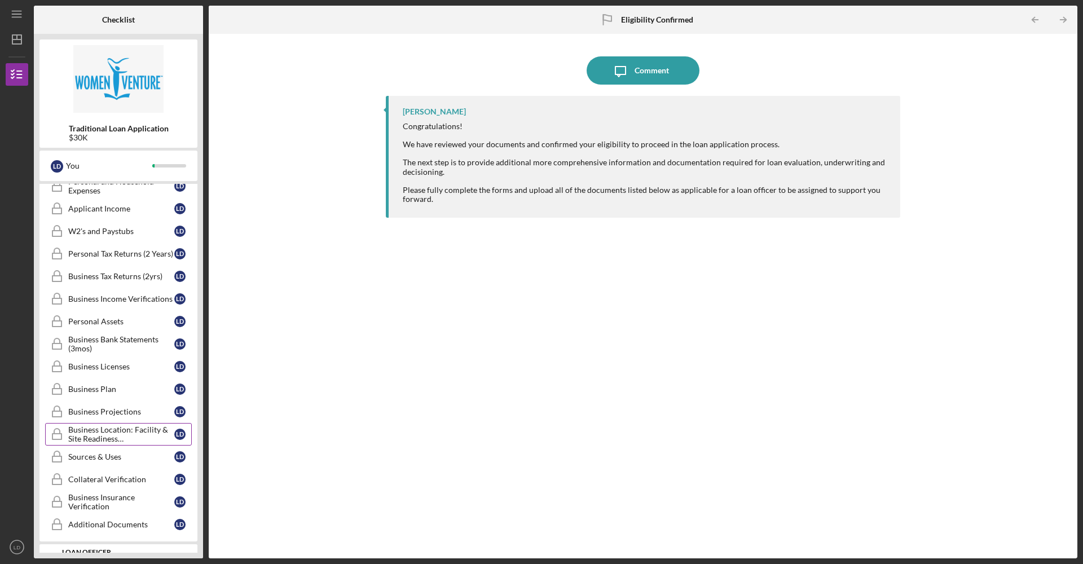
scroll to position [254, 0]
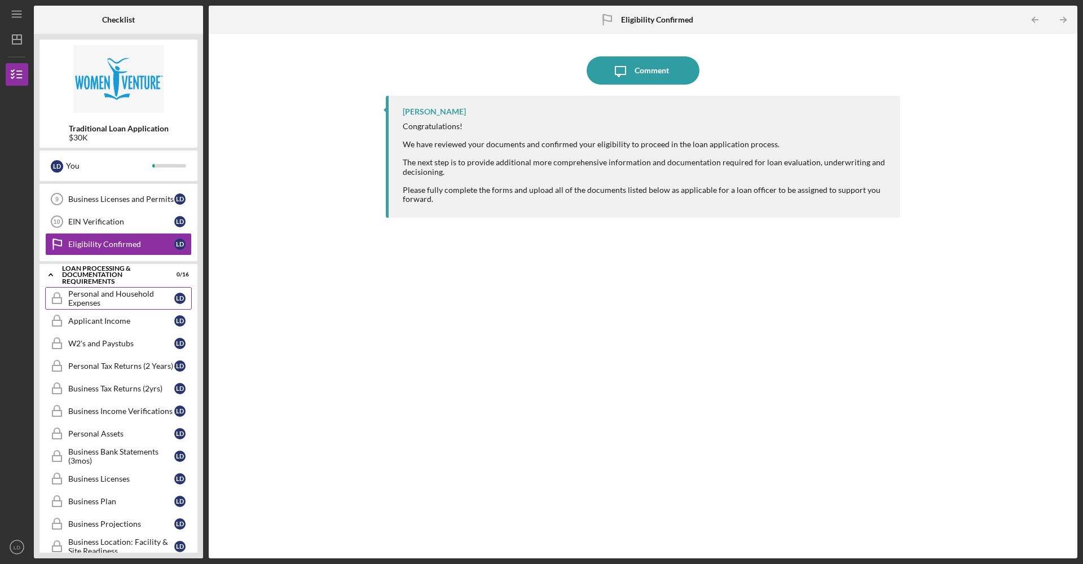
click at [104, 309] on link "Personal and Household Expenses Personal and Household Expenses [PERSON_NAME]" at bounding box center [118, 298] width 147 height 23
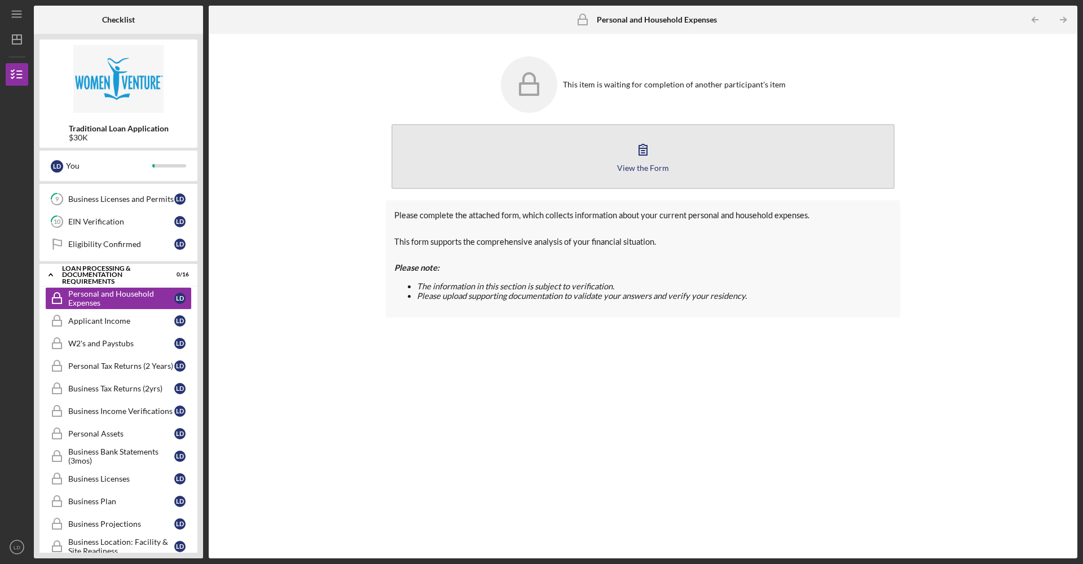
click at [573, 178] on button "View the Form Form" at bounding box center [643, 156] width 503 height 65
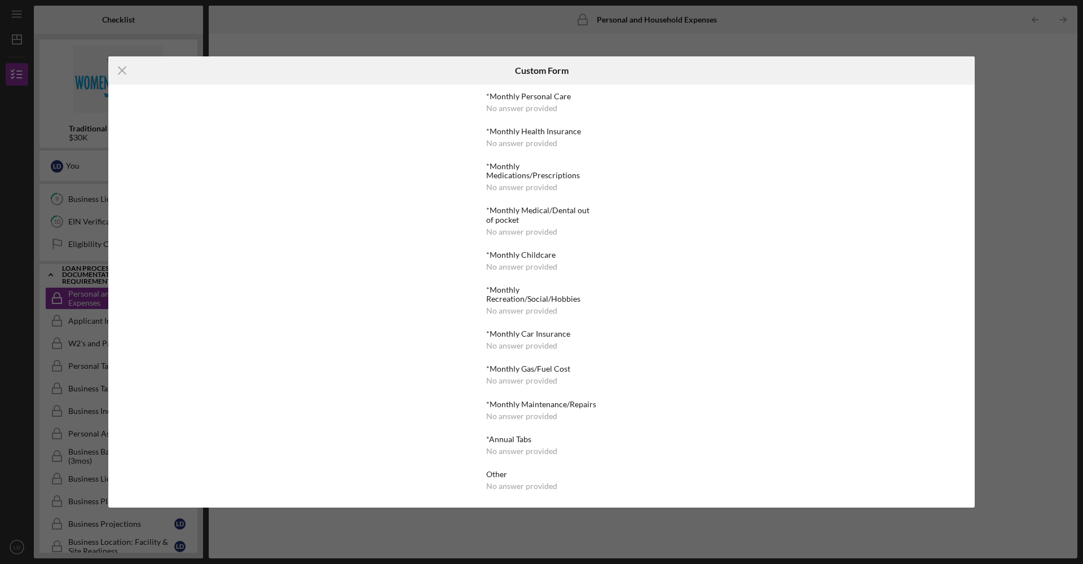
scroll to position [104, 0]
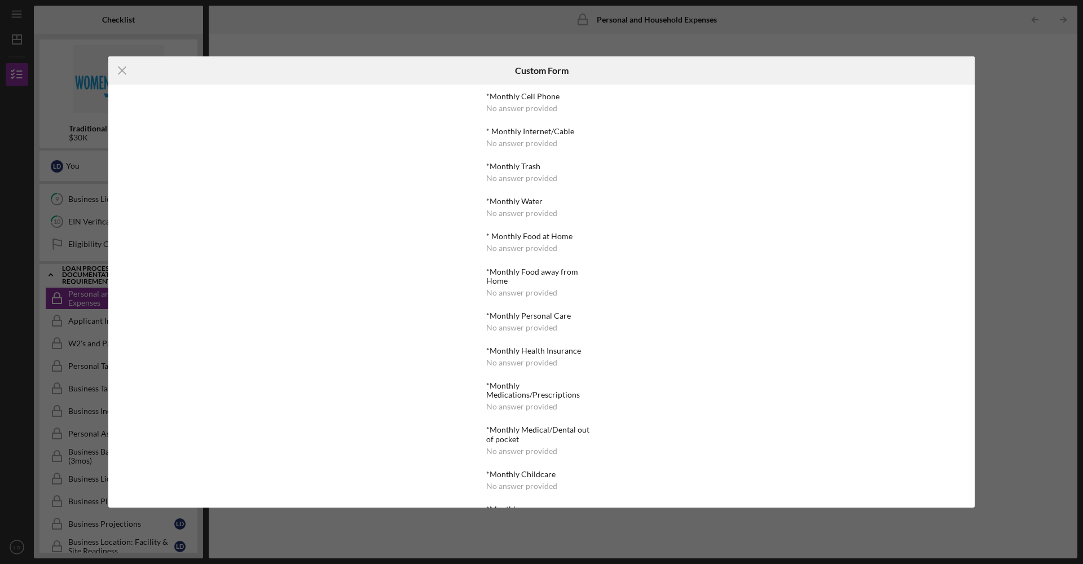
click at [508, 291] on div "No answer provided" at bounding box center [521, 292] width 71 height 9
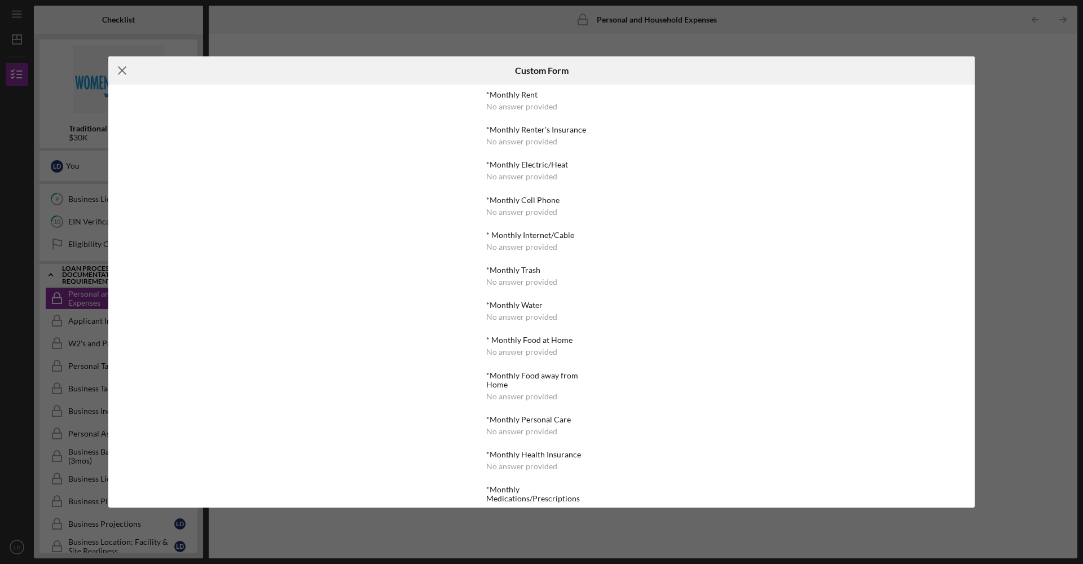
click at [110, 76] on icon "Icon/Menu Close" at bounding box center [122, 70] width 28 height 28
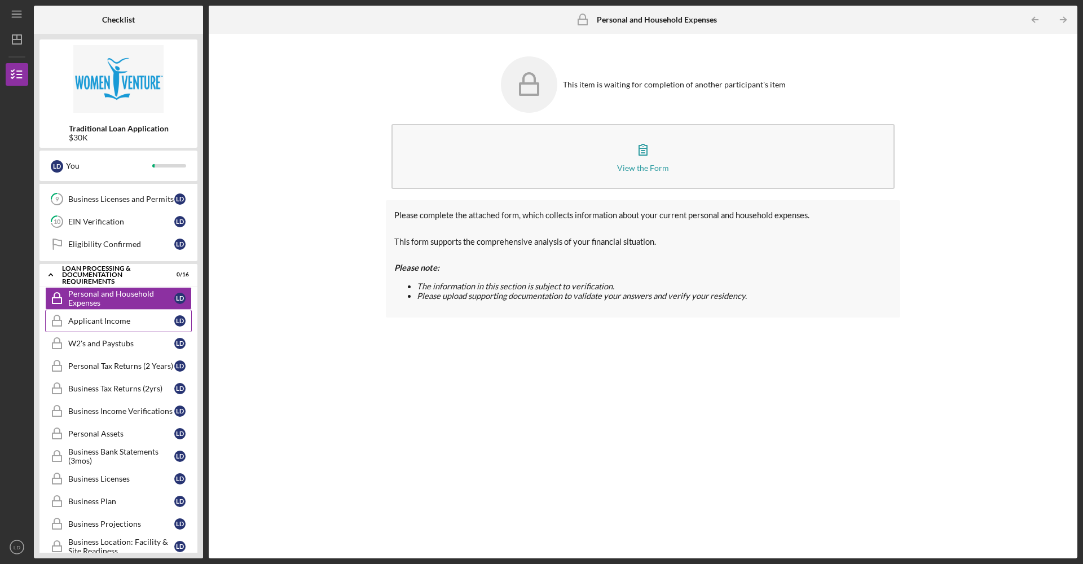
click at [109, 311] on link "Applicant Income Applicant Income [PERSON_NAME]" at bounding box center [118, 321] width 147 height 23
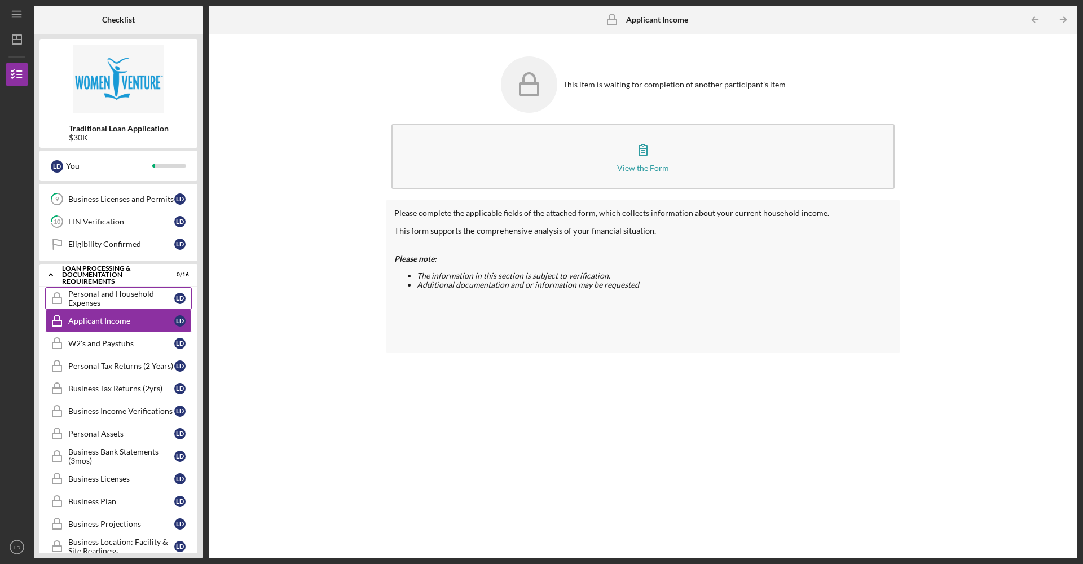
click at [113, 290] on div "Personal and Household Expenses" at bounding box center [121, 298] width 106 height 18
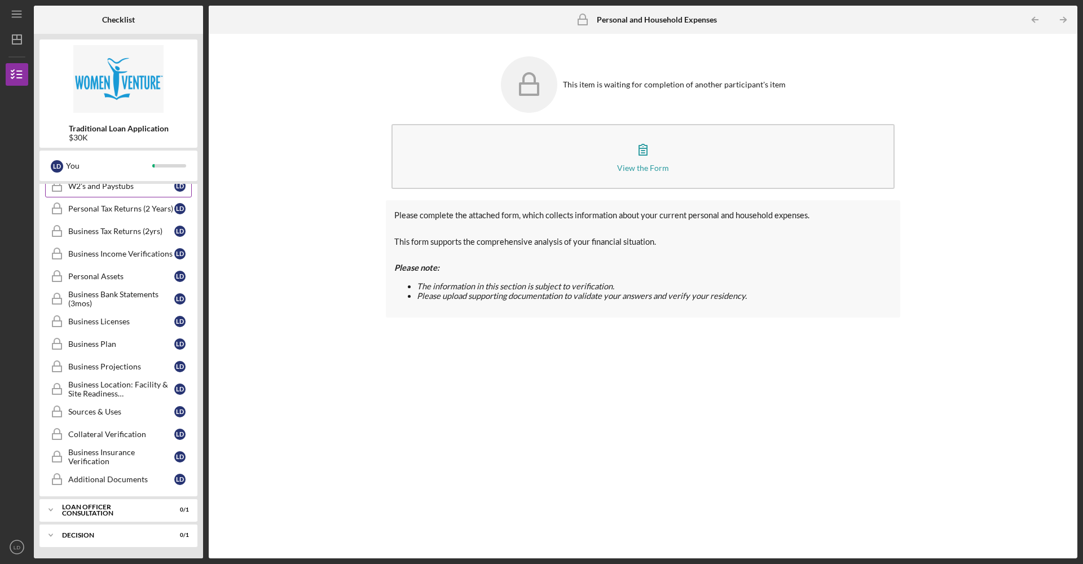
scroll to position [411, 0]
click at [145, 512] on div "Loan Officer Consultation" at bounding box center [122, 510] width 121 height 7
click at [144, 507] on div "Loan Officer Consultation" at bounding box center [122, 510] width 121 height 7
click at [133, 525] on div "Icon/Expander Decision 0 / 1" at bounding box center [118, 535] width 158 height 23
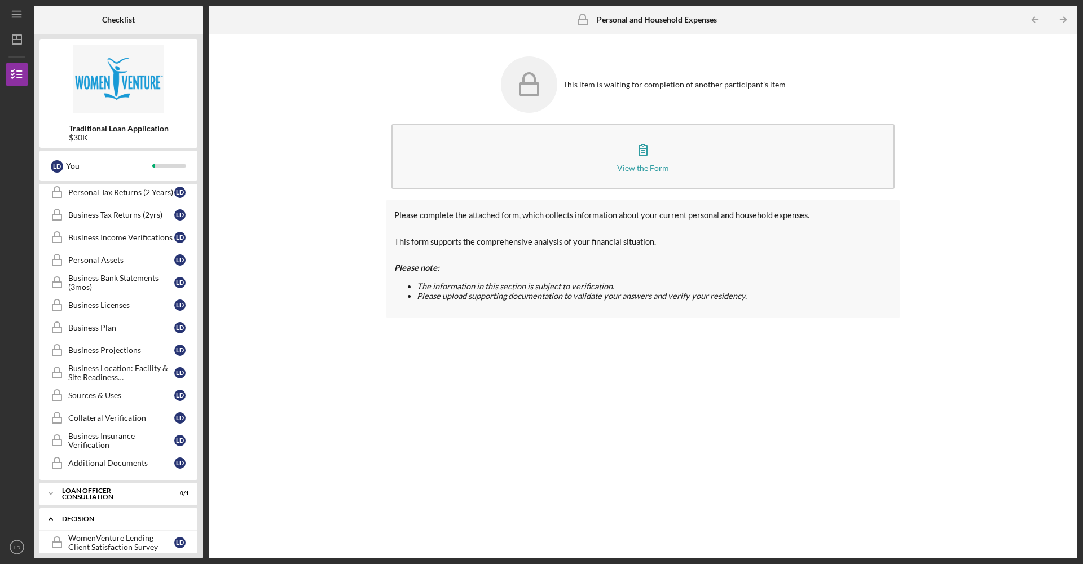
scroll to position [440, 0]
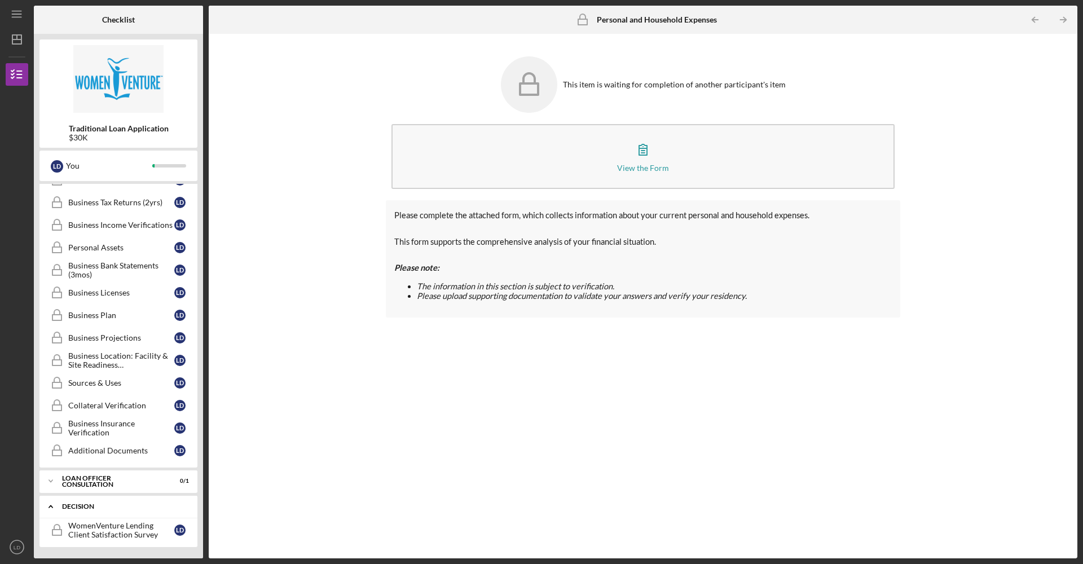
click at [139, 507] on div "Decision" at bounding box center [122, 506] width 121 height 7
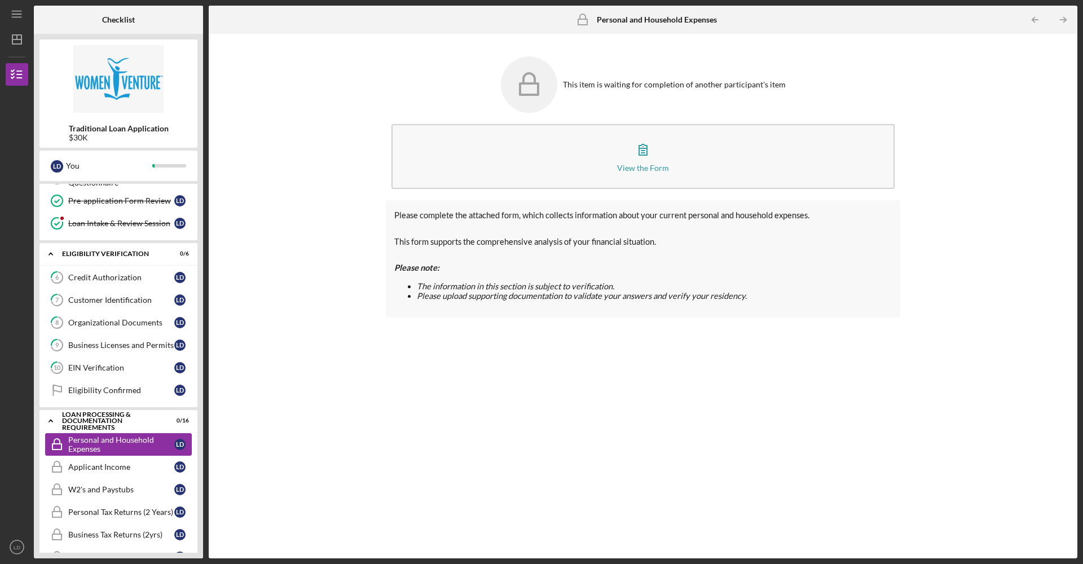
scroll to position [106, 0]
